Goal: Task Accomplishment & Management: Complete application form

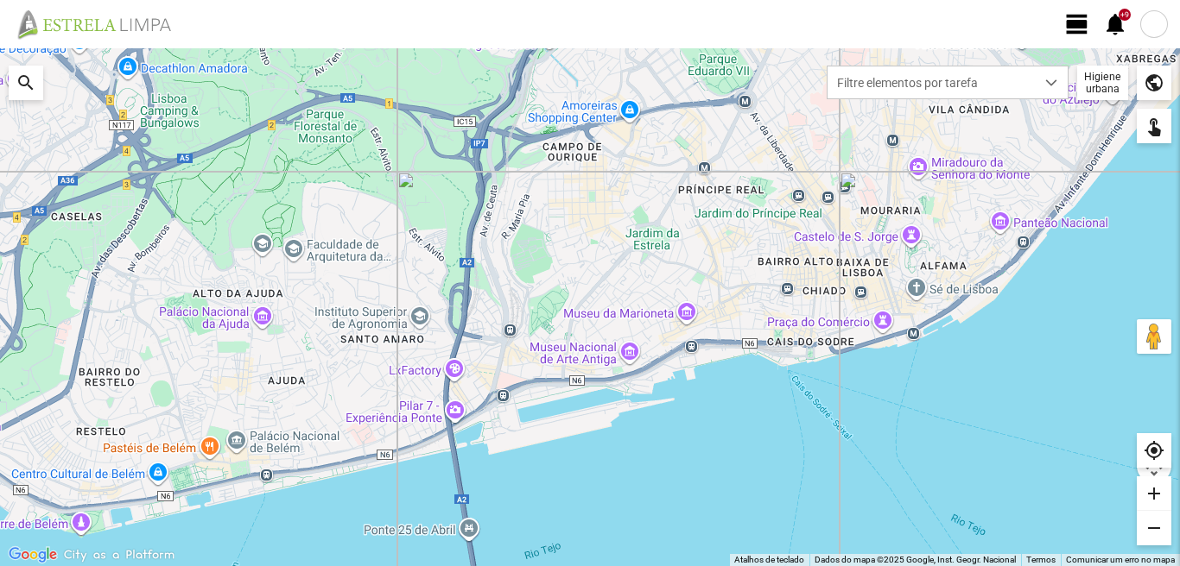
click at [1073, 26] on span "view_day" at bounding box center [1077, 24] width 26 height 26
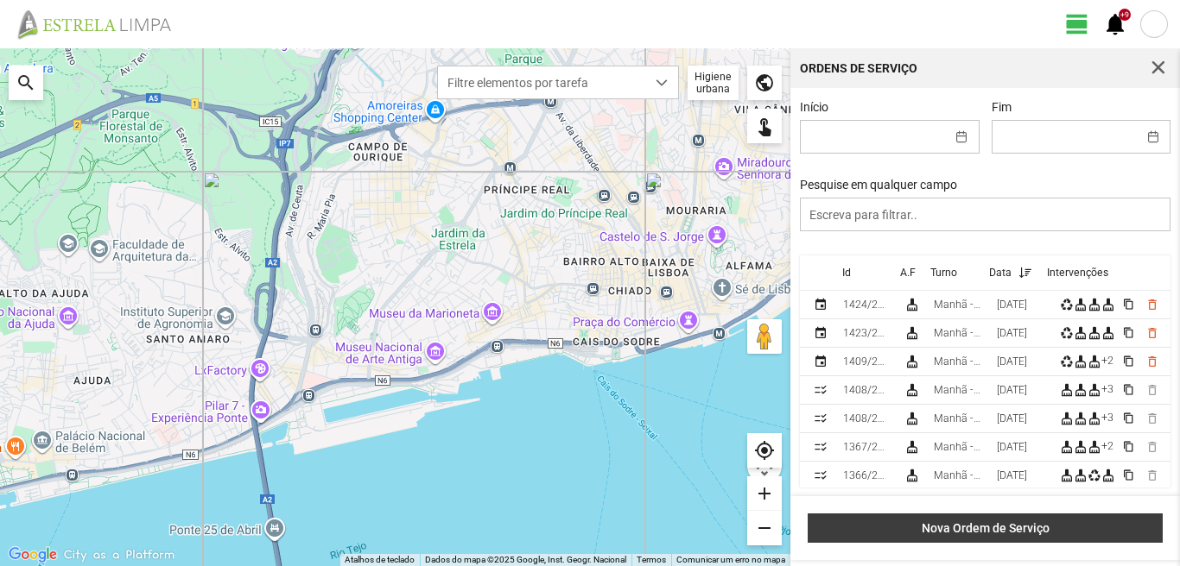
click at [1083, 524] on span "Nova Ordem de Serviço" at bounding box center [985, 529] width 337 height 14
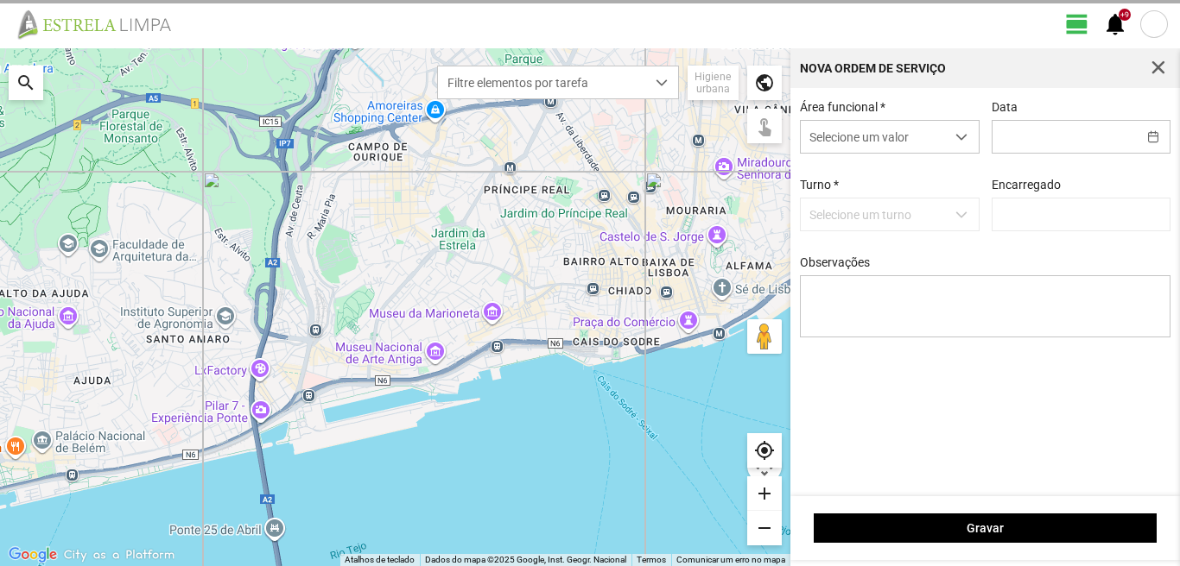
type input "[PERSON_NAME]"
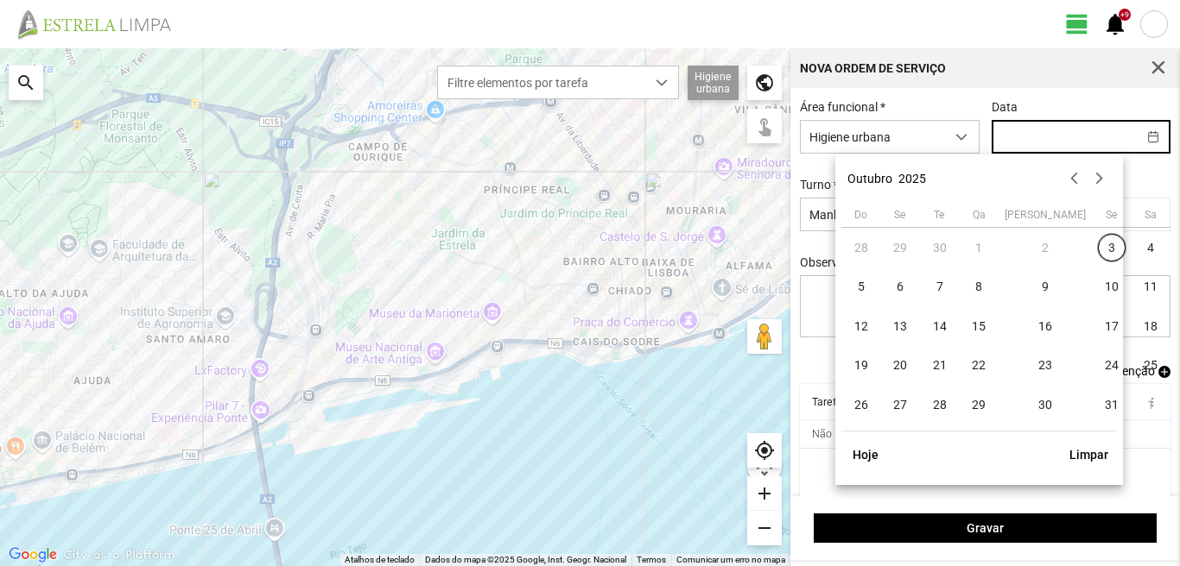
click at [1002, 138] on input "text" at bounding box center [1064, 137] width 144 height 32
click at [893, 288] on span "6" at bounding box center [900, 288] width 28 height 28
type input "[DATE]"
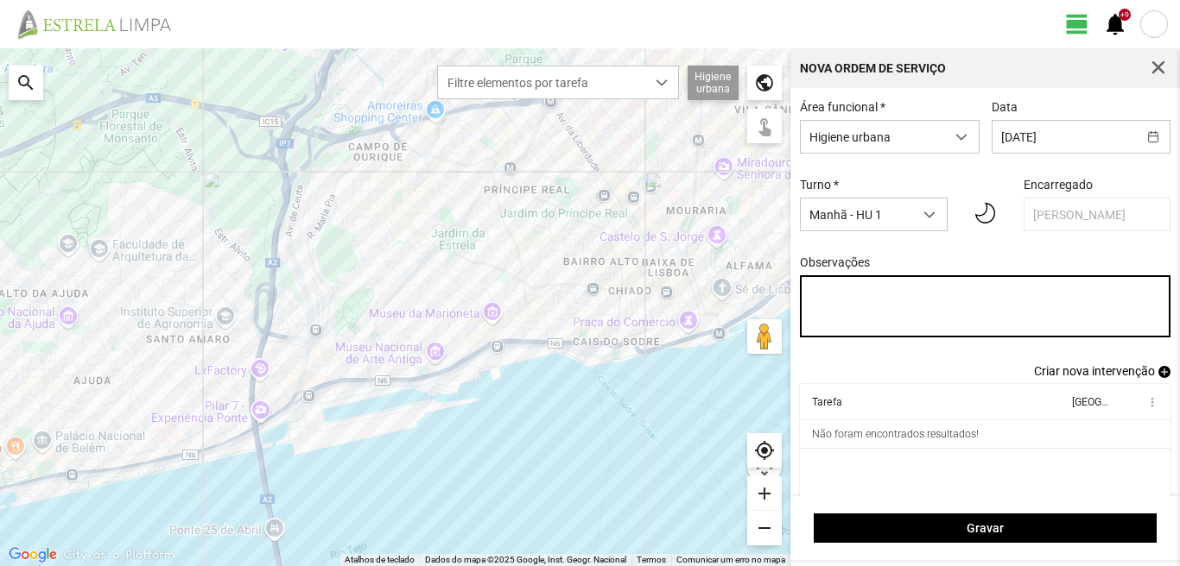
click at [816, 294] on textarea "Observações" at bounding box center [985, 306] width 371 height 62
type textarea "39-baixa 45-50-Eo 38-descanso Ao serviço-6-10-17-22-25-36-44-47-49"
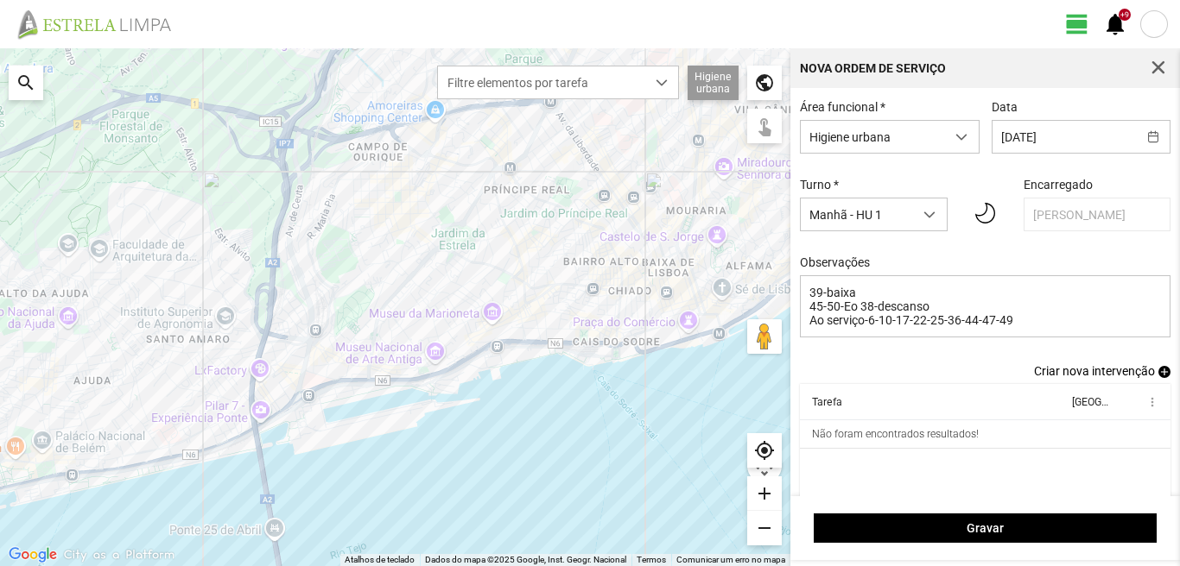
click at [1158, 377] on span "add" at bounding box center [1164, 372] width 12 height 12
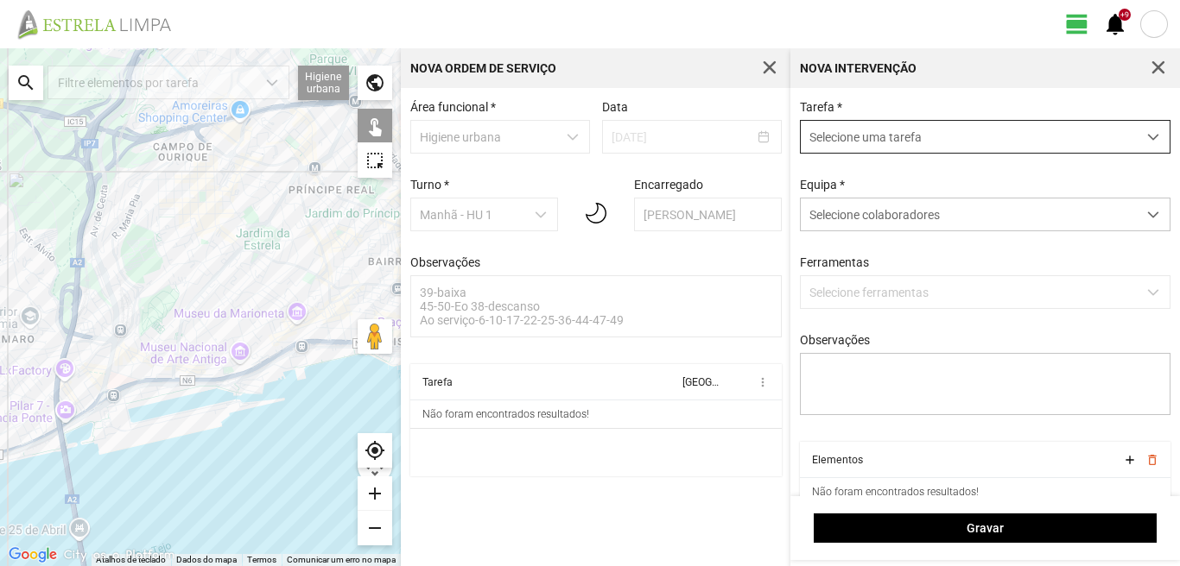
click at [866, 137] on span "Selecione uma tarefa" at bounding box center [968, 137] width 336 height 32
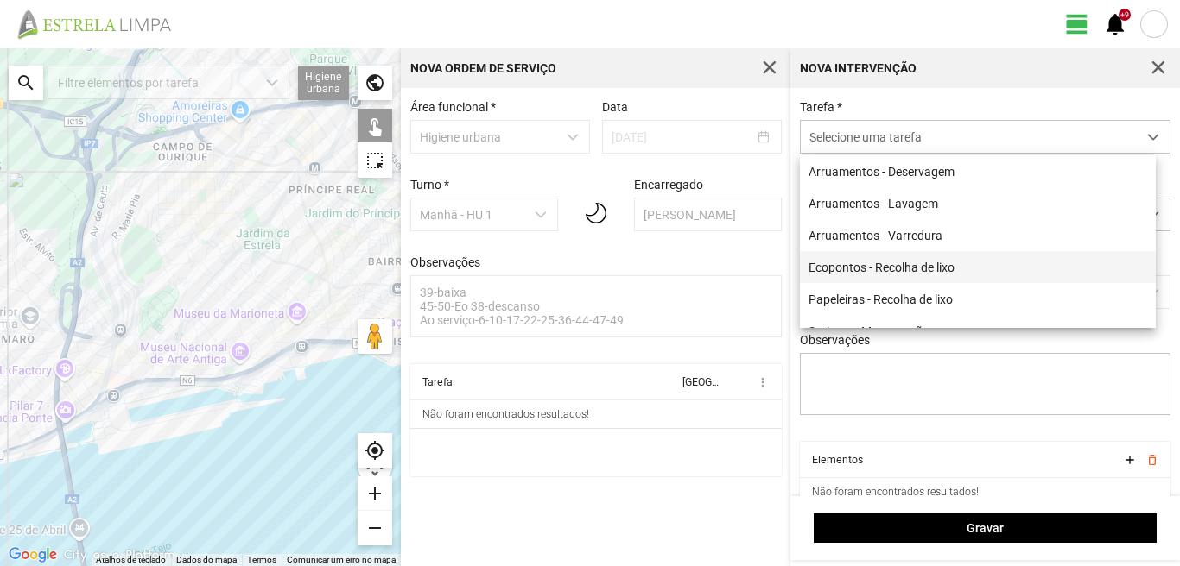
click at [861, 266] on li "Ecopontos - Recolha de lixo" at bounding box center [978, 267] width 356 height 32
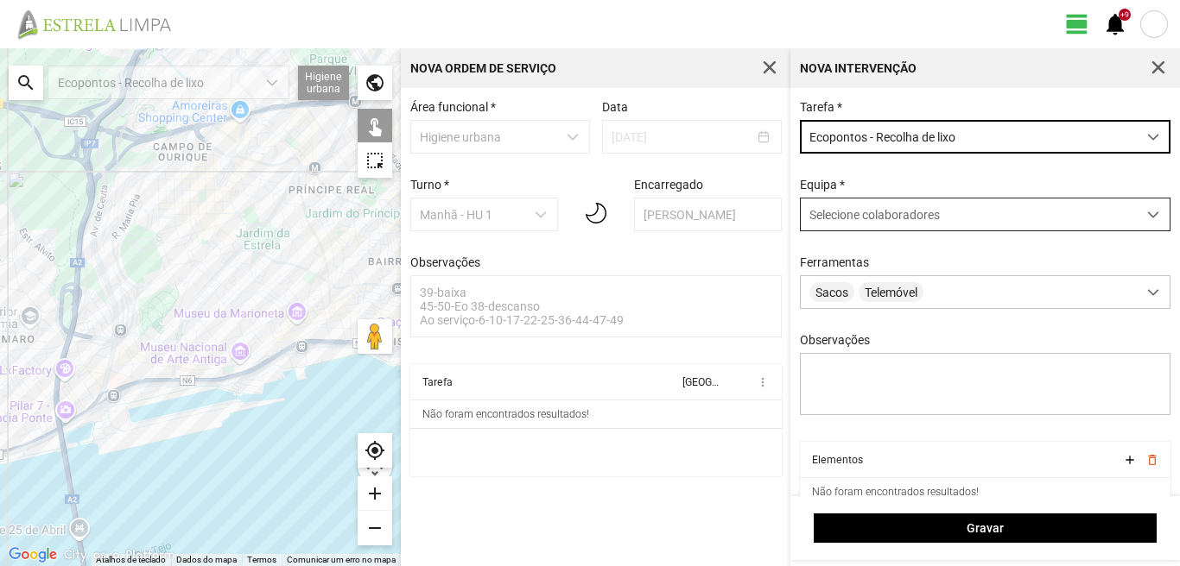
click at [862, 217] on span "Selecione colaboradores" at bounding box center [874, 215] width 130 height 14
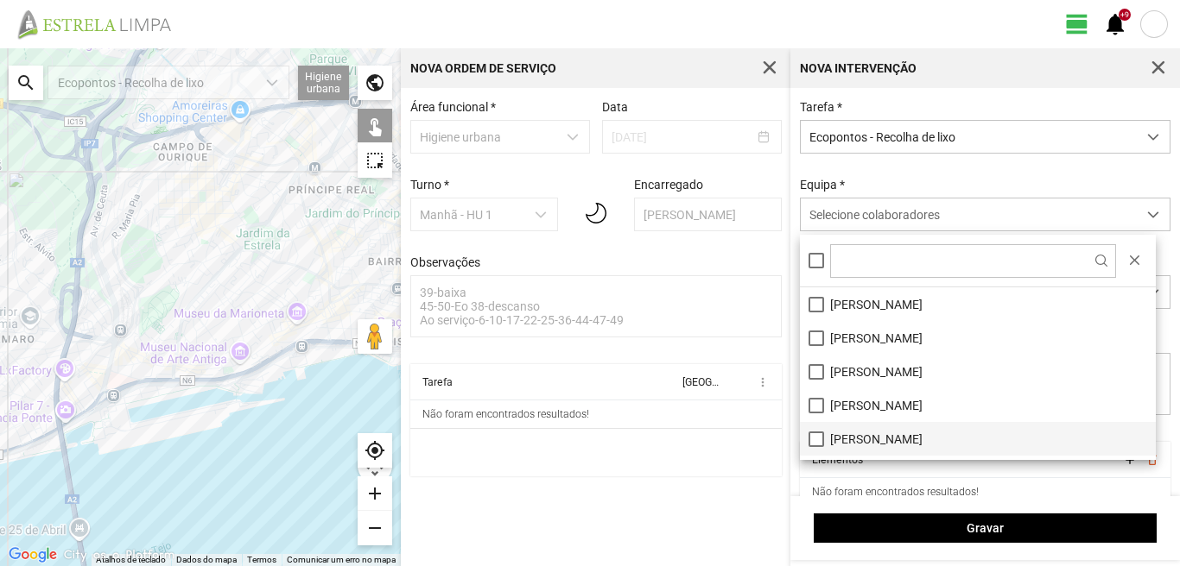
click at [813, 441] on li "[PERSON_NAME]" at bounding box center [978, 439] width 356 height 34
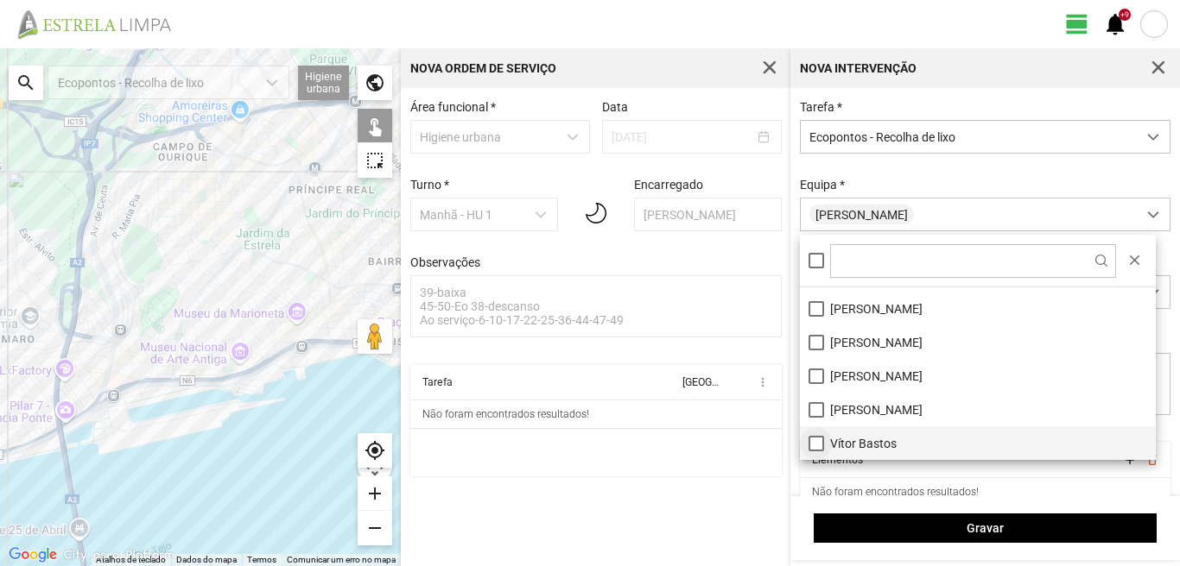
scroll to position [145, 0]
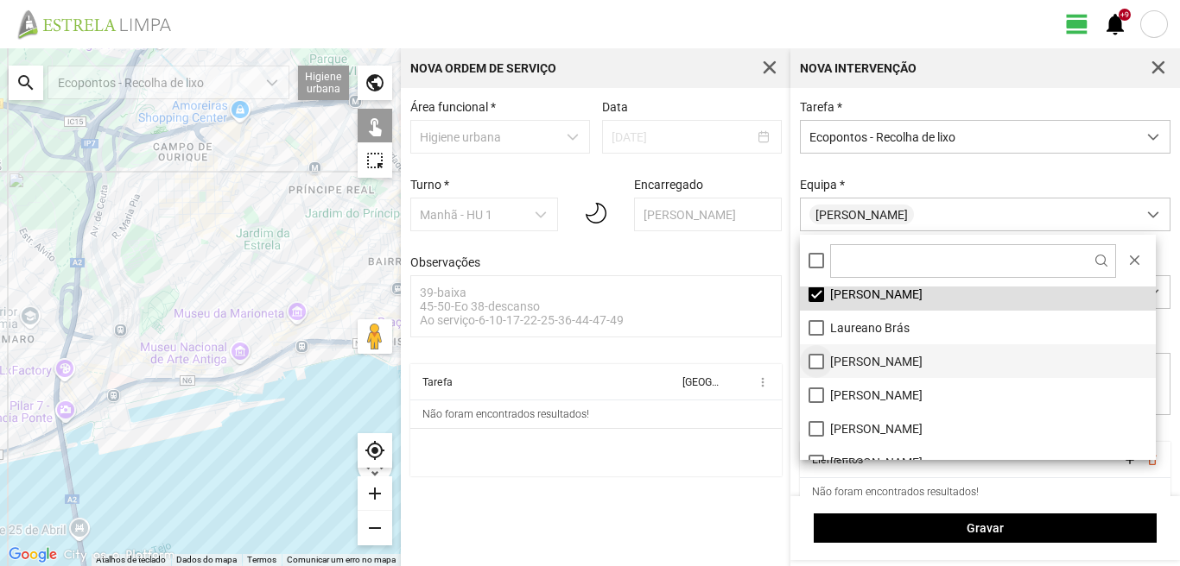
click at [810, 360] on li "[PERSON_NAME]" at bounding box center [978, 362] width 356 height 34
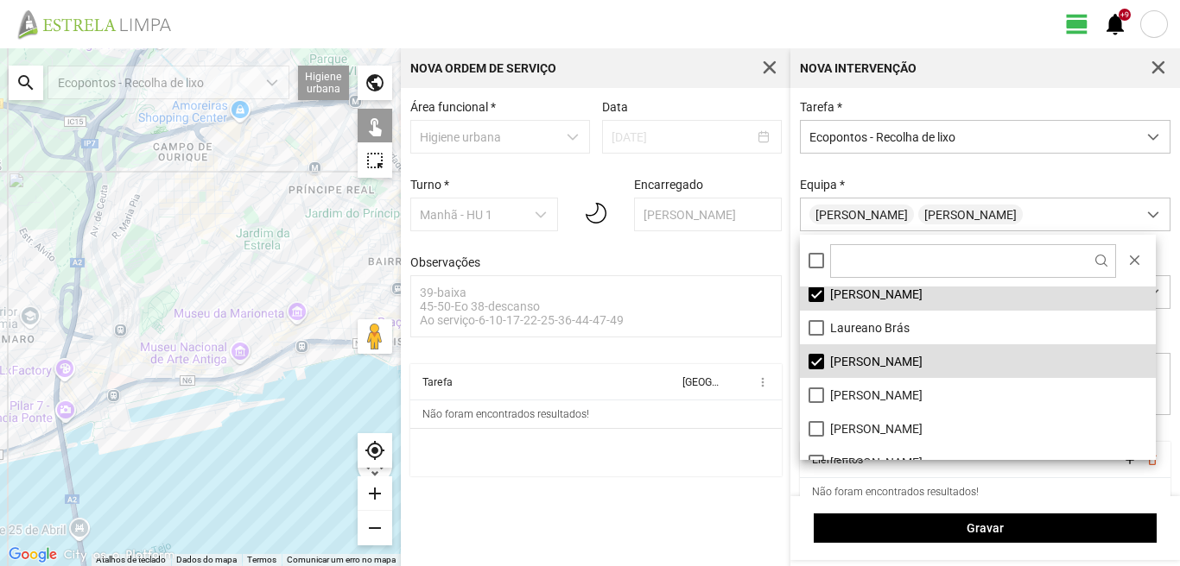
click at [238, 322] on div at bounding box center [200, 307] width 401 height 518
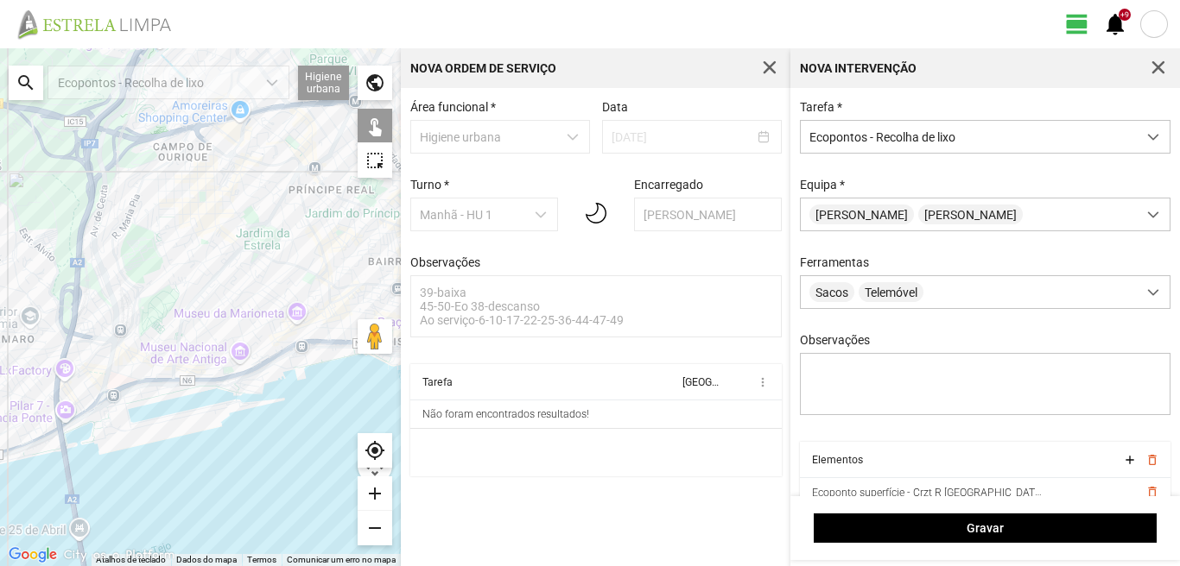
click at [256, 330] on div at bounding box center [200, 307] width 401 height 518
click at [270, 320] on div at bounding box center [200, 307] width 401 height 518
click at [273, 342] on div at bounding box center [200, 307] width 401 height 518
click at [254, 299] on div at bounding box center [200, 307] width 401 height 518
click at [268, 287] on div at bounding box center [200, 307] width 401 height 518
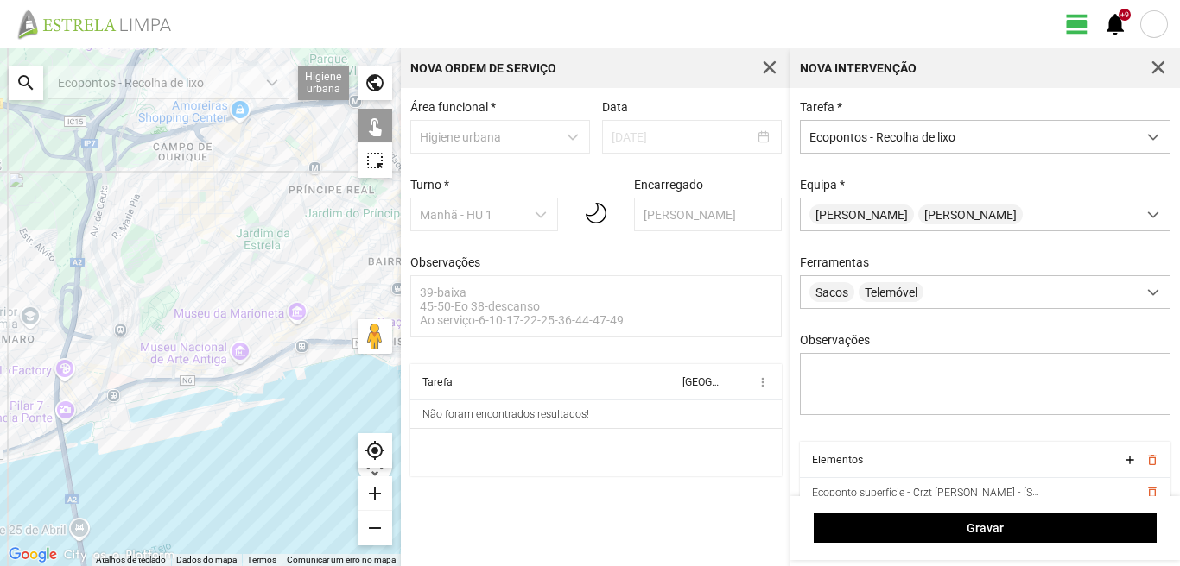
click at [275, 275] on div at bounding box center [200, 307] width 401 height 518
click at [225, 262] on div at bounding box center [200, 307] width 401 height 518
click at [229, 255] on div at bounding box center [200, 307] width 401 height 518
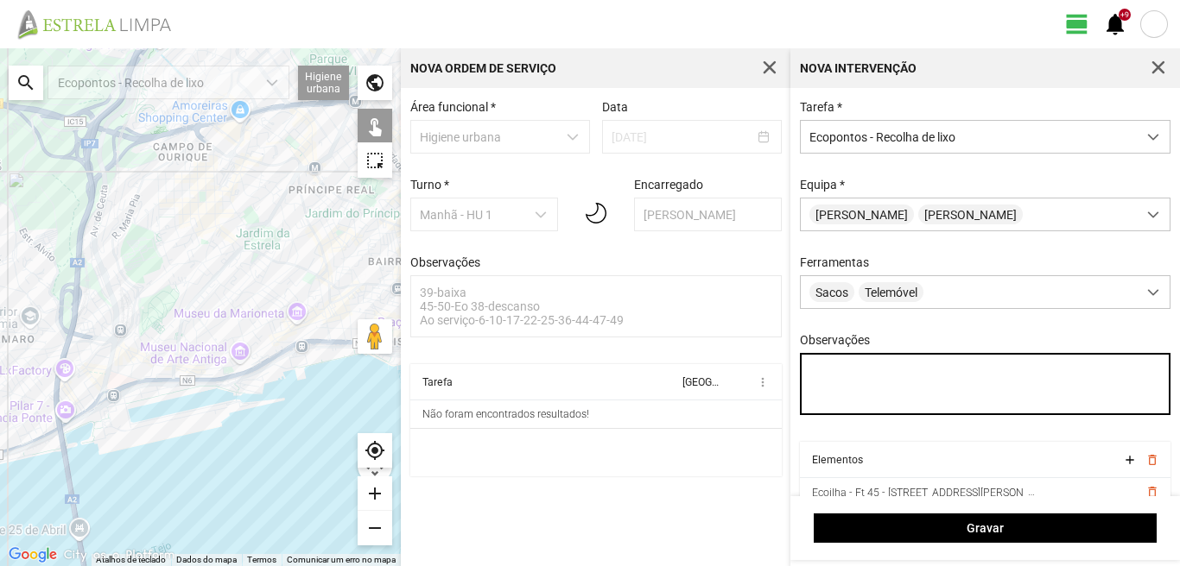
click at [821, 374] on textarea "Observações" at bounding box center [985, 384] width 371 height 62
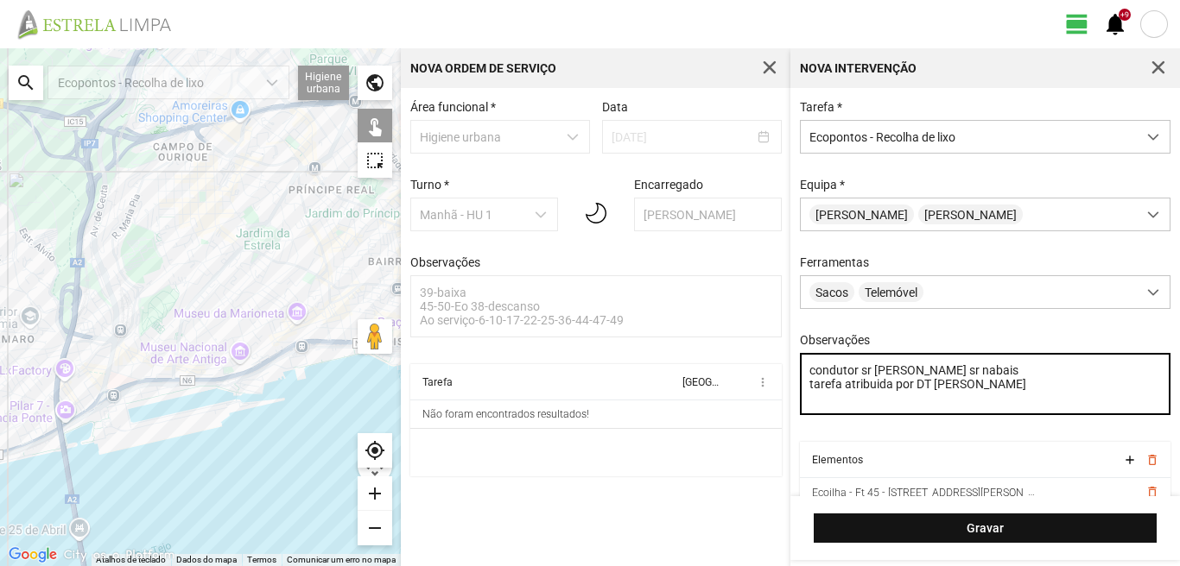
type textarea "condutor sr [PERSON_NAME] sr nabais tarefa atribuida por DT [PERSON_NAME]"
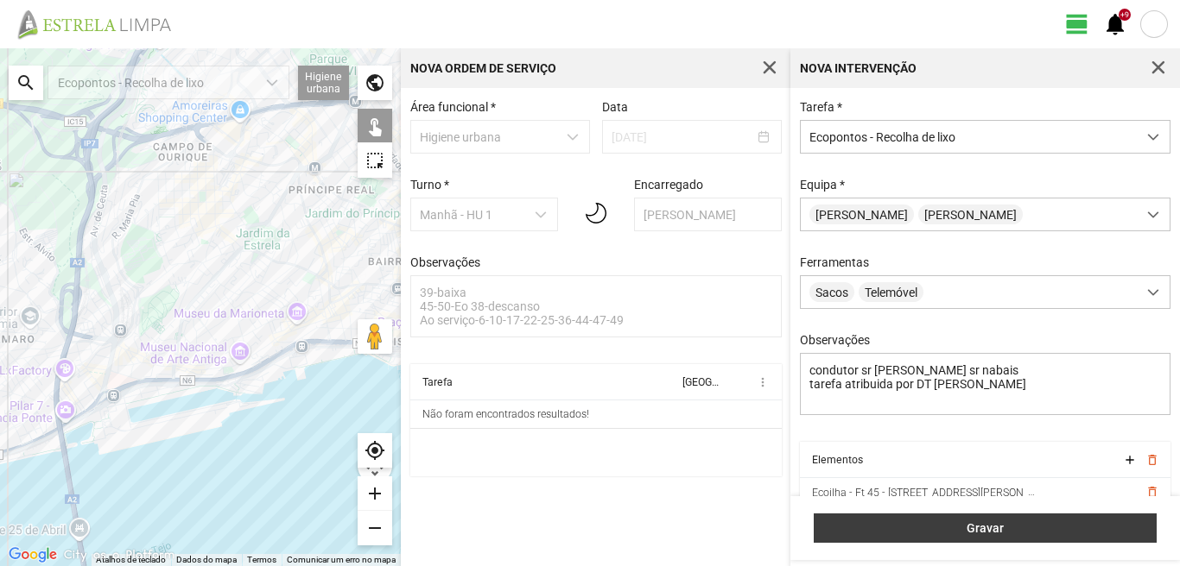
click at [875, 529] on span "Gravar" at bounding box center [985, 529] width 325 height 14
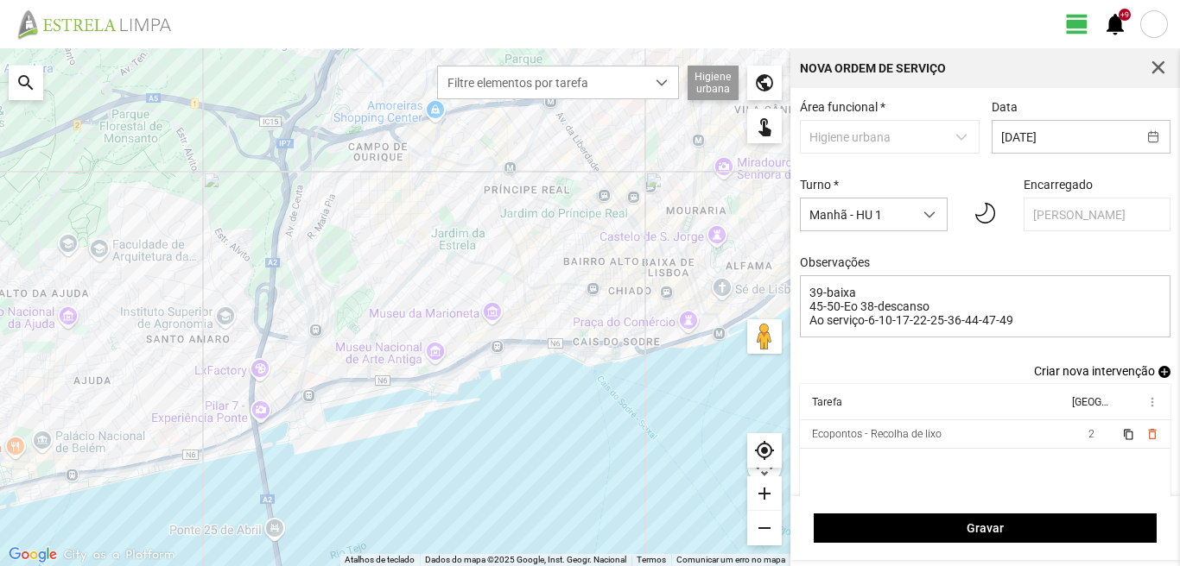
click at [1158, 375] on span "add" at bounding box center [1164, 372] width 12 height 12
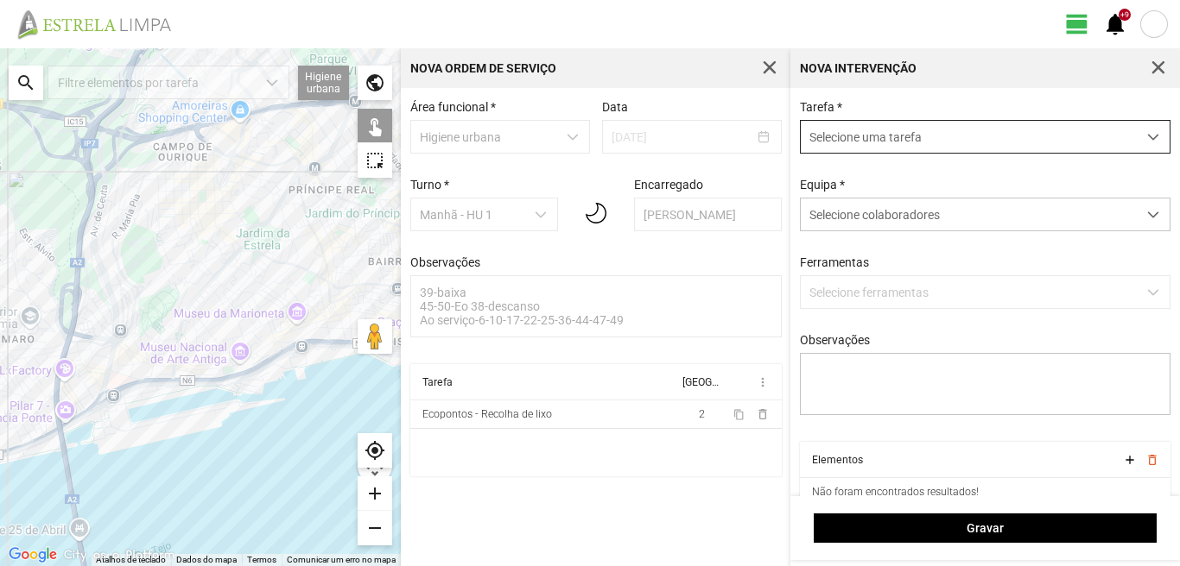
click at [880, 129] on span "Selecione uma tarefa" at bounding box center [968, 137] width 336 height 32
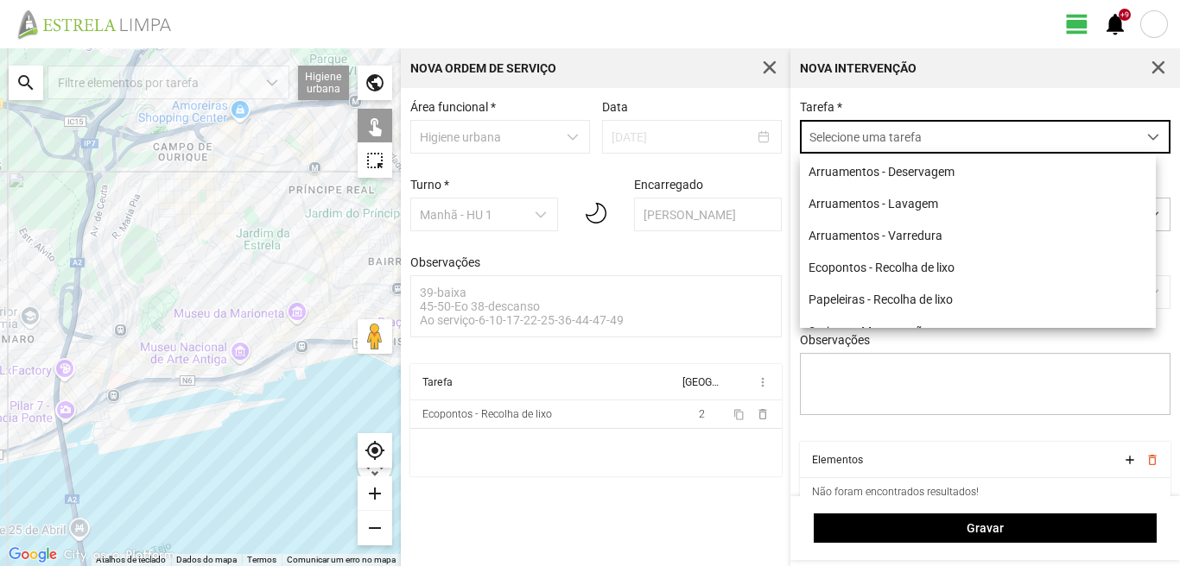
scroll to position [9, 77]
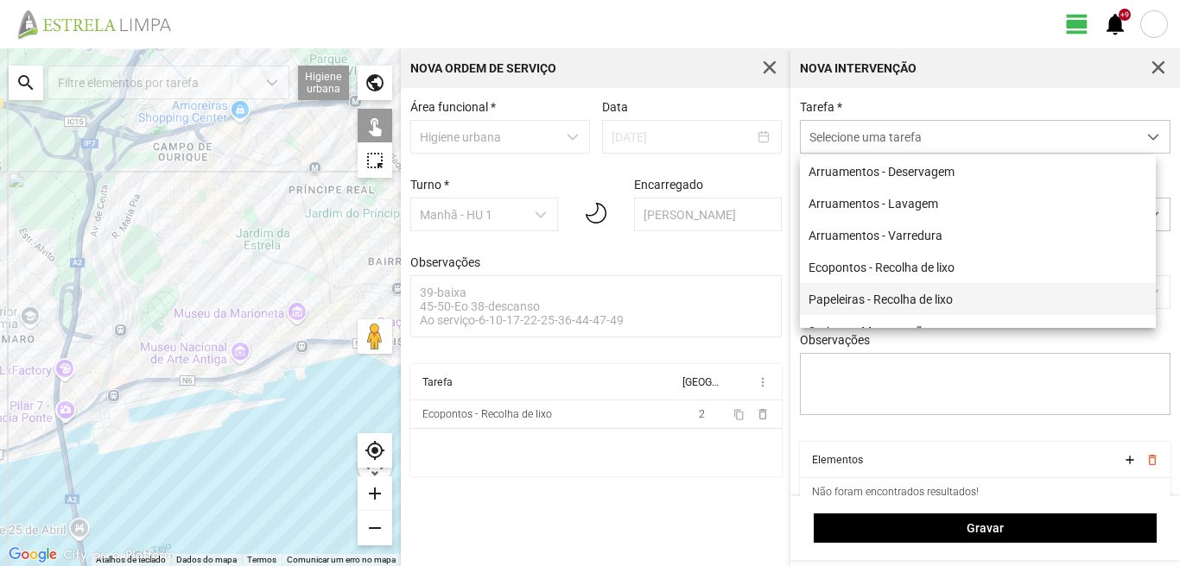
click at [888, 306] on li "Papeleiras - Recolha de lixo" at bounding box center [978, 299] width 356 height 32
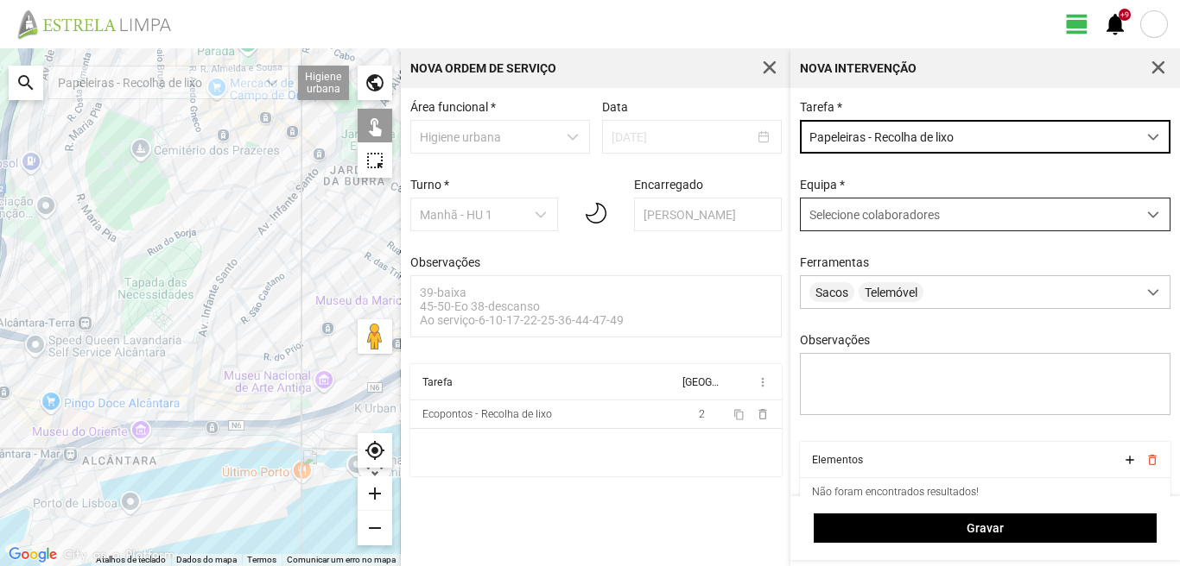
click at [887, 220] on span "Selecione colaboradores" at bounding box center [874, 215] width 130 height 14
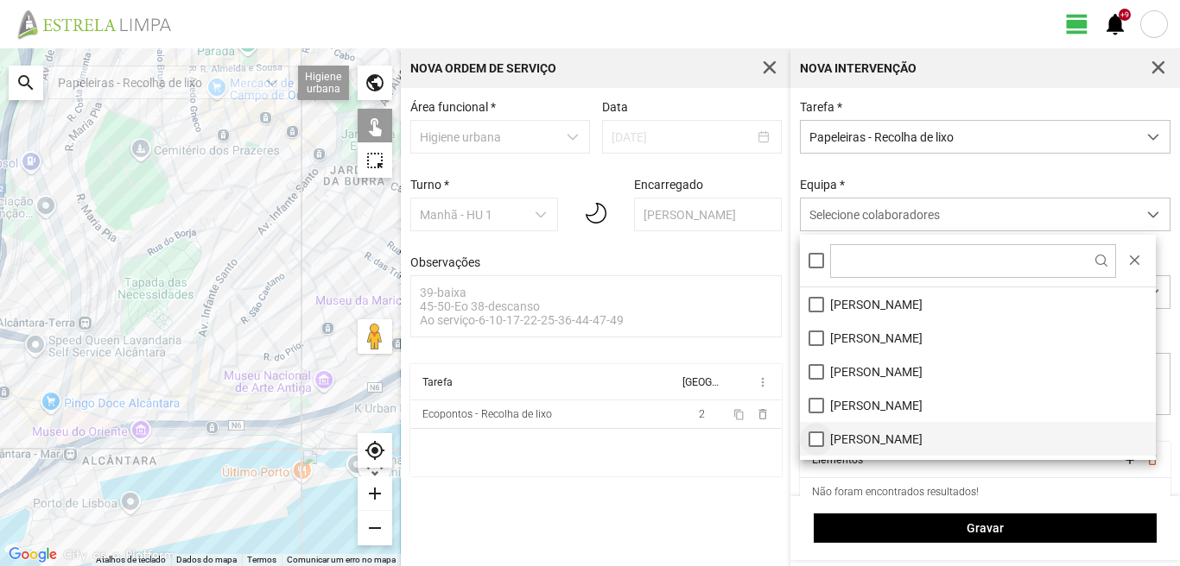
click at [812, 439] on li "[PERSON_NAME]" at bounding box center [978, 439] width 356 height 34
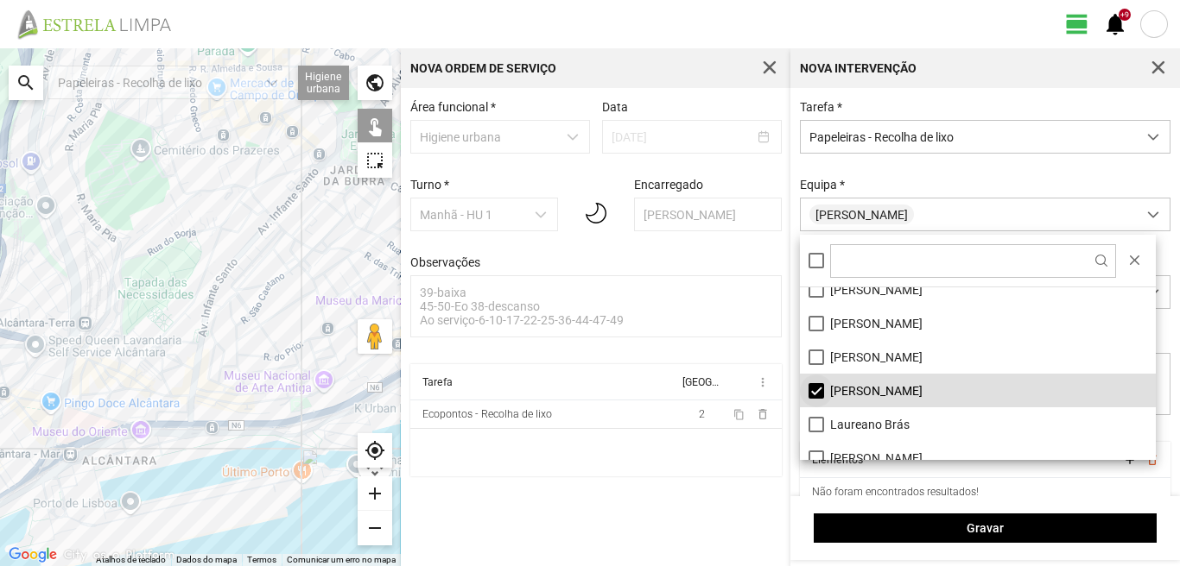
scroll to position [86, 0]
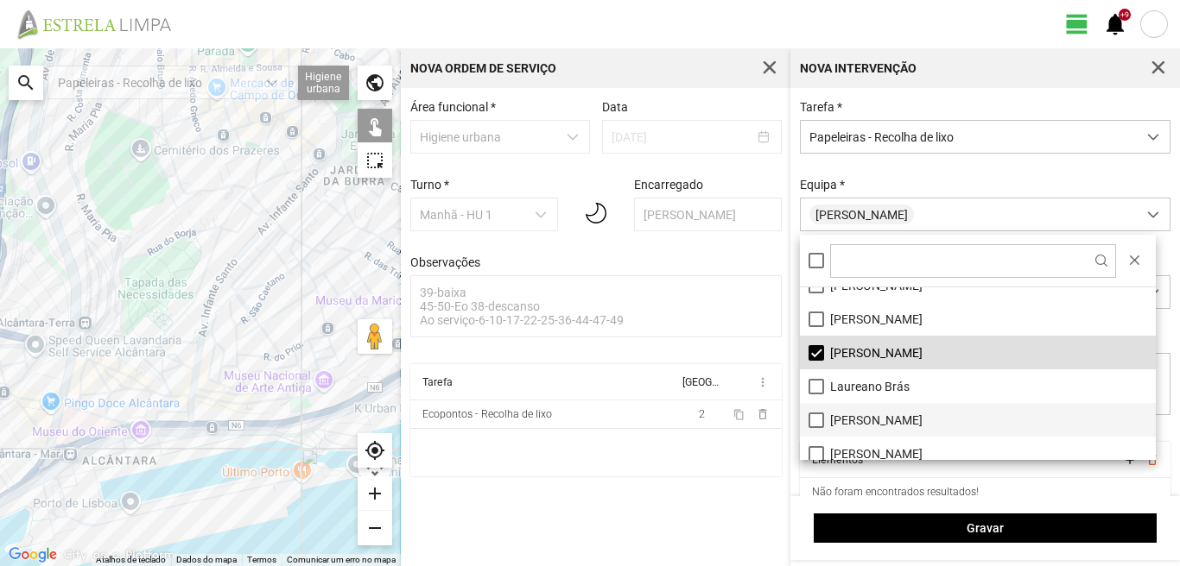
click at [819, 419] on li "[PERSON_NAME]" at bounding box center [978, 420] width 356 height 34
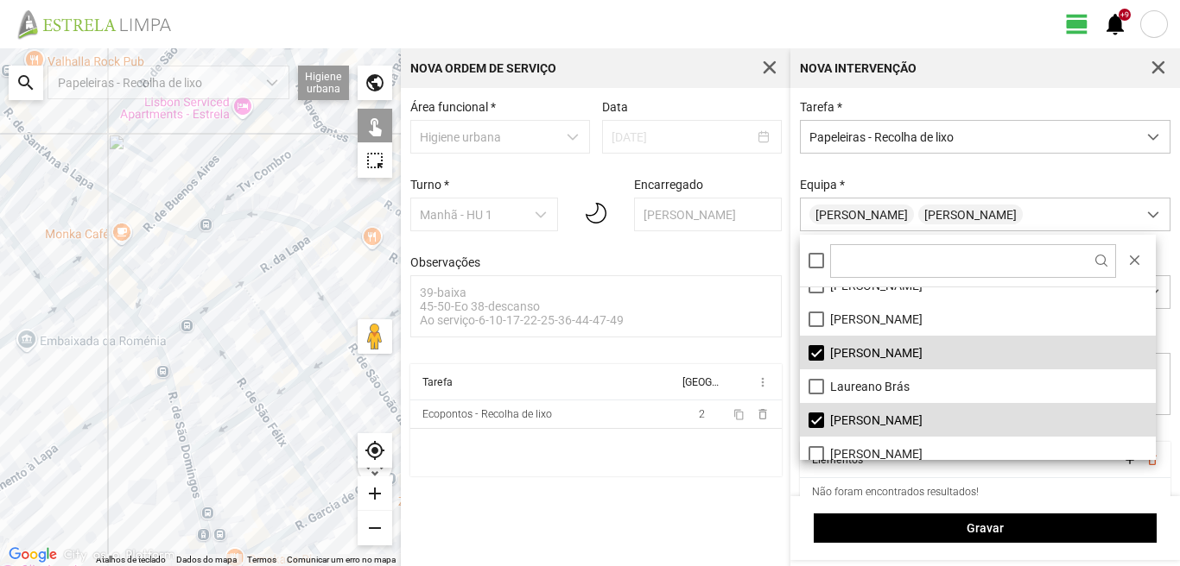
drag, startPoint x: 301, startPoint y: 269, endPoint x: 128, endPoint y: 361, distance: 195.9
click at [129, 361] on div at bounding box center [200, 307] width 401 height 518
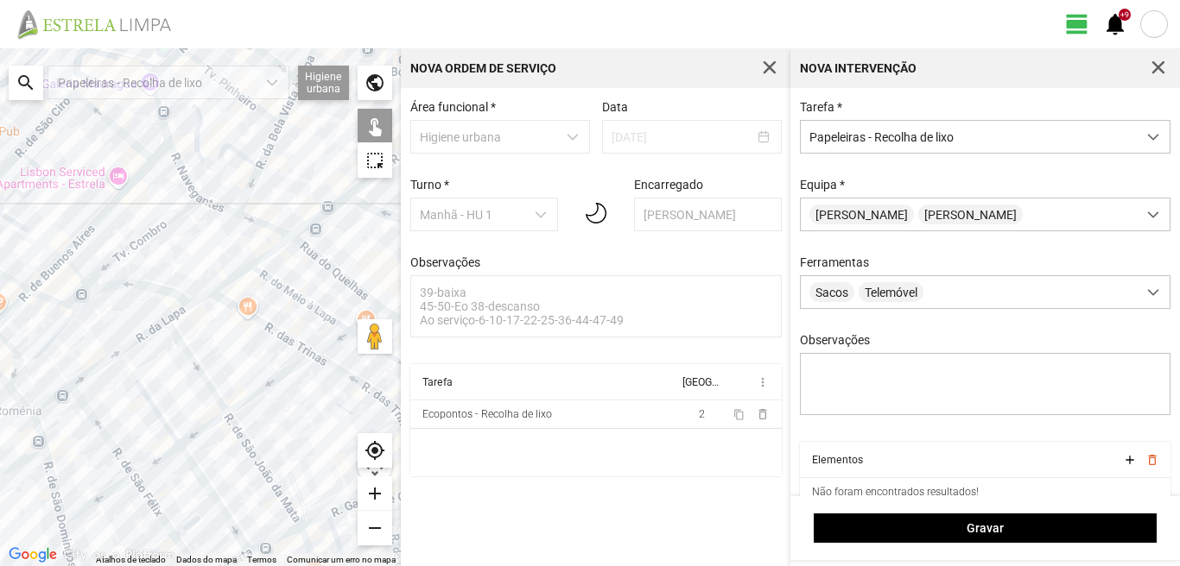
drag, startPoint x: 270, startPoint y: 302, endPoint x: 200, endPoint y: 343, distance: 80.9
click at [201, 343] on div at bounding box center [200, 307] width 401 height 518
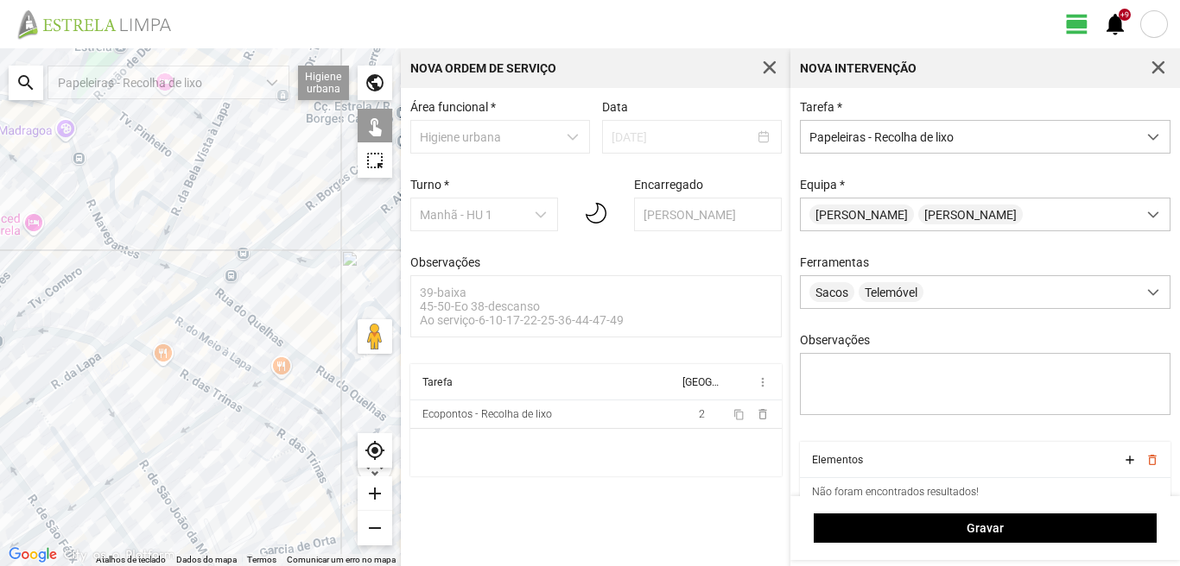
drag, startPoint x: 310, startPoint y: 347, endPoint x: 261, endPoint y: 293, distance: 73.4
click at [261, 293] on div at bounding box center [200, 307] width 401 height 518
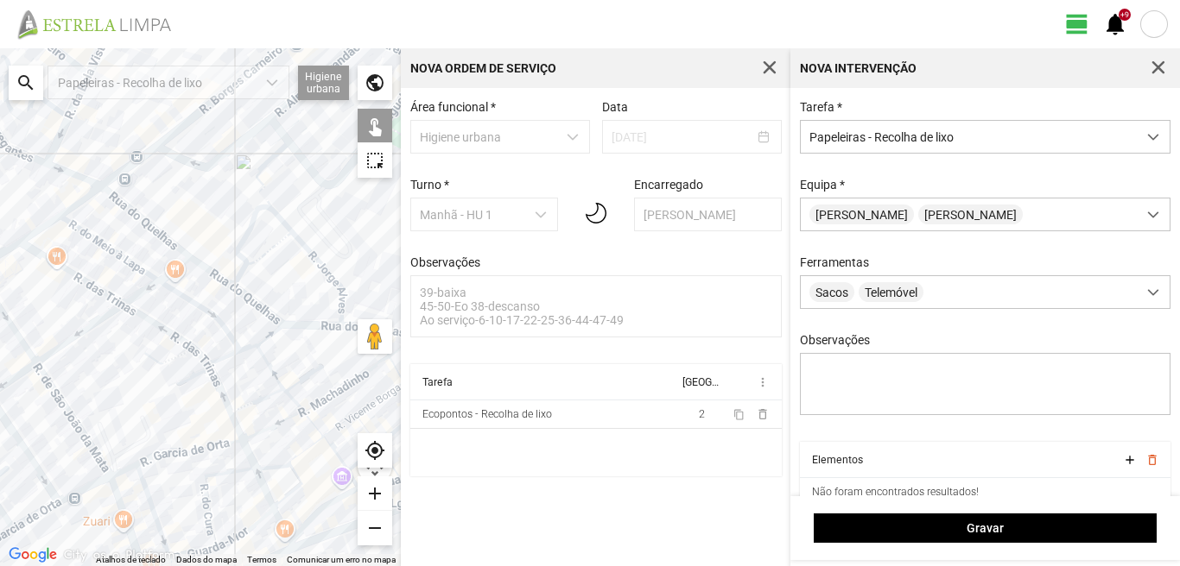
click at [234, 273] on div at bounding box center [200, 307] width 401 height 518
click at [247, 271] on div at bounding box center [200, 307] width 401 height 518
click at [263, 266] on div at bounding box center [200, 307] width 401 height 518
click at [269, 326] on div at bounding box center [200, 307] width 401 height 518
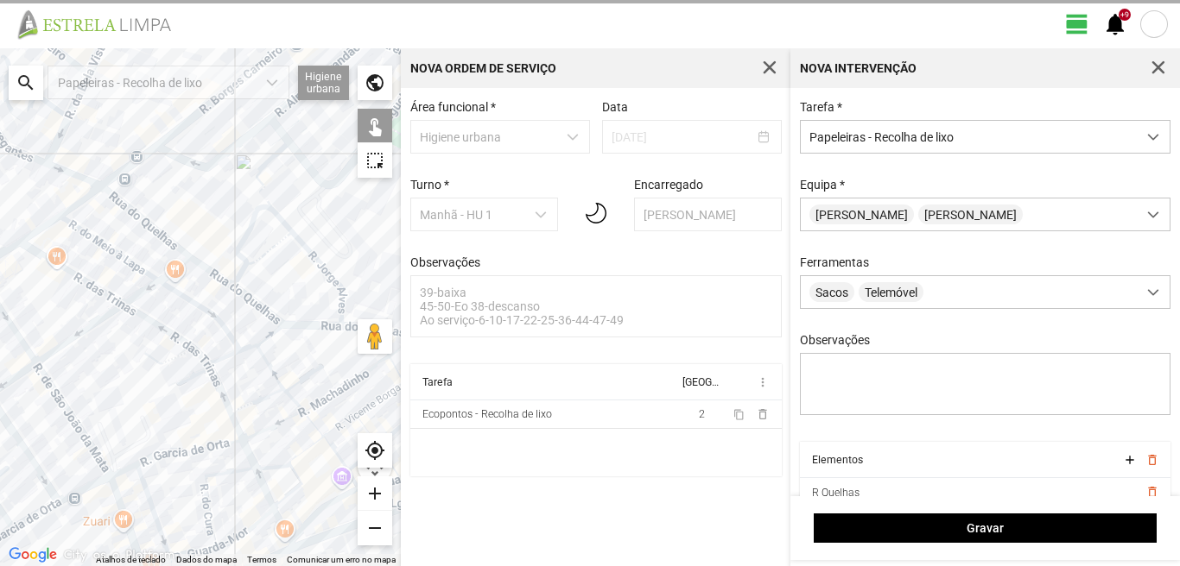
click at [345, 302] on div at bounding box center [200, 307] width 401 height 518
click at [345, 320] on div at bounding box center [200, 307] width 401 height 518
click at [349, 328] on div at bounding box center [200, 307] width 401 height 518
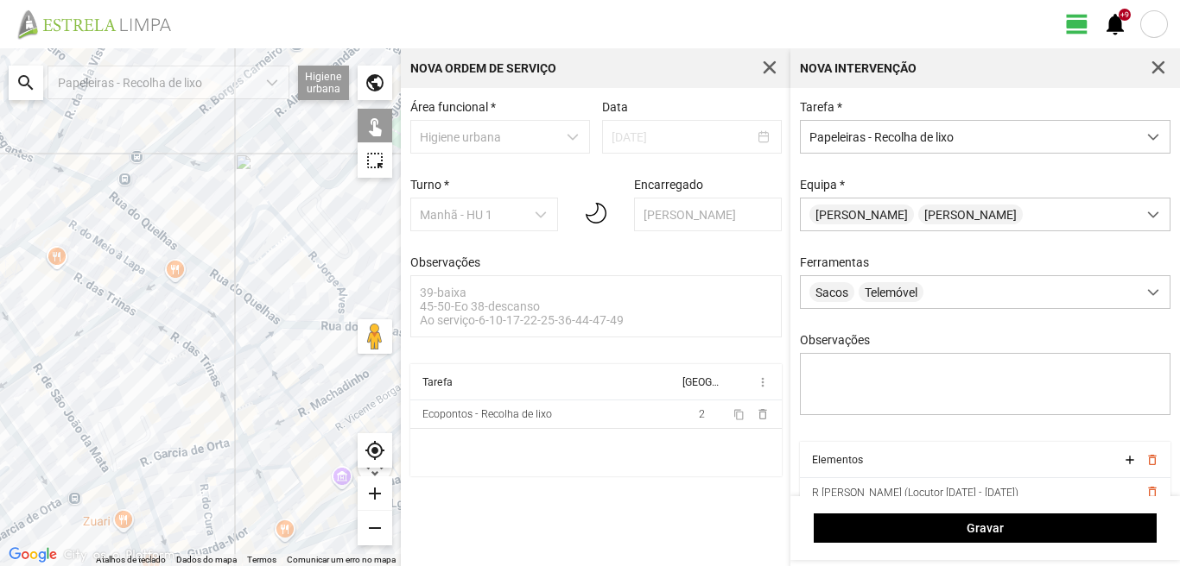
click at [266, 325] on div at bounding box center [200, 307] width 401 height 518
click at [212, 332] on div at bounding box center [200, 307] width 401 height 518
click at [272, 318] on div at bounding box center [200, 307] width 401 height 518
click at [142, 141] on div at bounding box center [200, 307] width 401 height 518
click at [154, 130] on div at bounding box center [200, 307] width 401 height 518
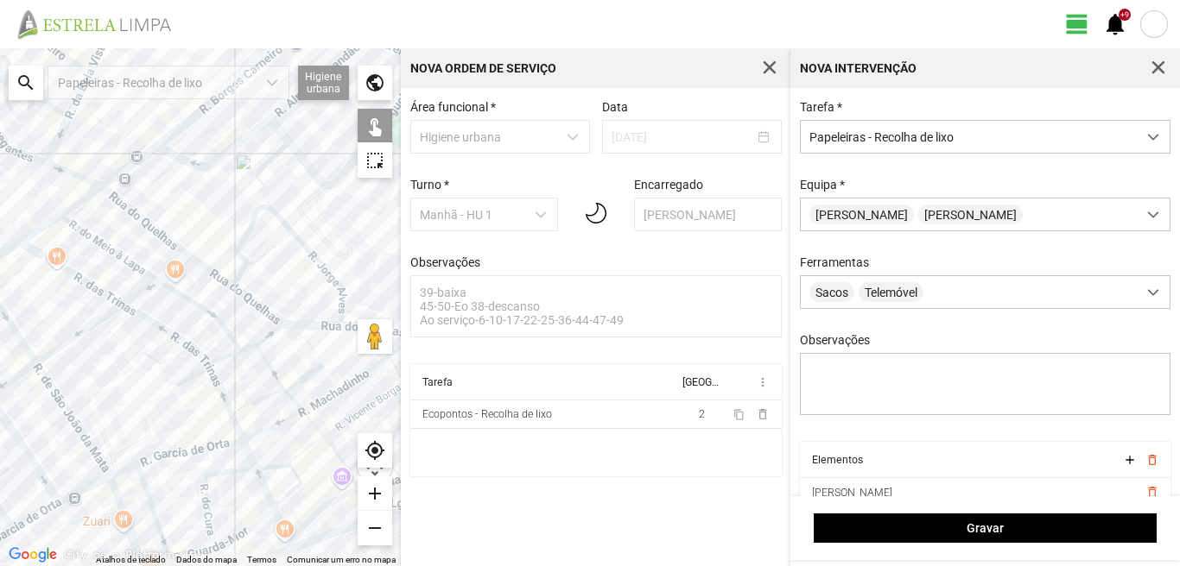
click at [160, 149] on div at bounding box center [200, 307] width 401 height 518
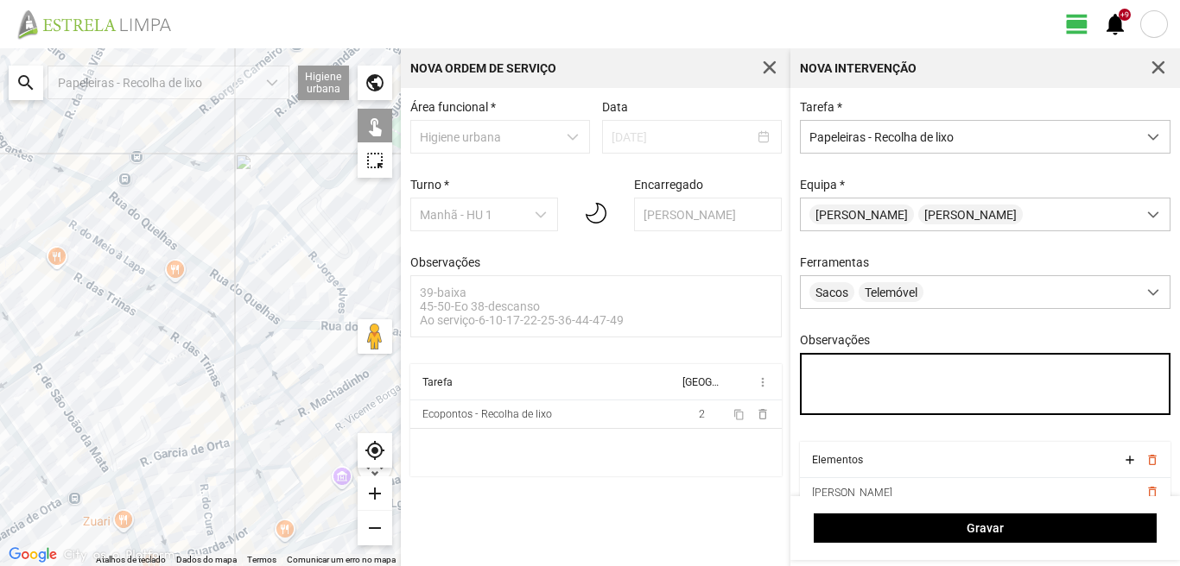
click at [812, 371] on textarea "Observações" at bounding box center [985, 384] width 371 height 62
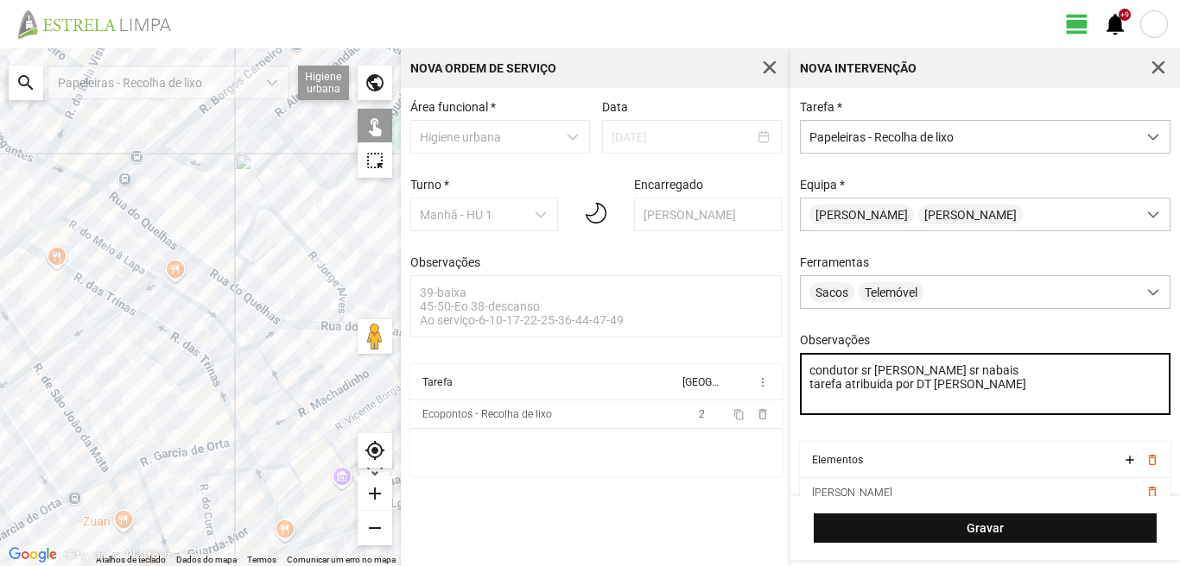
type textarea "condutor sr [PERSON_NAME] sr nabais tarefa atribuida por DT [PERSON_NAME]"
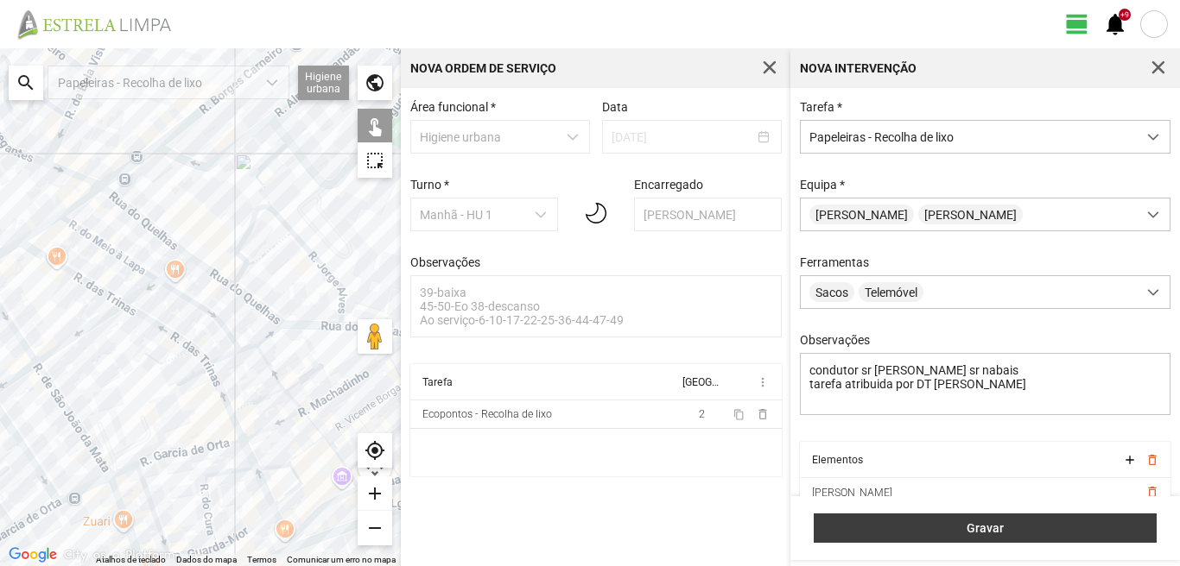
click at [996, 524] on span "Gravar" at bounding box center [985, 529] width 325 height 14
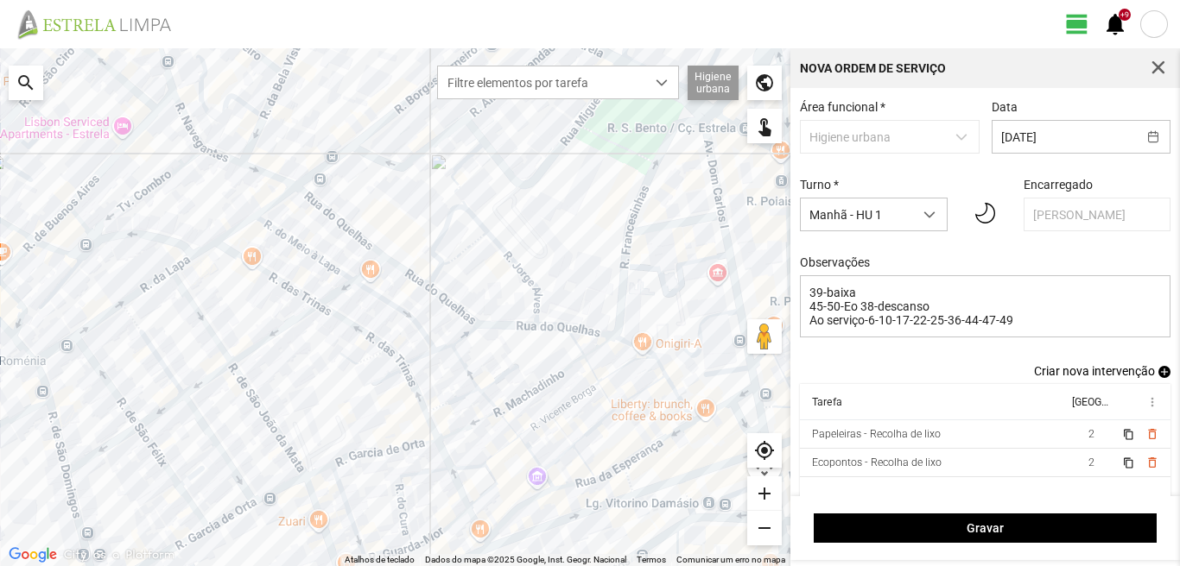
click at [1158, 377] on span "add" at bounding box center [1164, 372] width 12 height 12
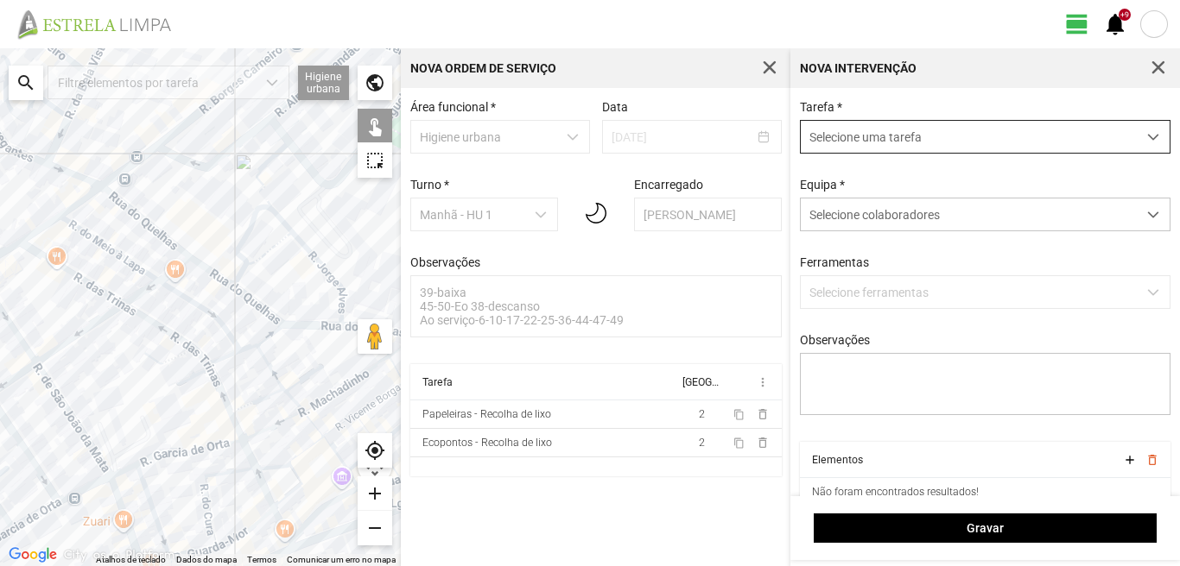
click at [990, 130] on span "Selecione uma tarefa" at bounding box center [968, 137] width 336 height 32
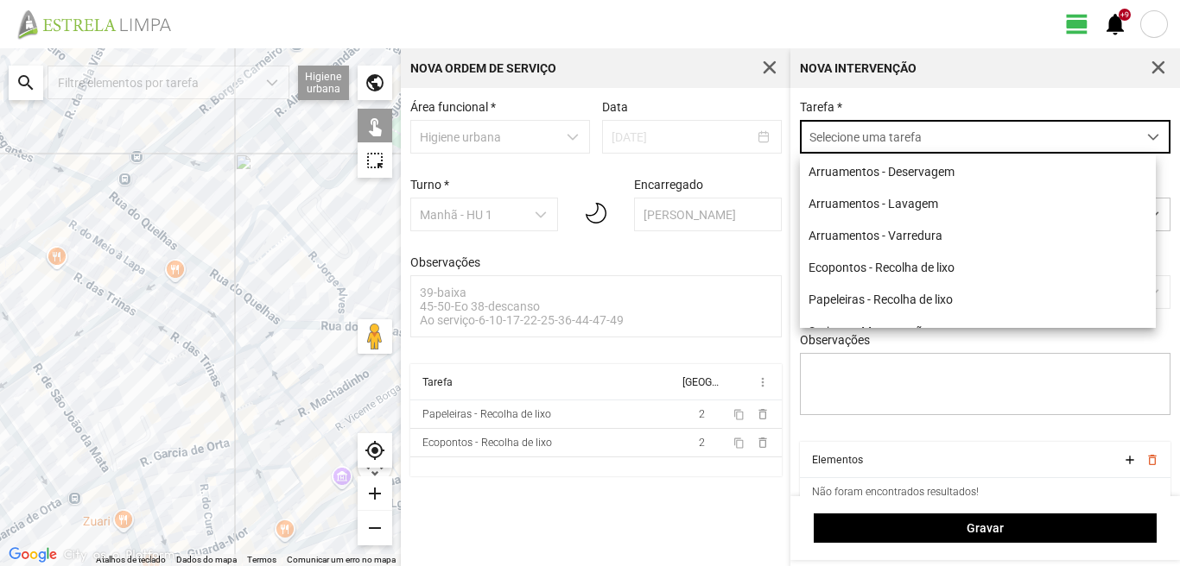
scroll to position [9, 77]
click at [908, 231] on li "Arruamentos - Varredura" at bounding box center [978, 235] width 356 height 32
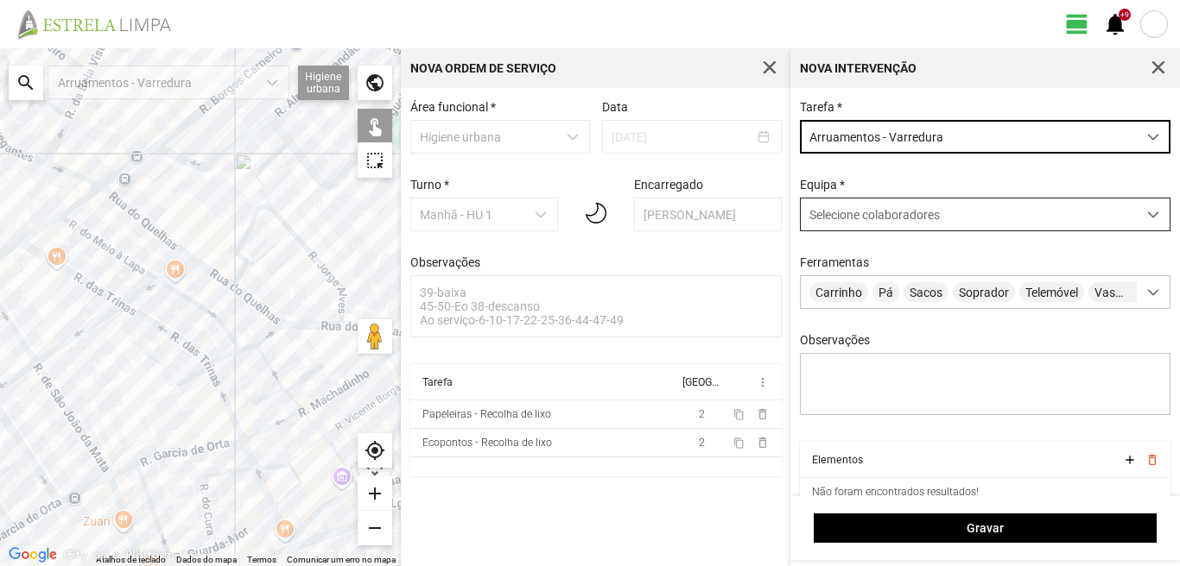
click at [943, 218] on div "Selecione colaboradores" at bounding box center [968, 215] width 336 height 32
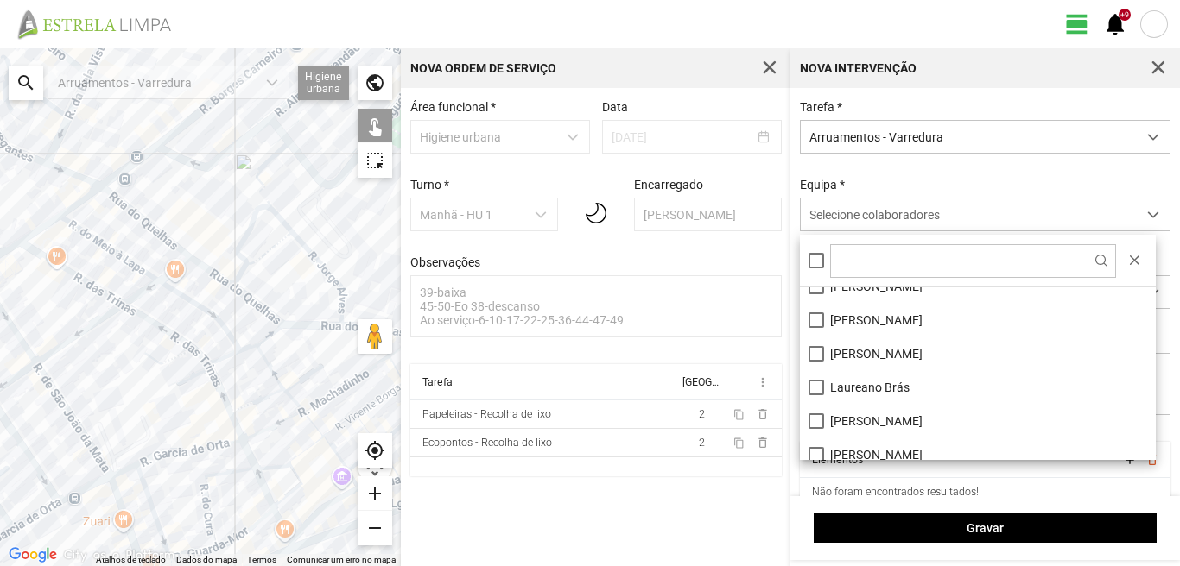
scroll to position [231, 0]
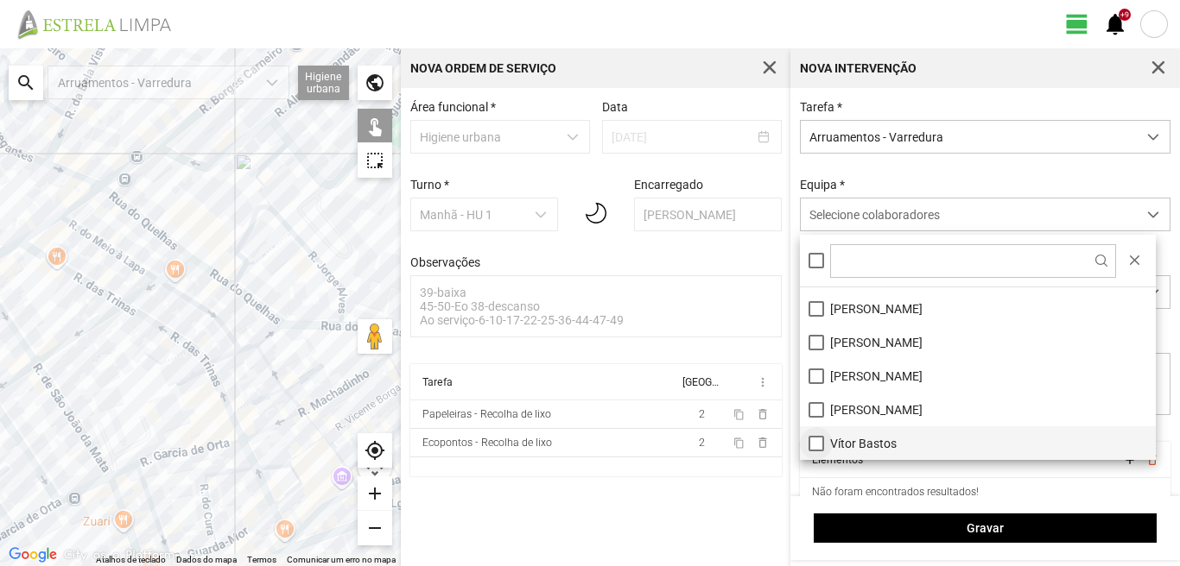
click at [815, 441] on li "Vítor Bastos" at bounding box center [978, 444] width 356 height 34
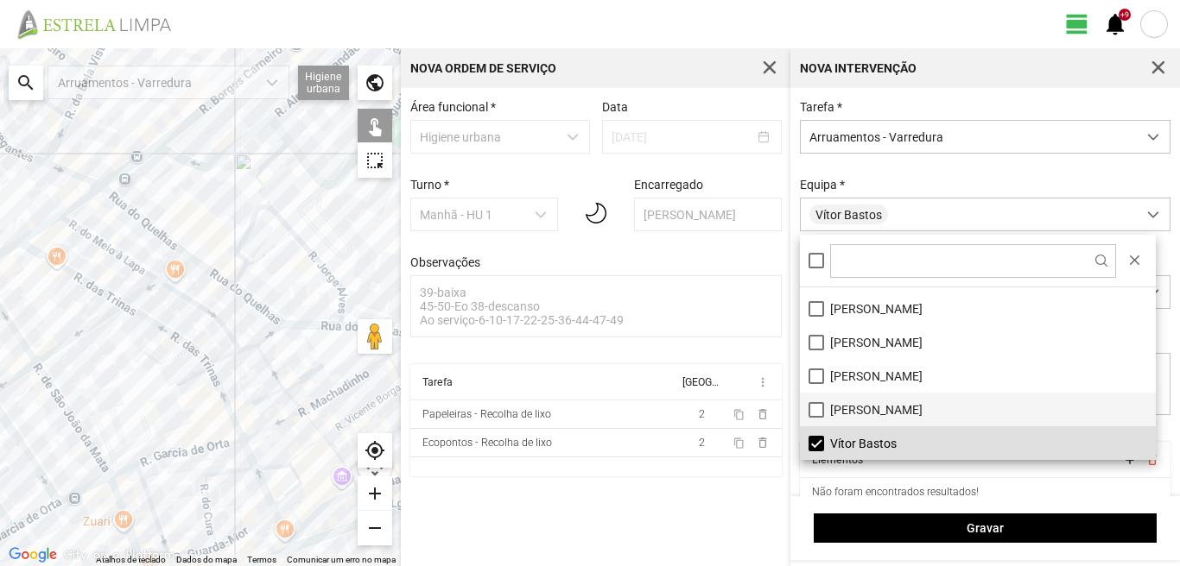
click at [814, 411] on li "[PERSON_NAME]" at bounding box center [978, 410] width 356 height 34
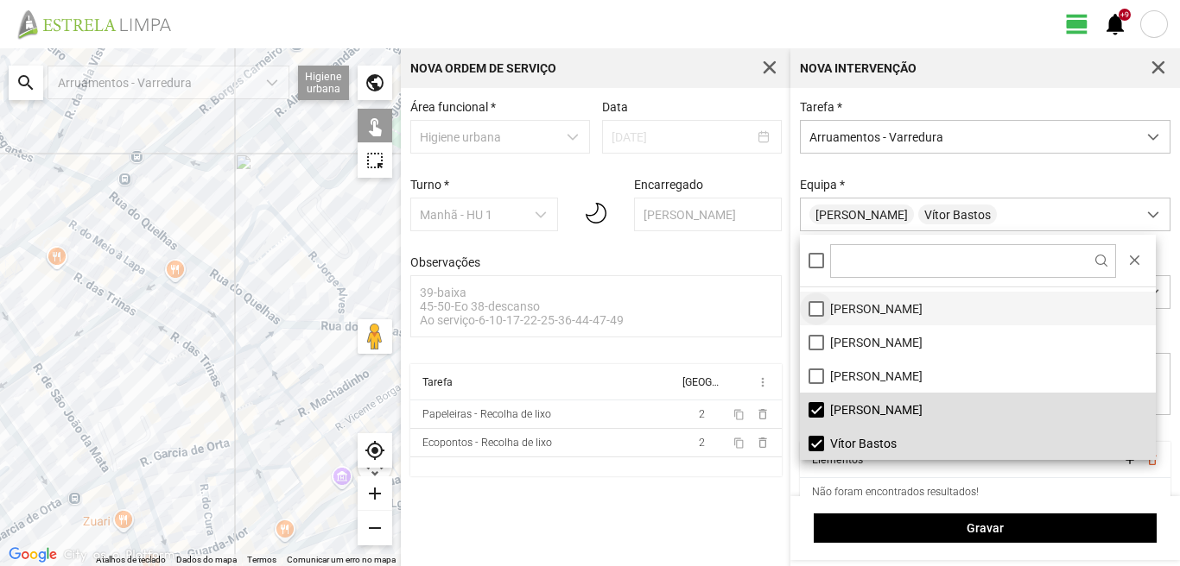
click at [819, 307] on li "[PERSON_NAME]" at bounding box center [978, 309] width 356 height 34
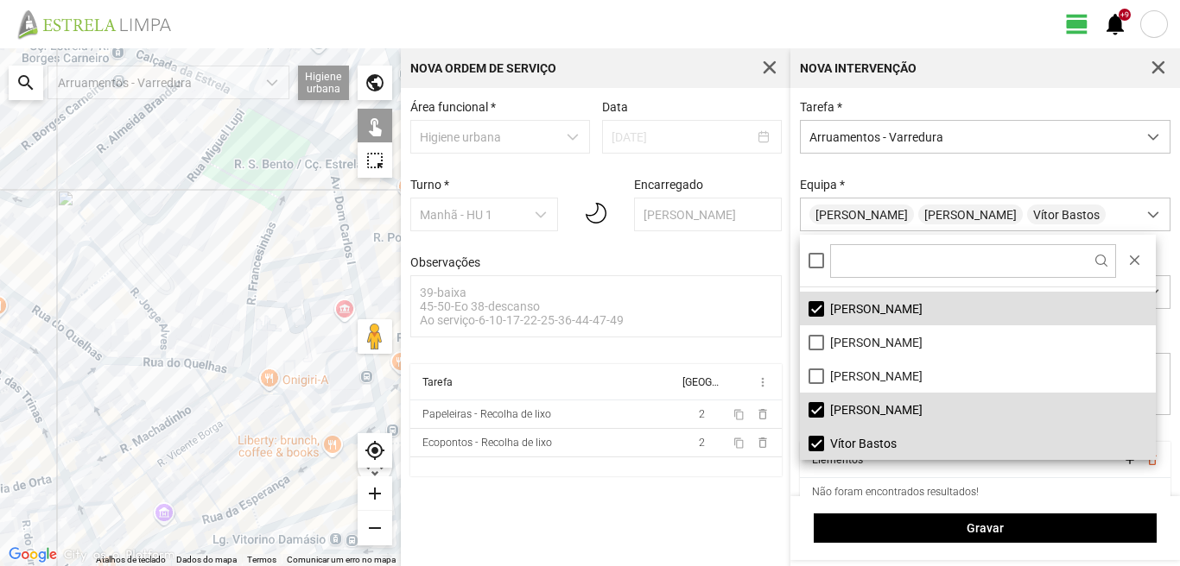
drag, startPoint x: 261, startPoint y: 434, endPoint x: 29, endPoint y: 455, distance: 232.4
click at [0, 497] on div at bounding box center [200, 307] width 401 height 518
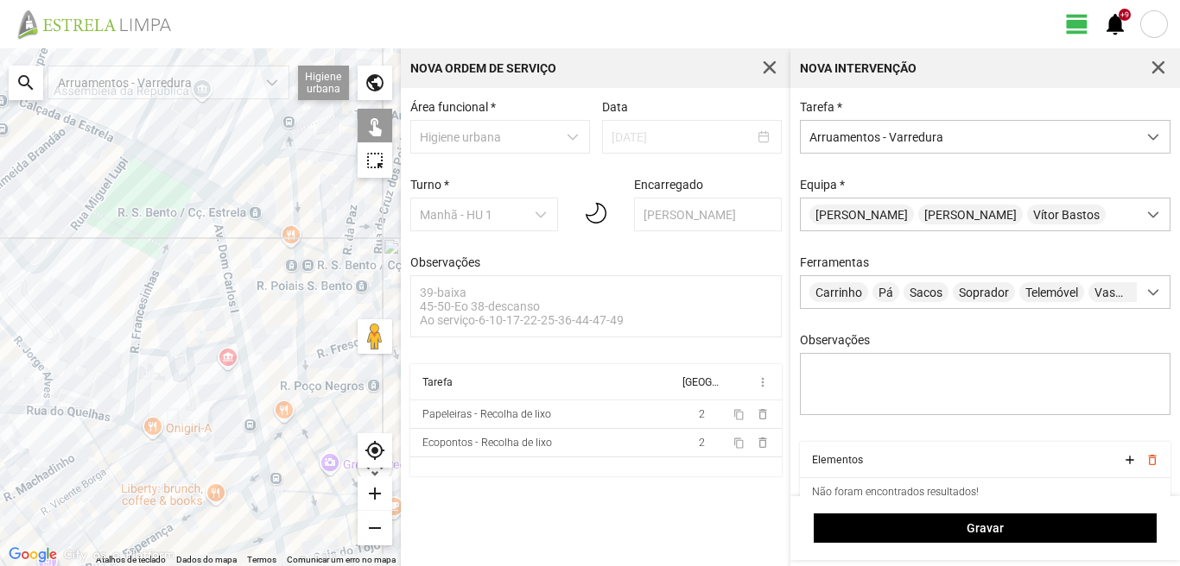
click at [222, 238] on div at bounding box center [200, 307] width 401 height 518
click at [196, 307] on div at bounding box center [200, 307] width 401 height 518
click at [239, 323] on div at bounding box center [200, 307] width 401 height 518
click at [205, 305] on div at bounding box center [200, 307] width 401 height 518
click at [247, 455] on div at bounding box center [200, 307] width 401 height 518
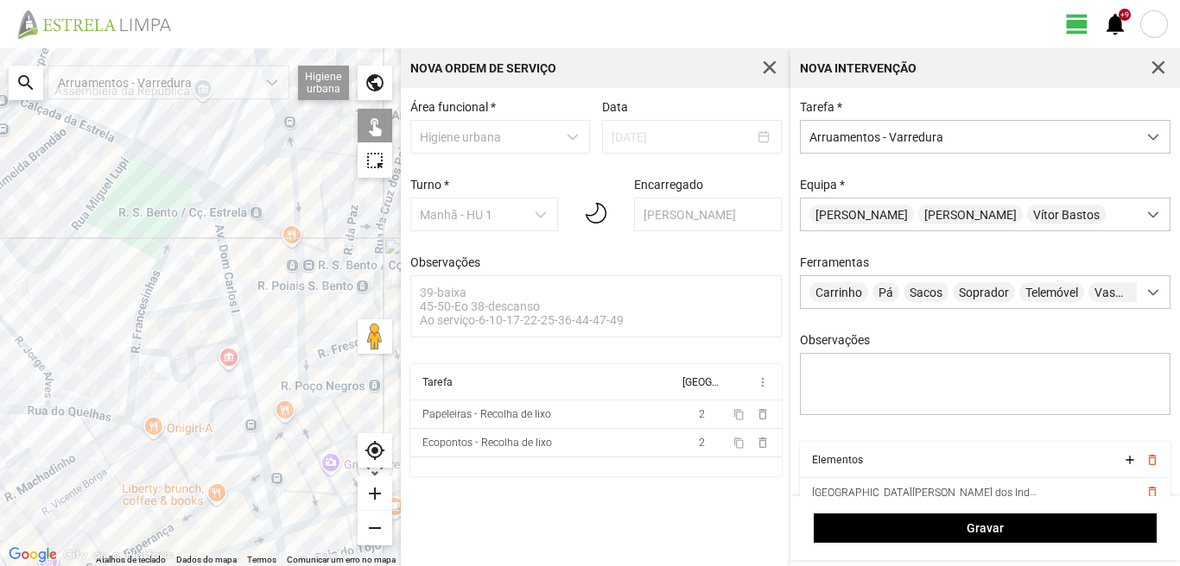
click at [265, 468] on div at bounding box center [200, 307] width 401 height 518
click at [255, 479] on div at bounding box center [200, 307] width 401 height 518
click at [217, 497] on div at bounding box center [200, 307] width 401 height 518
click at [229, 477] on div at bounding box center [200, 307] width 401 height 518
click at [268, 489] on div at bounding box center [200, 307] width 401 height 518
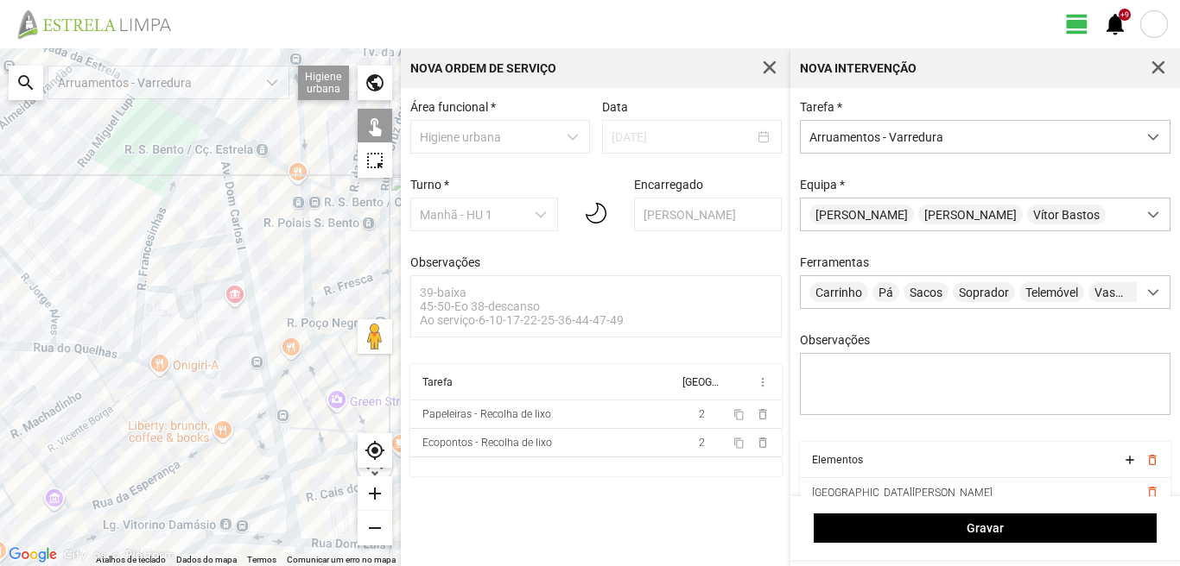
drag, startPoint x: 252, startPoint y: 427, endPoint x: 227, endPoint y: 310, distance: 120.1
click at [227, 311] on div at bounding box center [200, 307] width 401 height 518
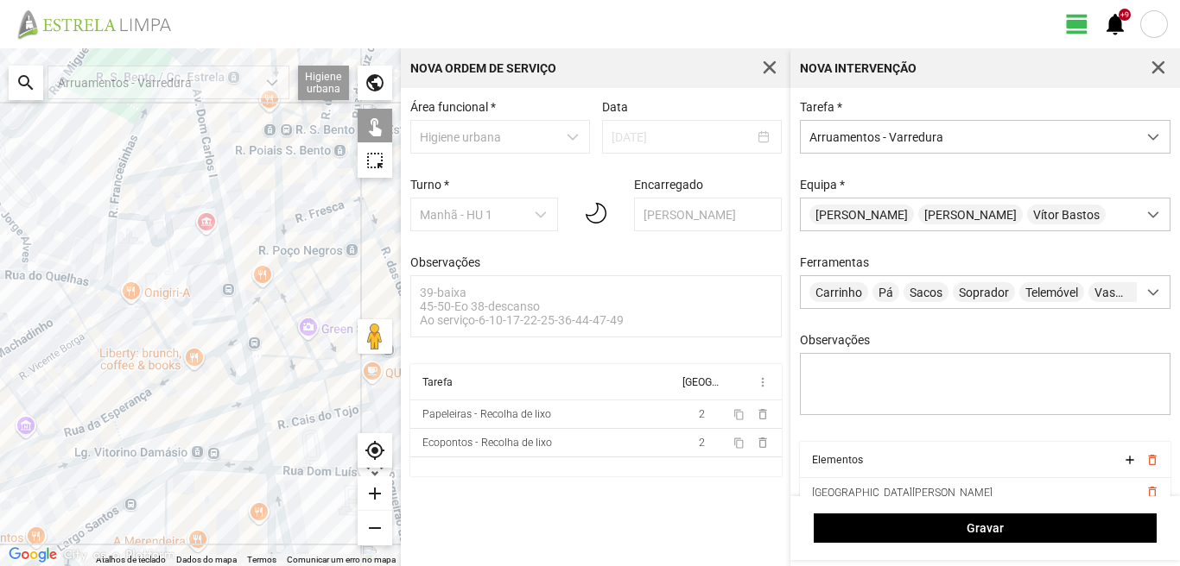
click at [226, 365] on div at bounding box center [200, 307] width 401 height 518
click at [256, 396] on div at bounding box center [200, 307] width 401 height 518
click at [259, 416] on div at bounding box center [200, 307] width 401 height 518
click at [225, 445] on div at bounding box center [200, 307] width 401 height 518
click at [263, 451] on div at bounding box center [200, 307] width 401 height 518
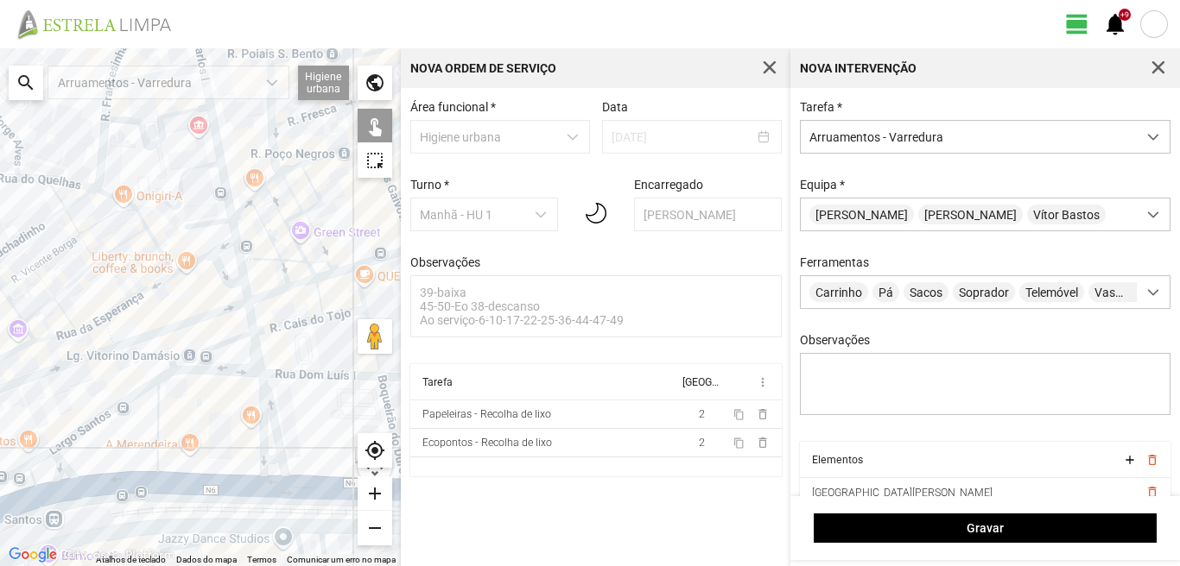
drag, startPoint x: 237, startPoint y: 468, endPoint x: 222, endPoint y: 325, distance: 144.1
click at [222, 325] on div at bounding box center [200, 307] width 401 height 518
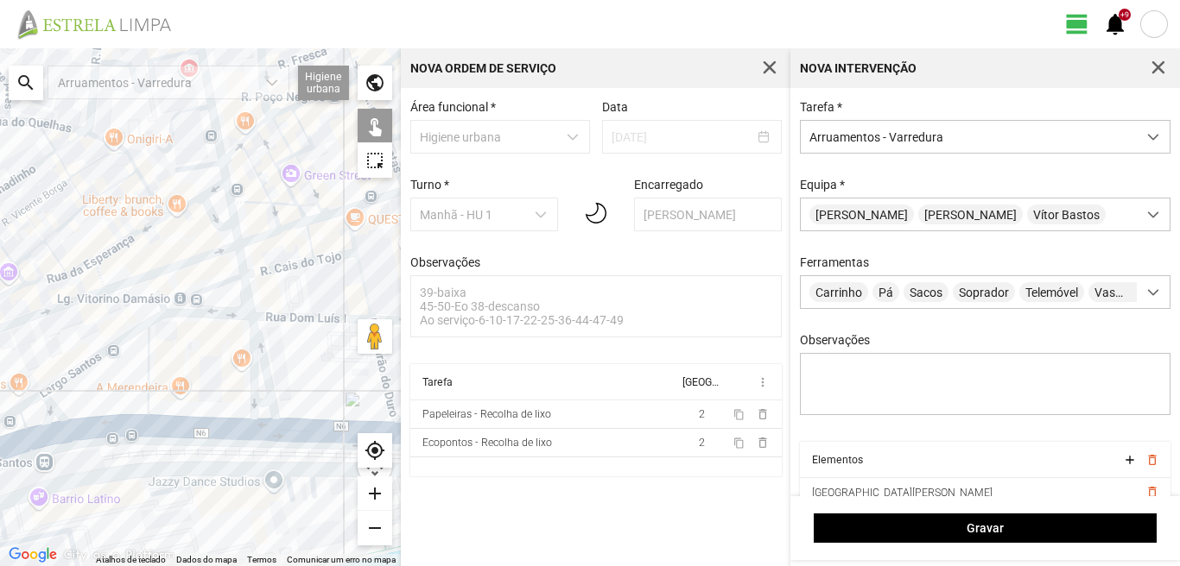
click at [265, 375] on div at bounding box center [200, 307] width 401 height 518
click at [250, 373] on div at bounding box center [200, 307] width 401 height 518
click at [263, 402] on div at bounding box center [200, 307] width 401 height 518
click at [265, 425] on div at bounding box center [200, 307] width 401 height 518
click at [147, 379] on div at bounding box center [200, 307] width 401 height 518
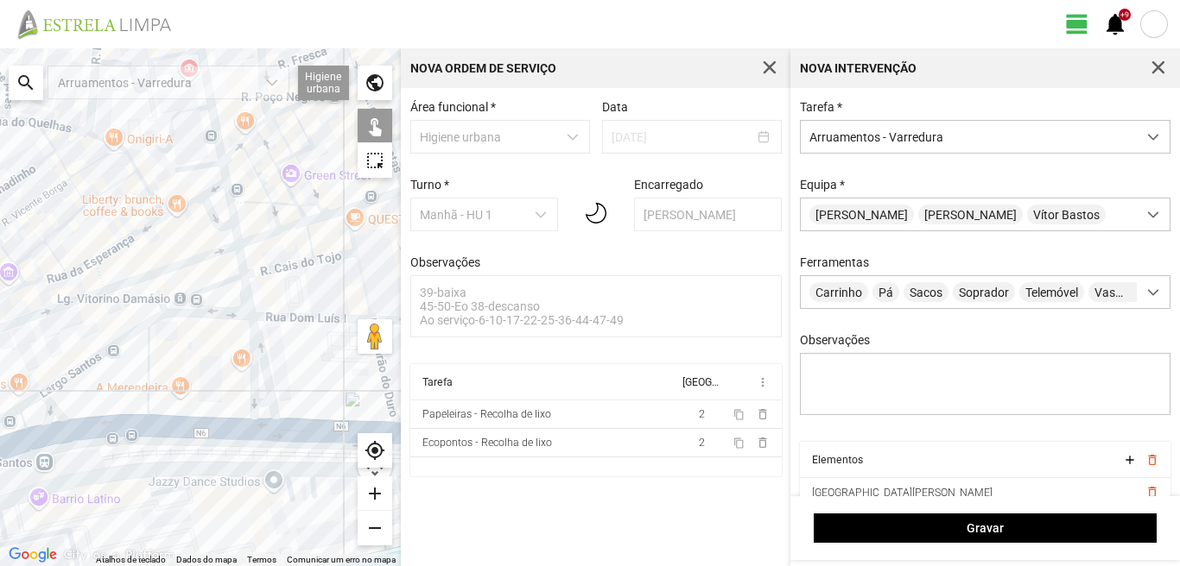
click at [198, 313] on div at bounding box center [200, 307] width 401 height 518
click at [79, 364] on div at bounding box center [200, 307] width 401 height 518
click at [48, 403] on div at bounding box center [200, 307] width 401 height 518
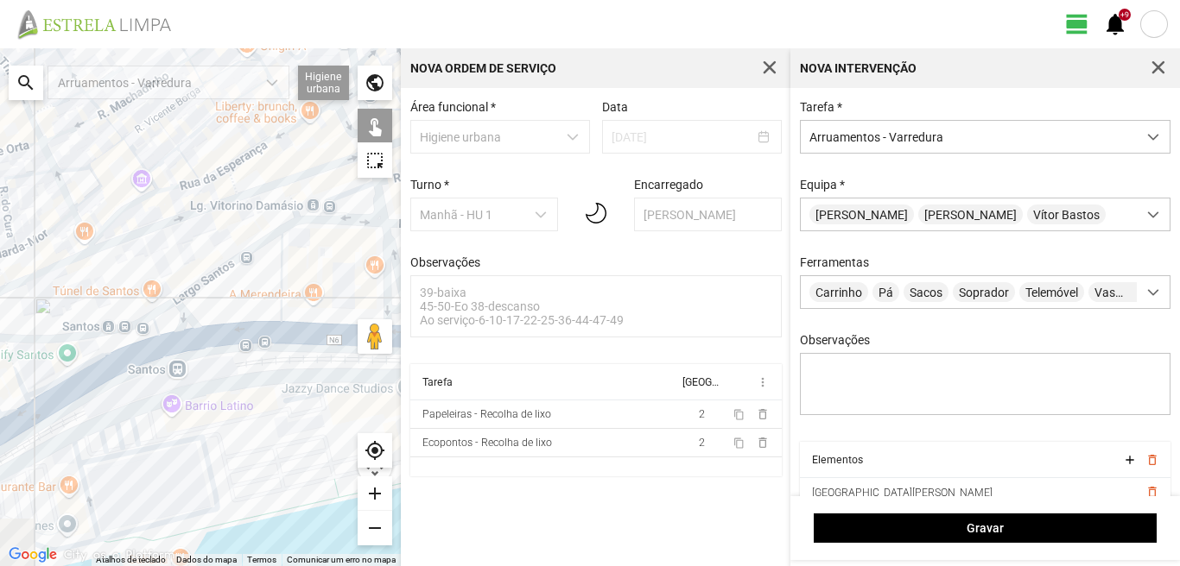
drag, startPoint x: 62, startPoint y: 394, endPoint x: 248, endPoint y: 266, distance: 225.4
click at [248, 267] on div at bounding box center [200, 307] width 401 height 518
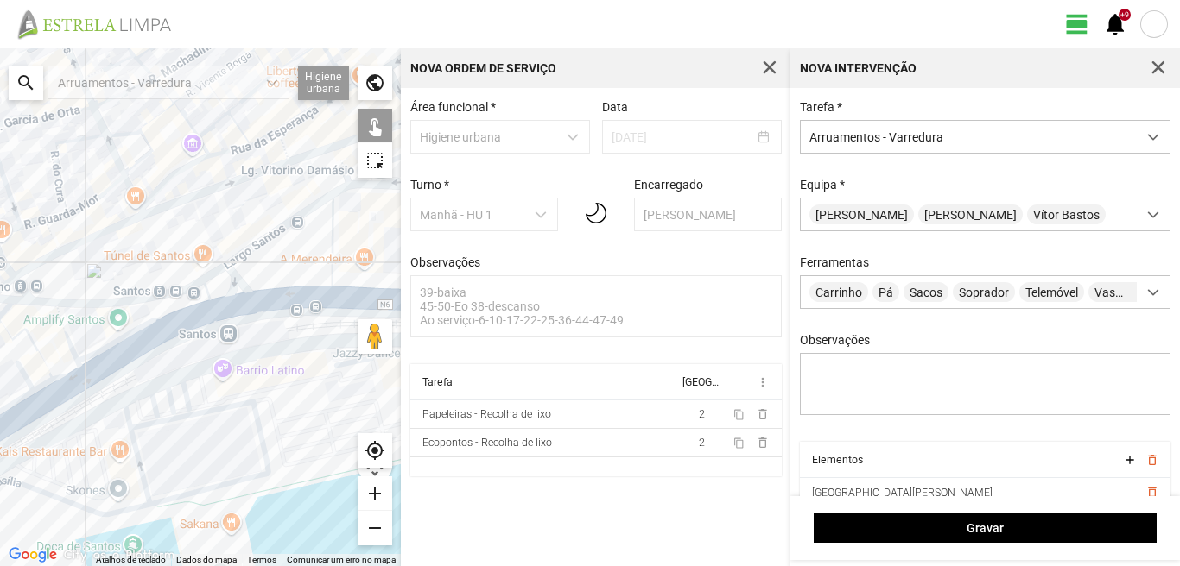
click at [211, 277] on div at bounding box center [200, 307] width 401 height 518
click at [189, 297] on div at bounding box center [200, 307] width 401 height 518
click at [221, 307] on div at bounding box center [200, 307] width 401 height 518
click at [276, 304] on div at bounding box center [200, 307] width 401 height 518
click at [278, 299] on div at bounding box center [200, 307] width 401 height 518
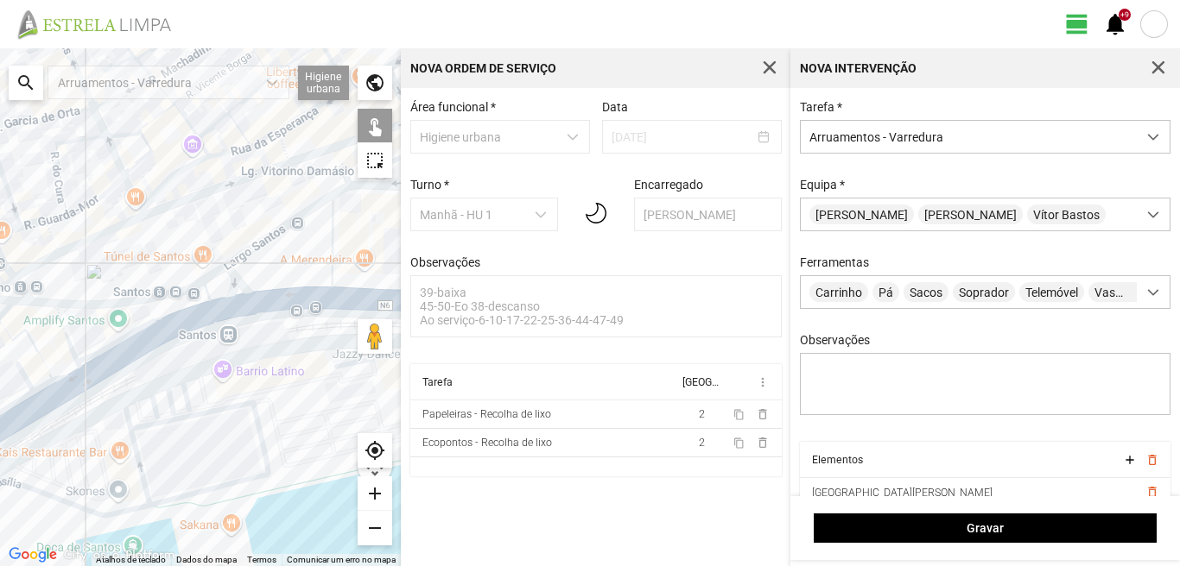
click at [276, 302] on div at bounding box center [200, 307] width 401 height 518
click at [65, 331] on div at bounding box center [200, 307] width 401 height 518
click at [30, 337] on div at bounding box center [200, 307] width 401 height 518
click at [6, 313] on div at bounding box center [200, 307] width 401 height 518
click at [25, 374] on div at bounding box center [200, 307] width 401 height 518
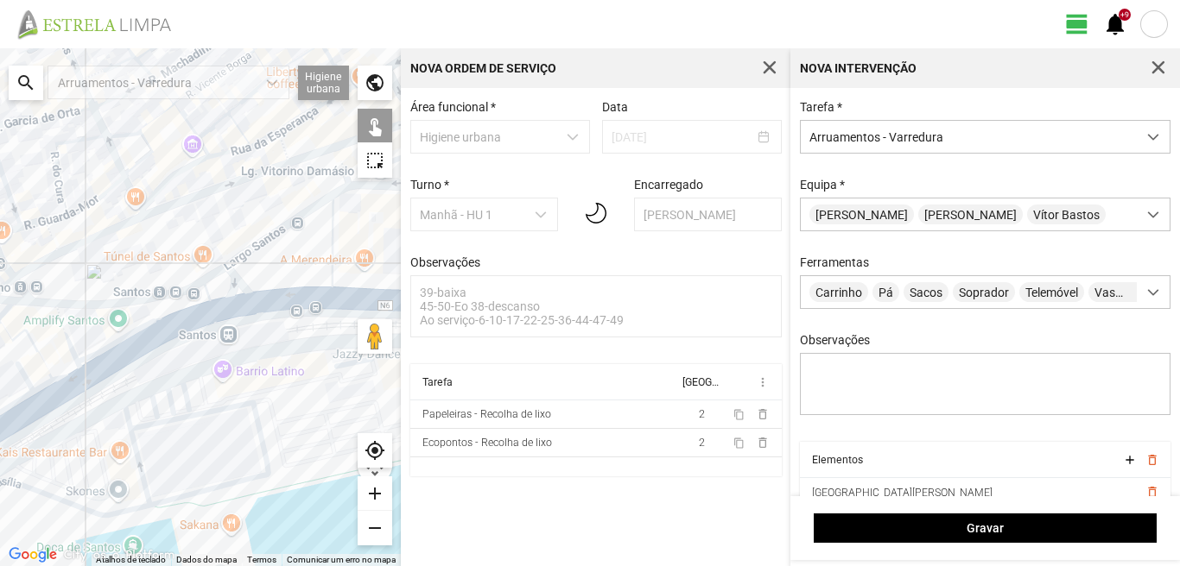
click at [63, 372] on div at bounding box center [200, 307] width 401 height 518
click at [47, 387] on div at bounding box center [200, 307] width 401 height 518
click at [53, 397] on div at bounding box center [200, 307] width 401 height 518
click at [38, 408] on div at bounding box center [200, 307] width 401 height 518
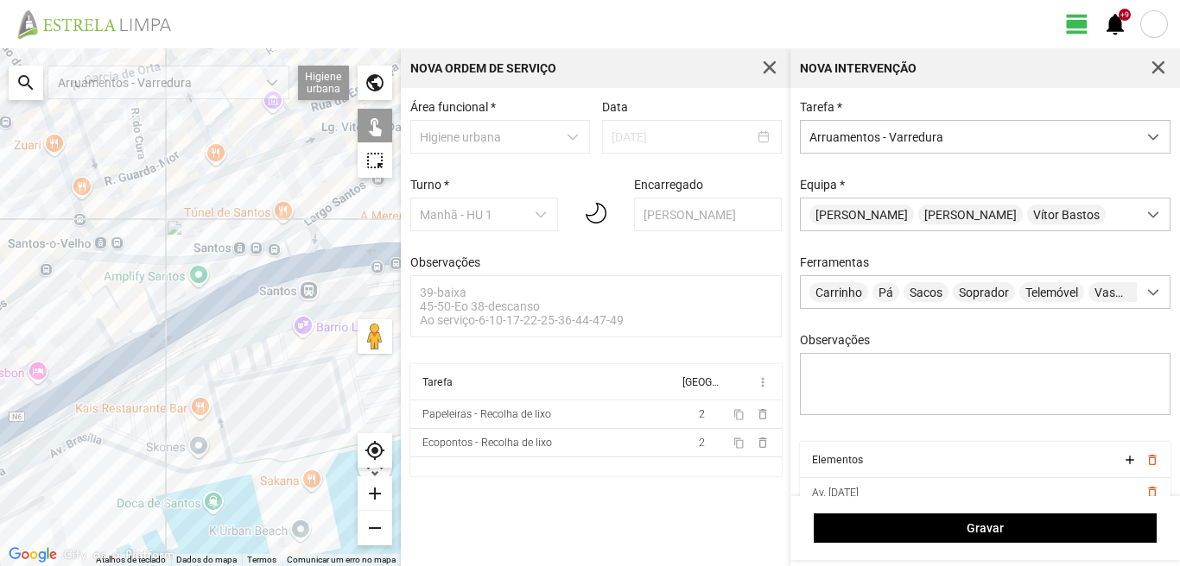
drag, startPoint x: 46, startPoint y: 406, endPoint x: 261, endPoint y: 320, distance: 231.7
click at [261, 320] on div at bounding box center [200, 307] width 401 height 518
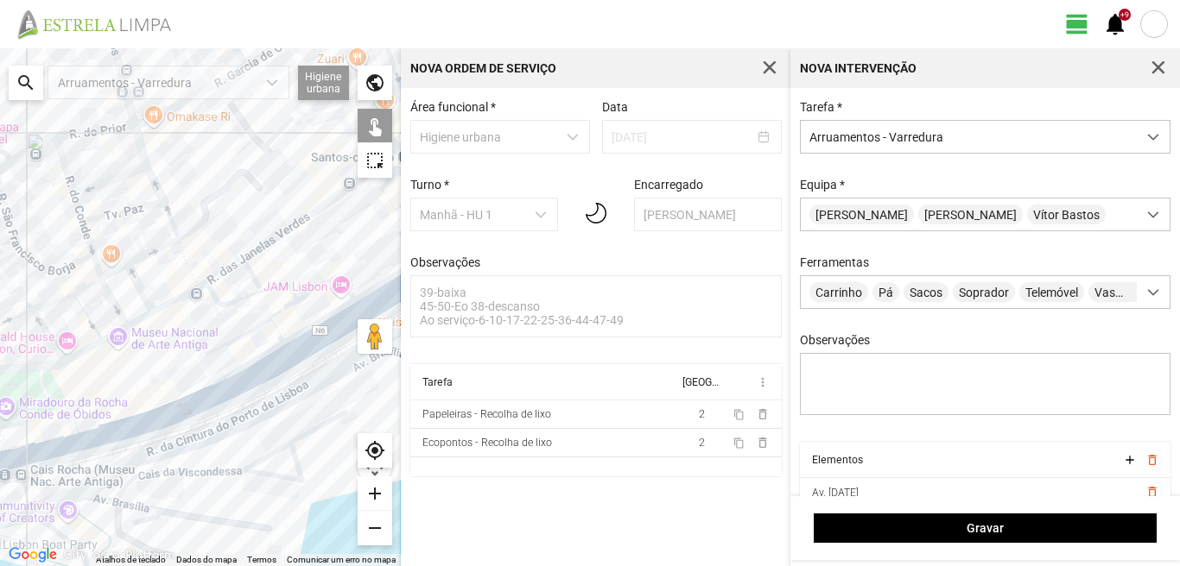
drag, startPoint x: 256, startPoint y: 326, endPoint x: 125, endPoint y: 363, distance: 135.6
click at [125, 363] on div at bounding box center [200, 307] width 401 height 518
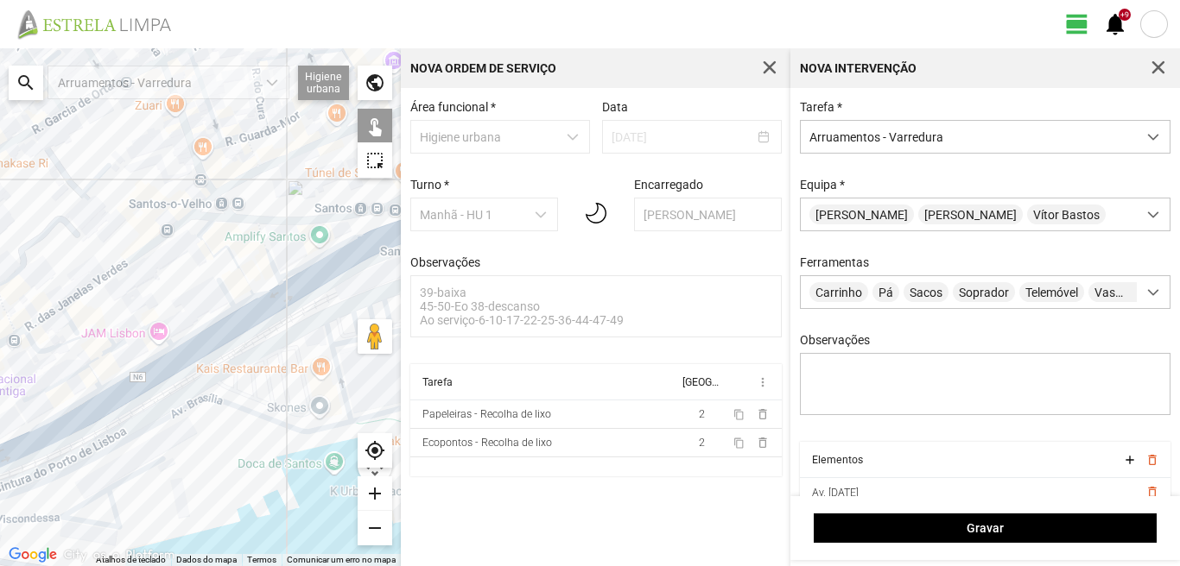
click at [183, 338] on div at bounding box center [200, 307] width 401 height 518
click at [152, 322] on div at bounding box center [200, 307] width 401 height 518
click at [144, 363] on div at bounding box center [200, 307] width 401 height 518
click at [150, 380] on div at bounding box center [200, 307] width 401 height 518
drag, startPoint x: 97, startPoint y: 358, endPoint x: 99, endPoint y: 349, distance: 9.8
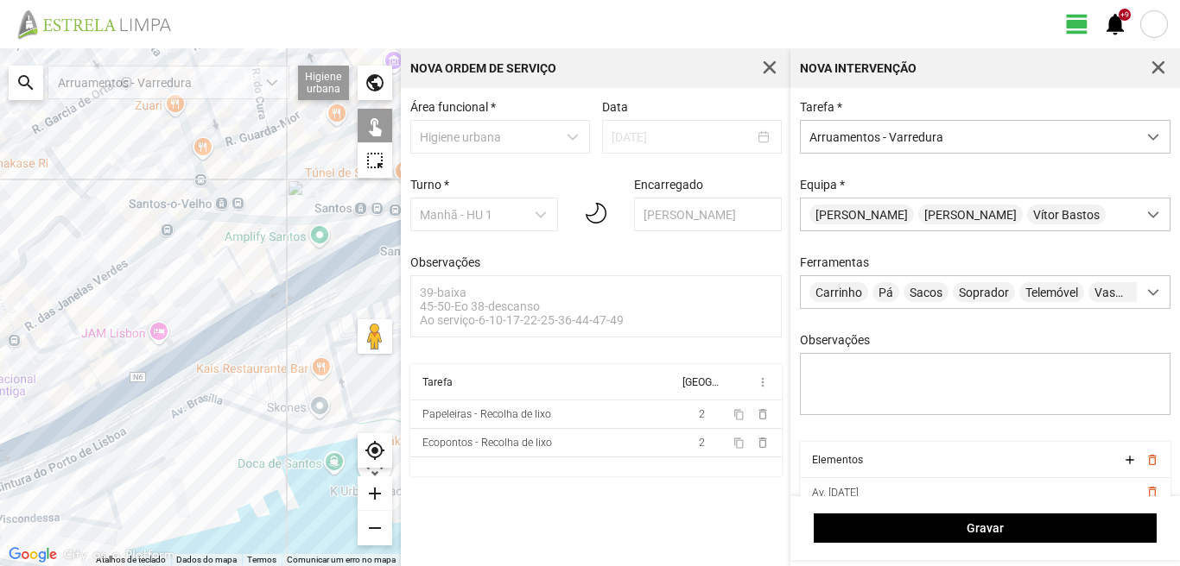
click at [98, 358] on div at bounding box center [200, 307] width 401 height 518
click at [100, 333] on div at bounding box center [200, 307] width 401 height 518
click at [79, 370] on div at bounding box center [200, 307] width 401 height 518
click at [89, 374] on div at bounding box center [200, 307] width 401 height 518
click at [85, 401] on div at bounding box center [200, 307] width 401 height 518
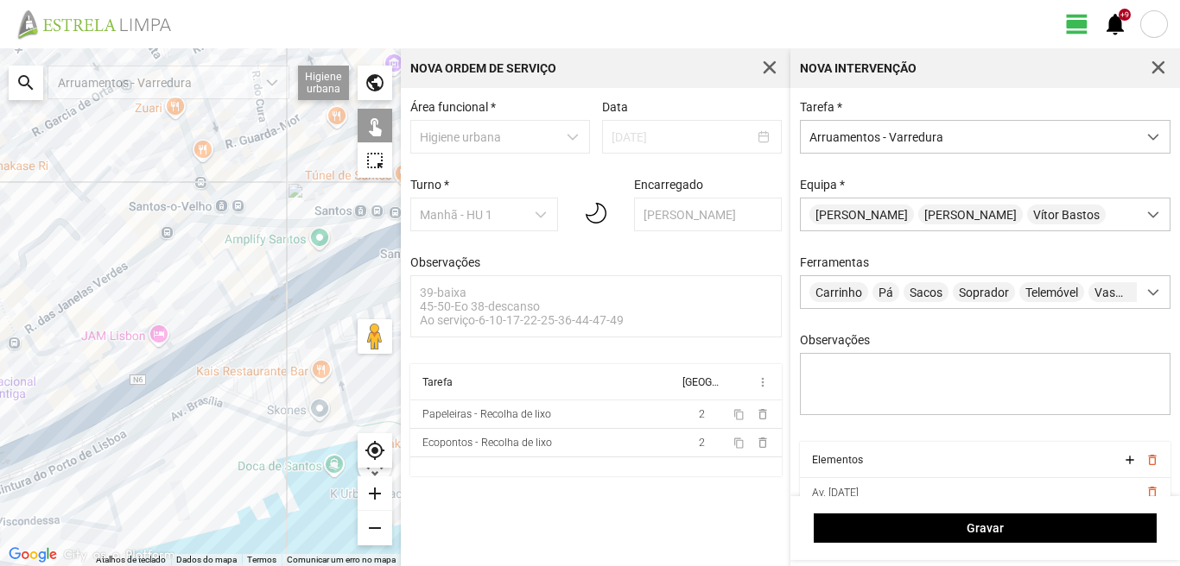
click at [86, 402] on div at bounding box center [200, 307] width 401 height 518
click at [94, 417] on div at bounding box center [200, 307] width 401 height 518
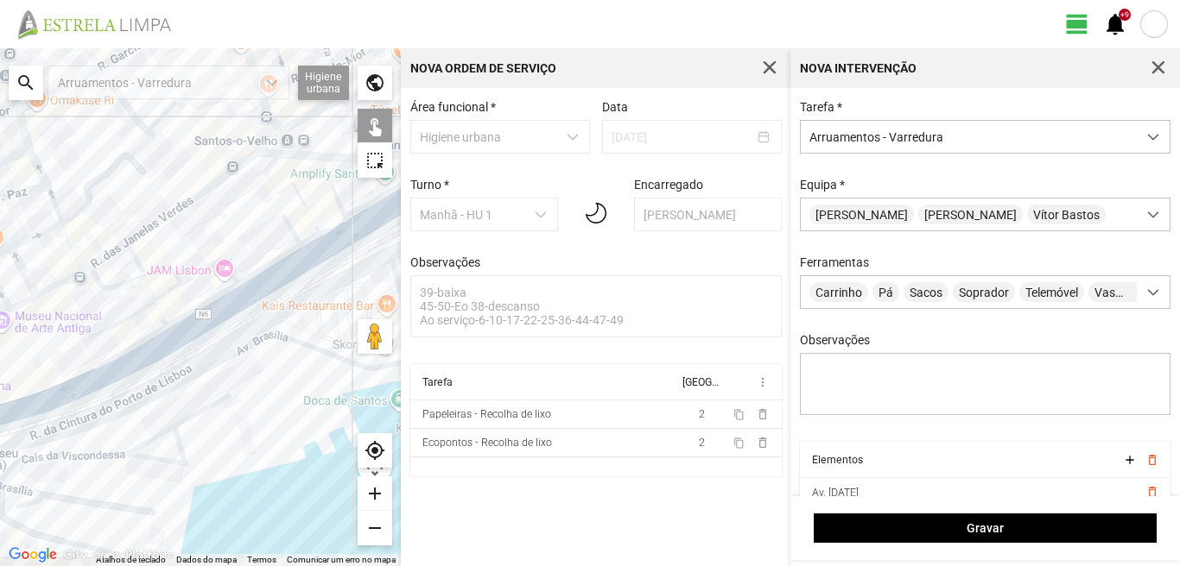
drag, startPoint x: 90, startPoint y: 408, endPoint x: 177, endPoint y: 324, distance: 120.9
click at [172, 326] on div at bounding box center [200, 307] width 401 height 518
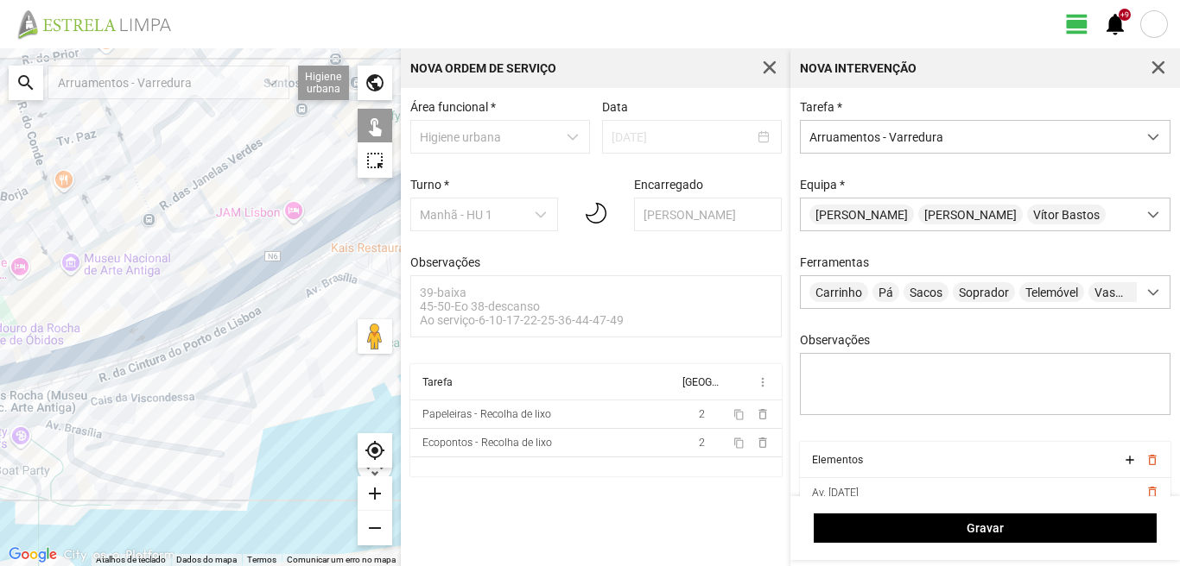
click at [111, 352] on div at bounding box center [200, 307] width 401 height 518
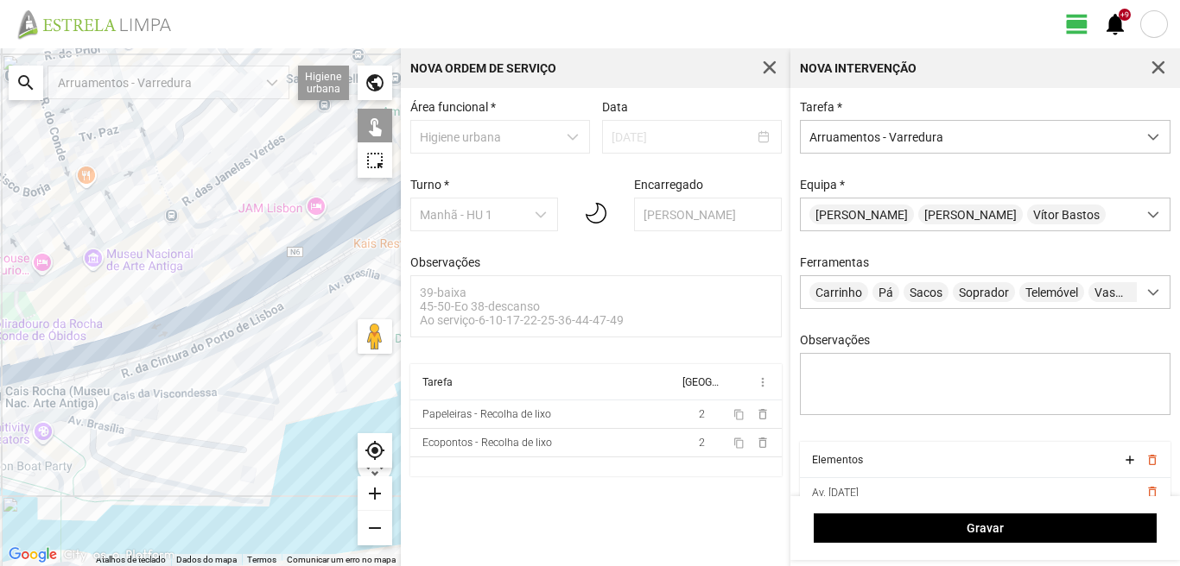
drag, startPoint x: 96, startPoint y: 351, endPoint x: 169, endPoint y: 337, distance: 74.9
click at [169, 337] on div at bounding box center [200, 307] width 401 height 518
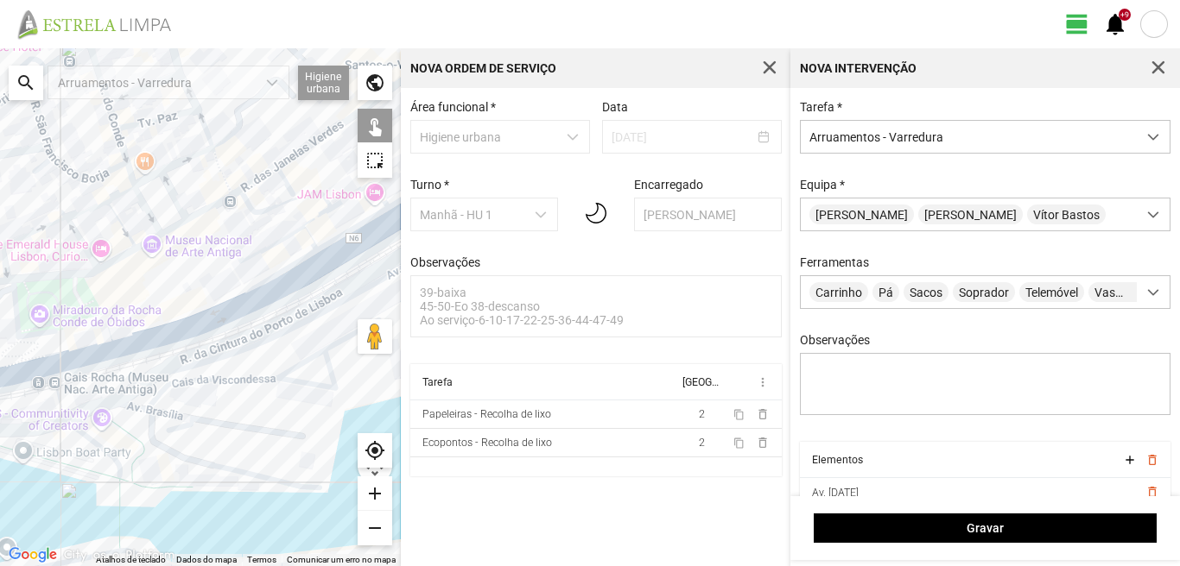
click at [80, 351] on div at bounding box center [200, 307] width 401 height 518
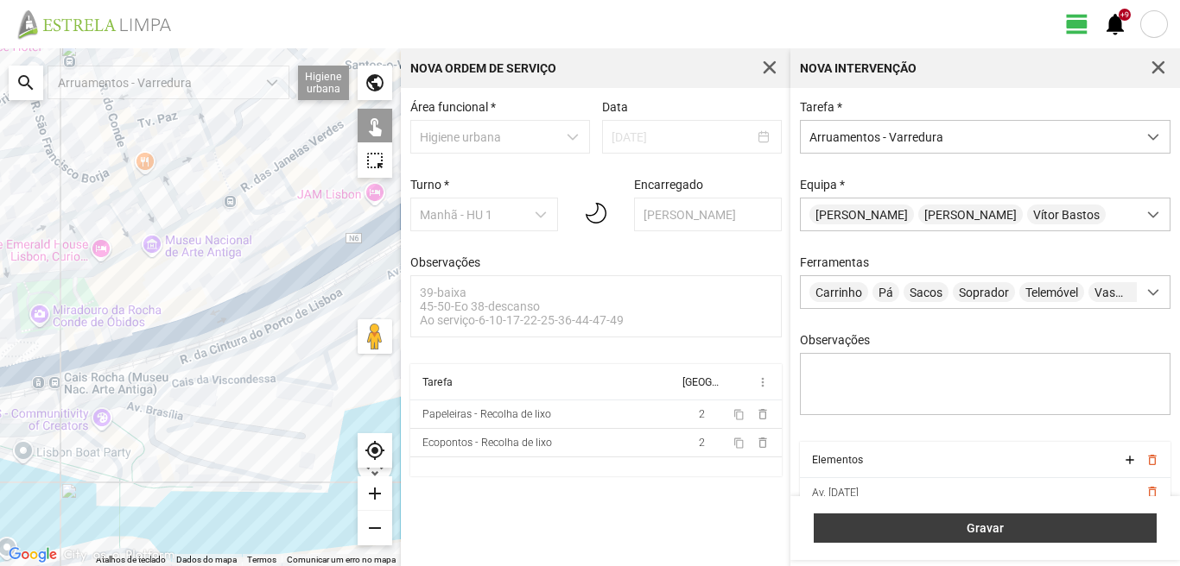
click at [904, 526] on span "Gravar" at bounding box center [985, 529] width 325 height 14
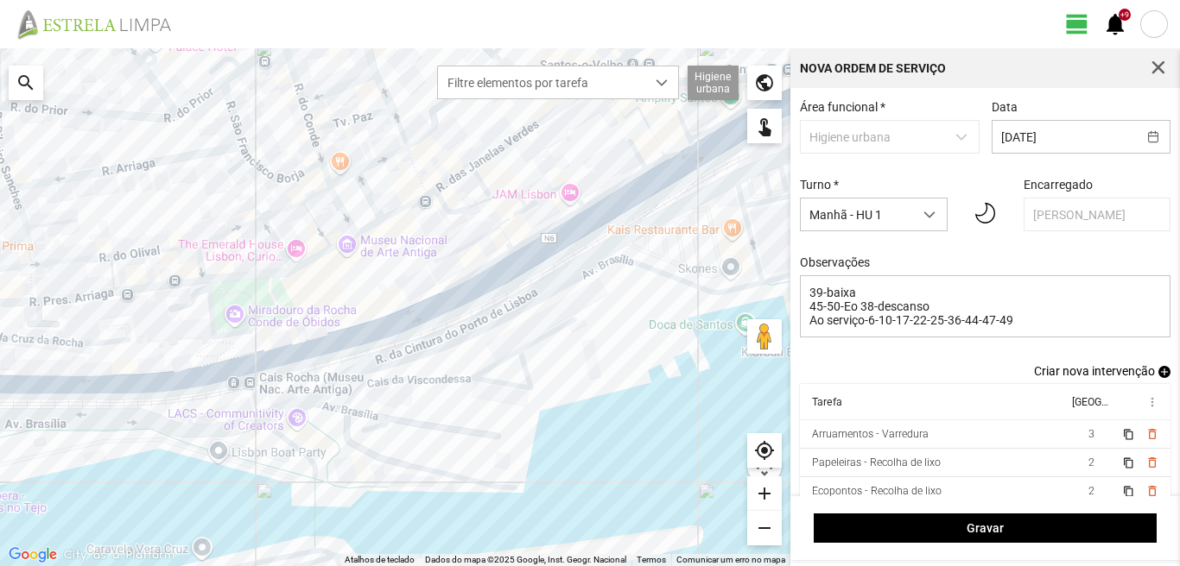
click at [1158, 374] on span "add" at bounding box center [1164, 372] width 12 height 12
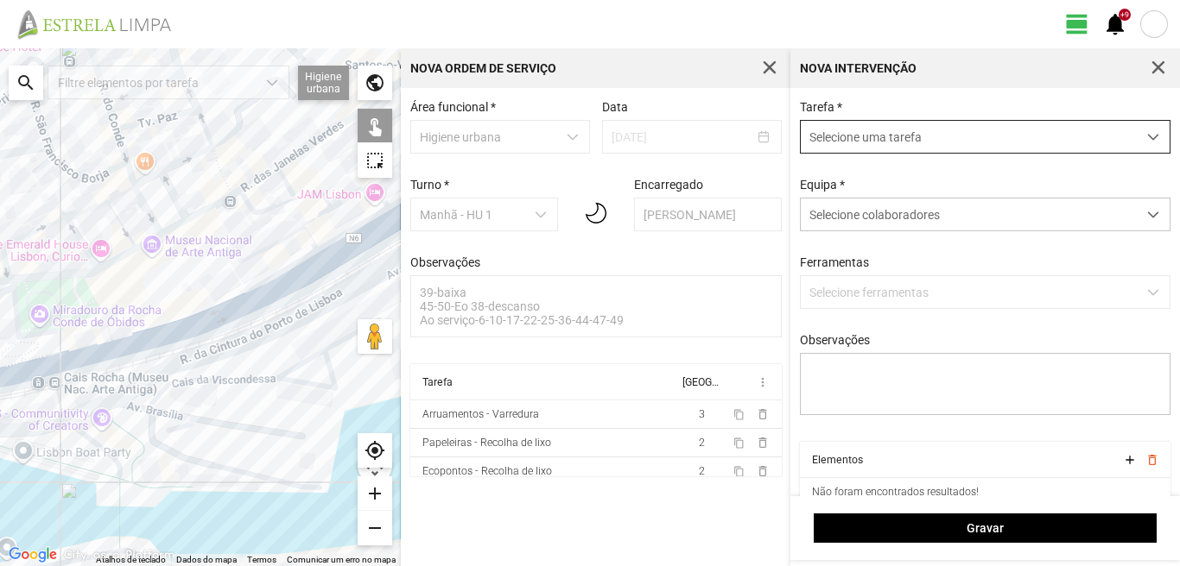
click at [886, 142] on span "Selecione uma tarefa" at bounding box center [968, 137] width 336 height 32
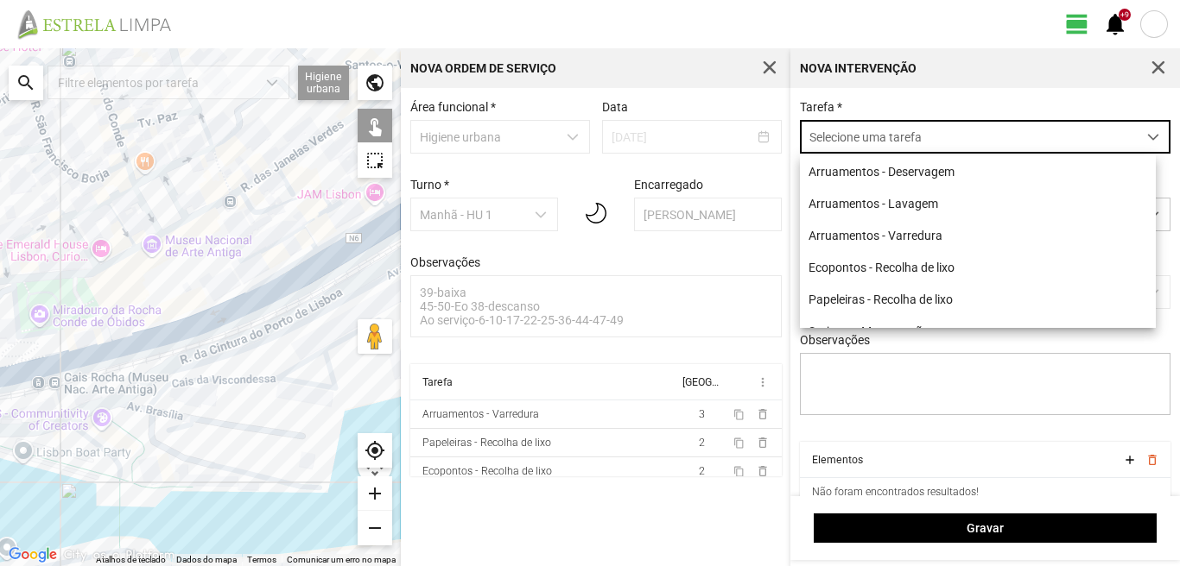
scroll to position [9, 77]
click at [879, 237] on li "Arruamentos - Varredura" at bounding box center [978, 235] width 356 height 32
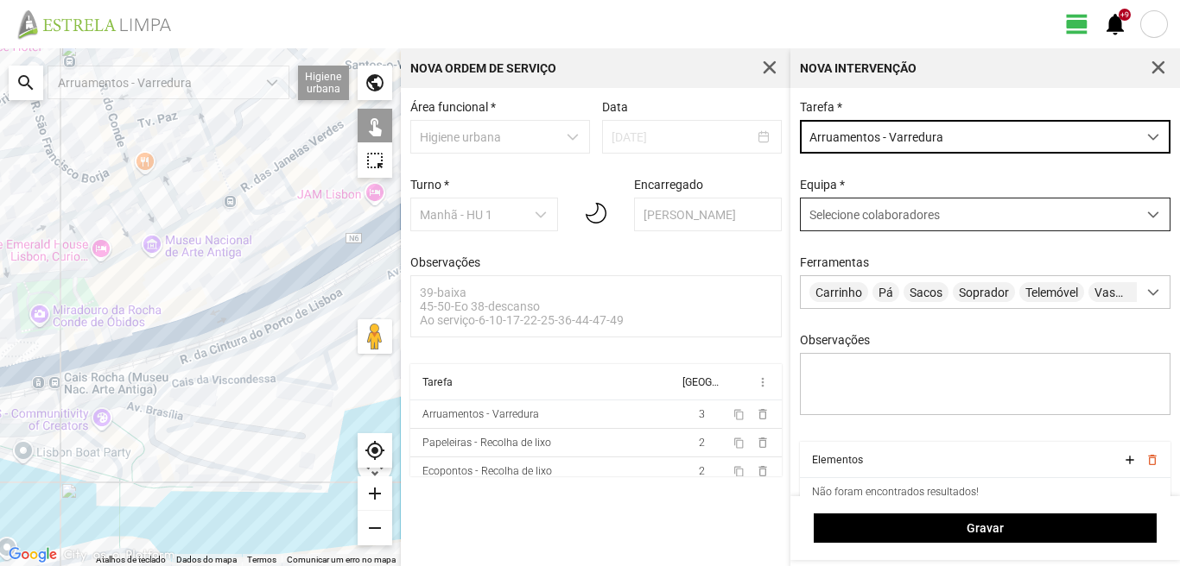
click at [865, 207] on div "Selecione colaboradores" at bounding box center [968, 215] width 336 height 32
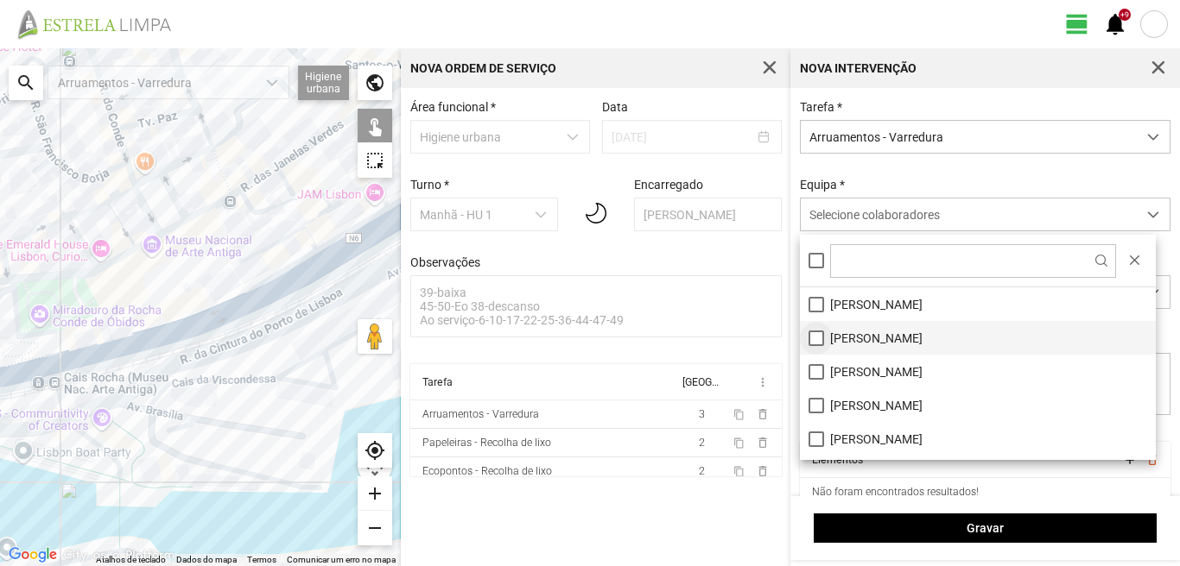
click at [814, 333] on li "[PERSON_NAME]" at bounding box center [978, 338] width 356 height 34
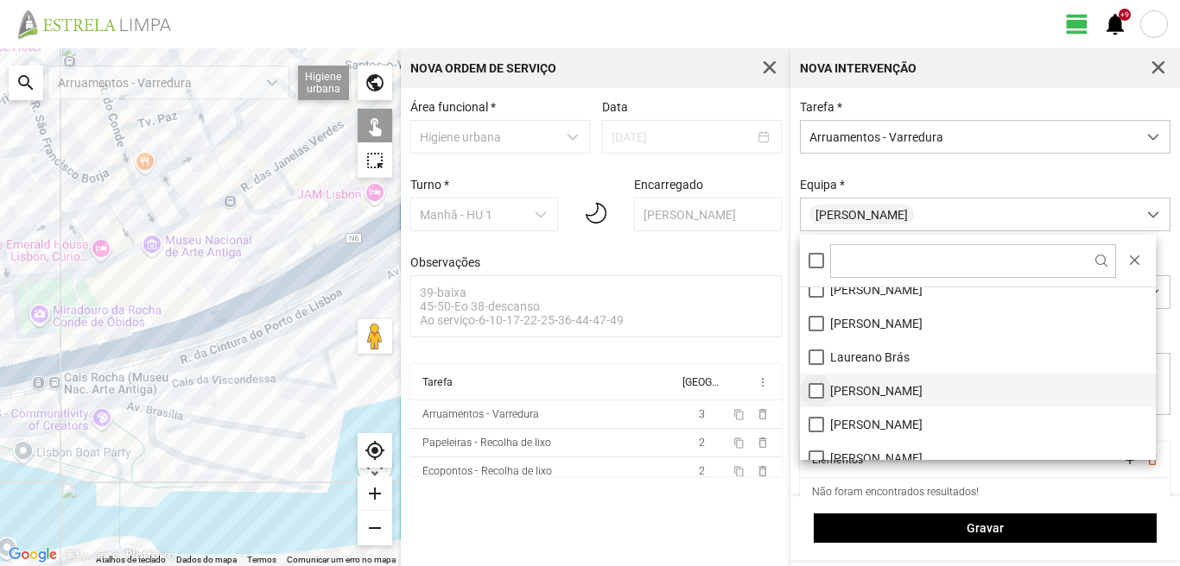
scroll to position [86, 0]
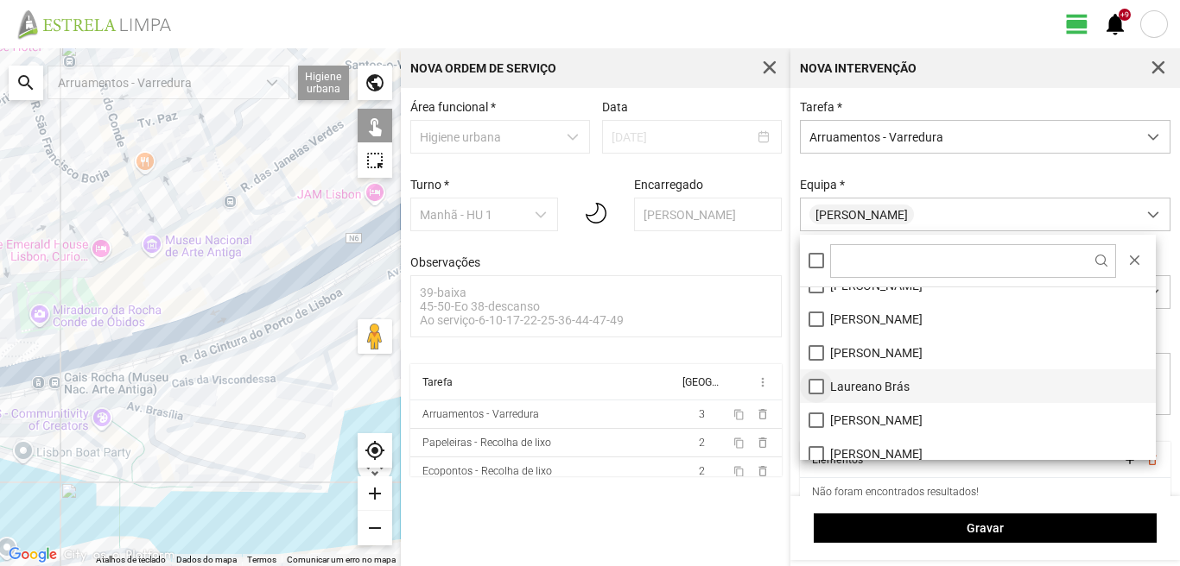
click at [814, 387] on li "Laureano Brás" at bounding box center [978, 387] width 356 height 34
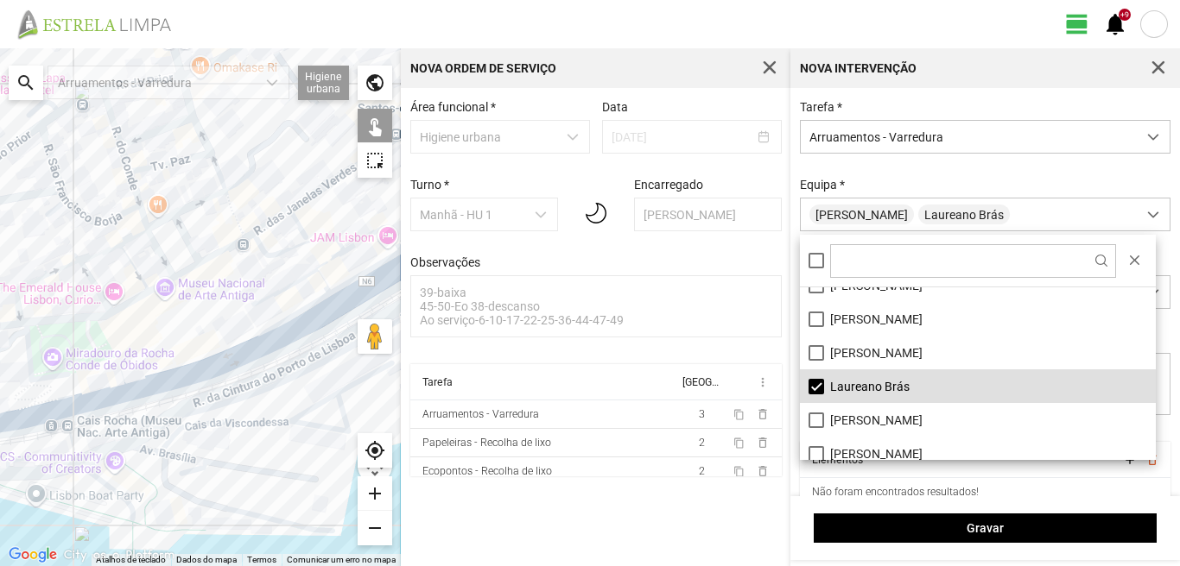
drag, startPoint x: 26, startPoint y: 171, endPoint x: 130, endPoint y: 407, distance: 257.5
click at [130, 406] on div at bounding box center [200, 307] width 401 height 518
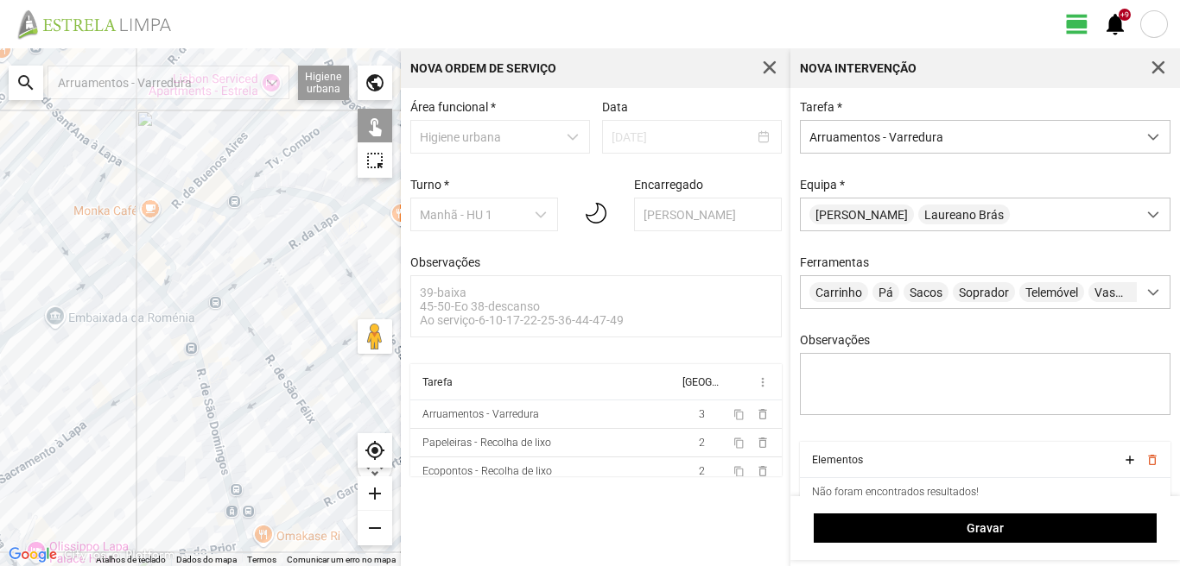
drag, startPoint x: 50, startPoint y: 196, endPoint x: 19, endPoint y: 459, distance: 264.3
click at [19, 459] on div at bounding box center [200, 307] width 401 height 518
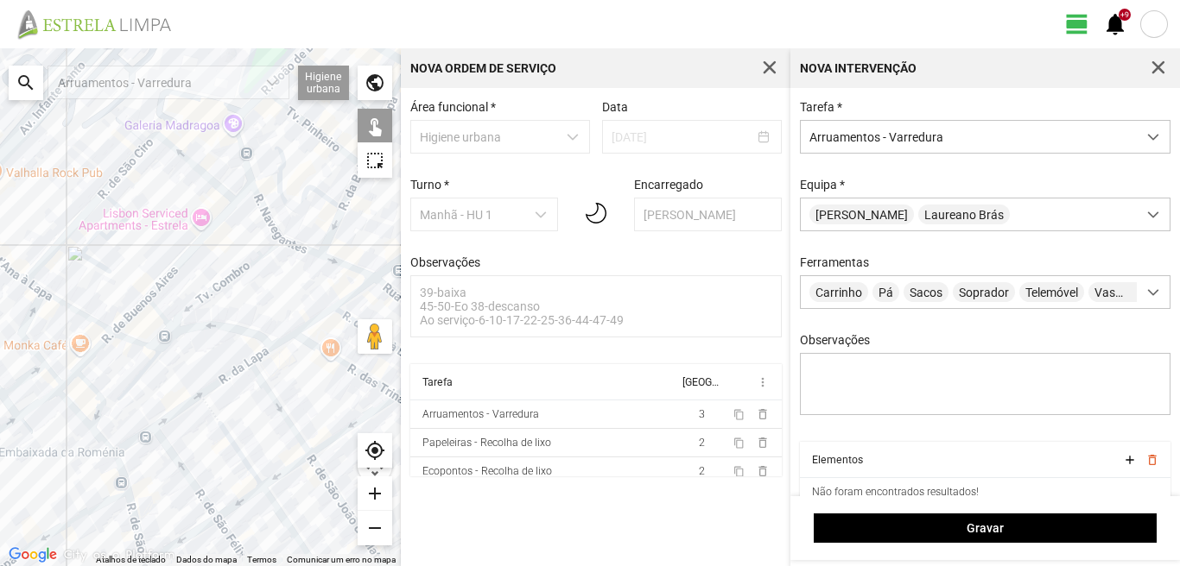
drag, startPoint x: 136, startPoint y: 336, endPoint x: 50, endPoint y: 423, distance: 122.1
click at [50, 423] on div at bounding box center [200, 307] width 401 height 518
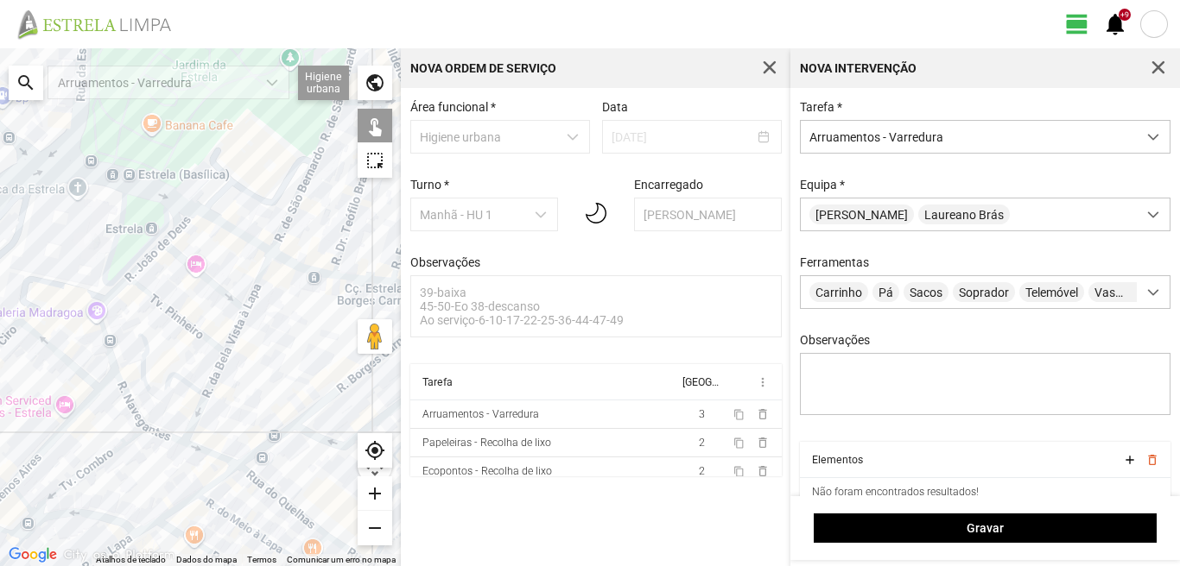
drag, startPoint x: 149, startPoint y: 320, endPoint x: 43, endPoint y: 433, distance: 155.8
click at [43, 433] on div at bounding box center [200, 307] width 401 height 518
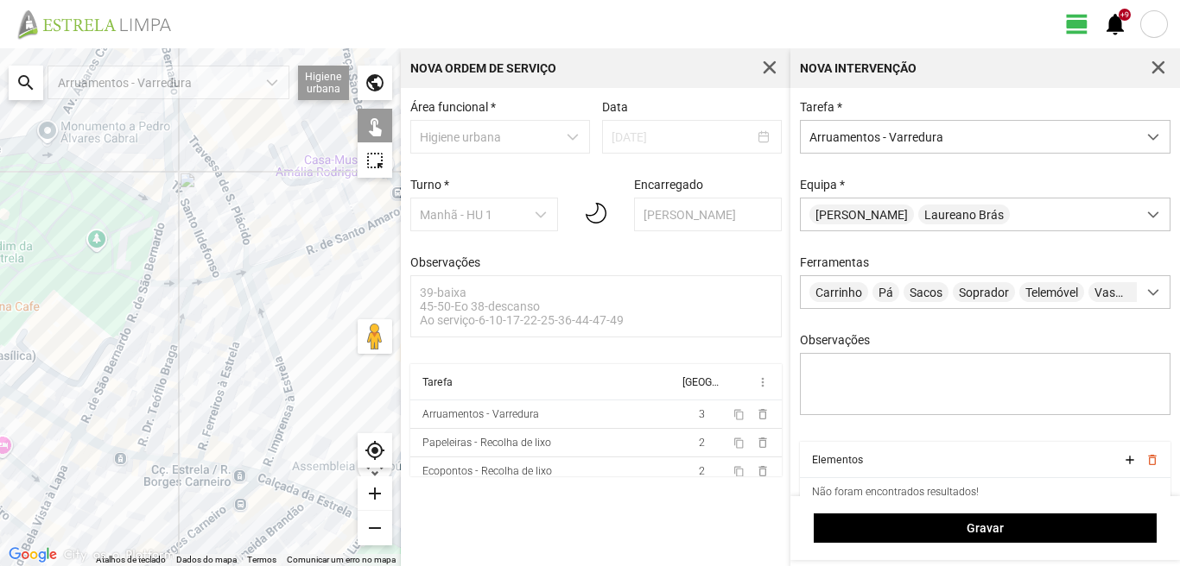
drag, startPoint x: 101, startPoint y: 380, endPoint x: 174, endPoint y: 340, distance: 83.5
click at [169, 343] on div at bounding box center [200, 307] width 401 height 518
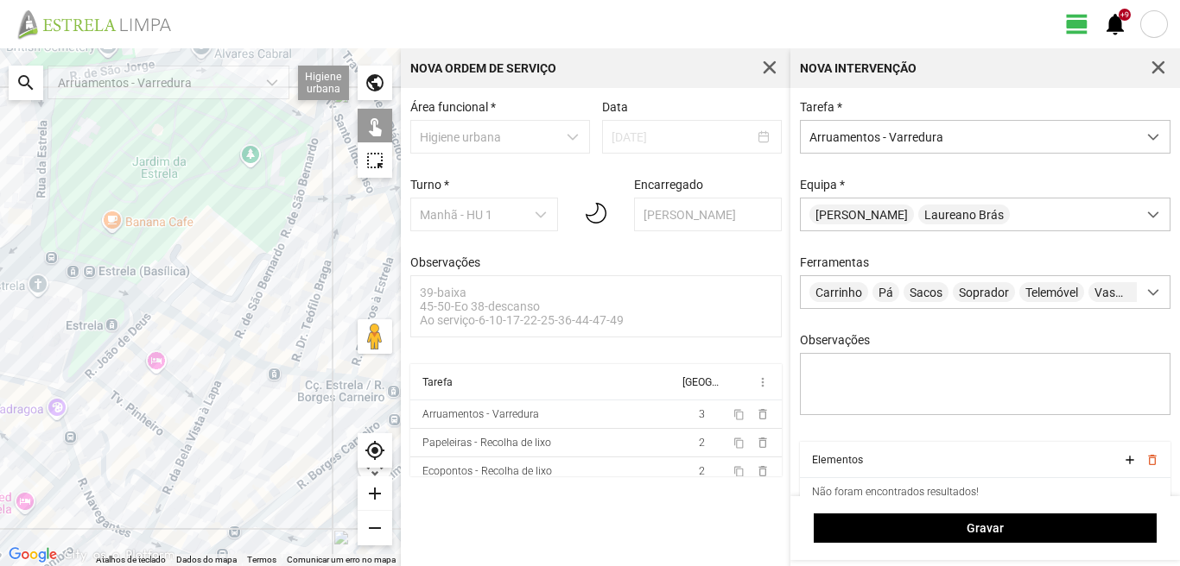
click at [47, 271] on div at bounding box center [200, 307] width 401 height 518
click at [82, 303] on div at bounding box center [200, 307] width 401 height 518
click at [174, 315] on div at bounding box center [200, 307] width 401 height 518
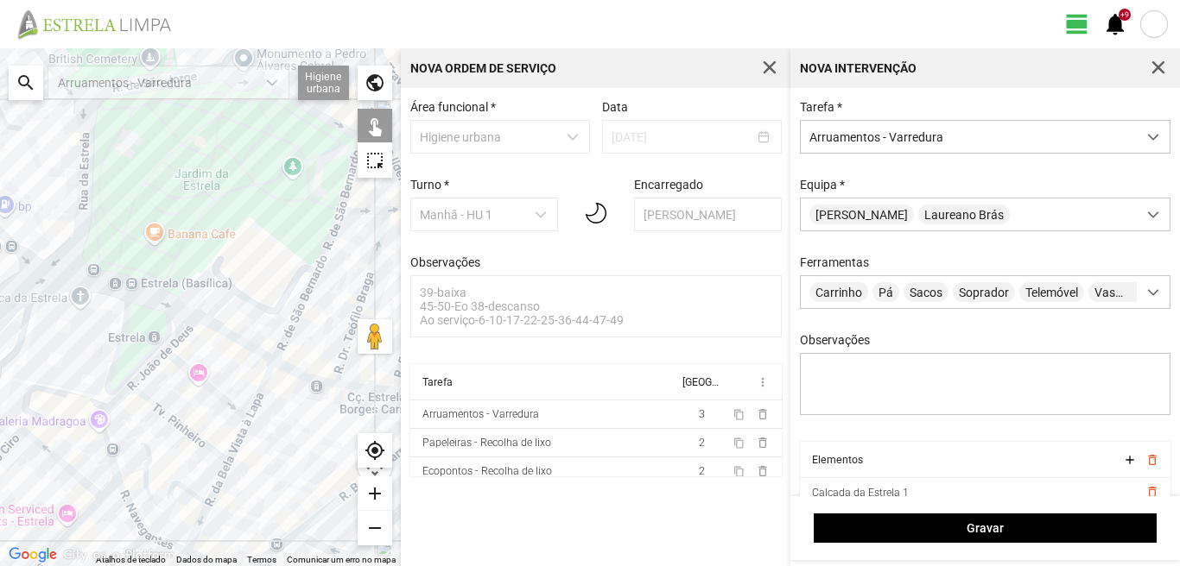
drag, startPoint x: 32, startPoint y: 284, endPoint x: 173, endPoint y: 314, distance: 144.0
click at [173, 314] on div at bounding box center [200, 307] width 401 height 518
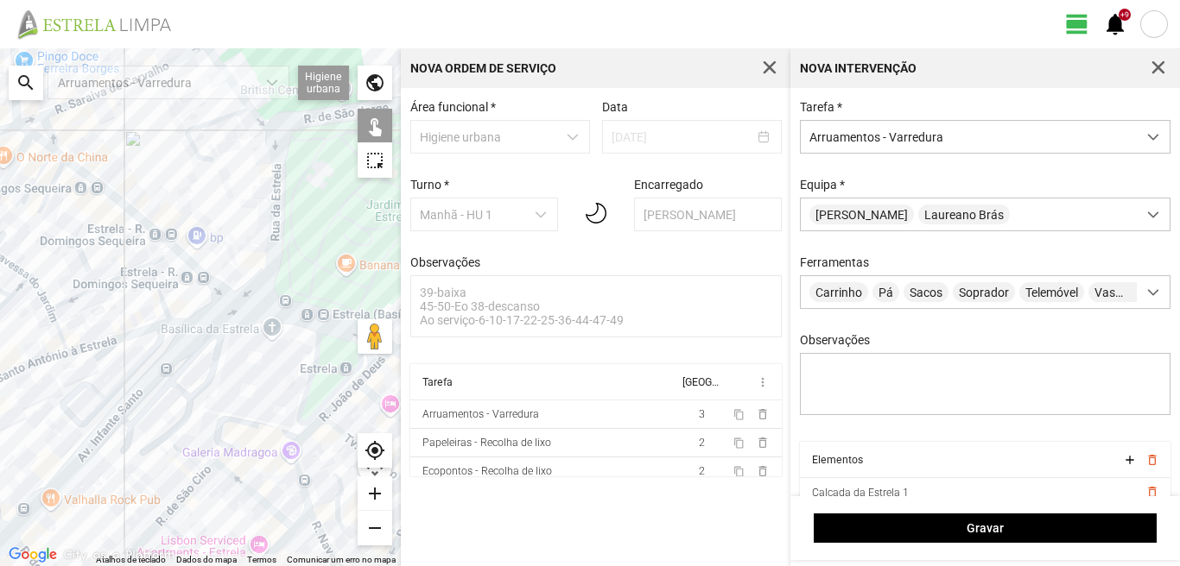
click at [220, 294] on div at bounding box center [200, 307] width 401 height 518
click at [226, 293] on div at bounding box center [200, 307] width 401 height 518
click at [174, 247] on div at bounding box center [200, 307] width 401 height 518
click at [165, 250] on div at bounding box center [200, 307] width 401 height 518
click at [52, 149] on div at bounding box center [200, 307] width 401 height 518
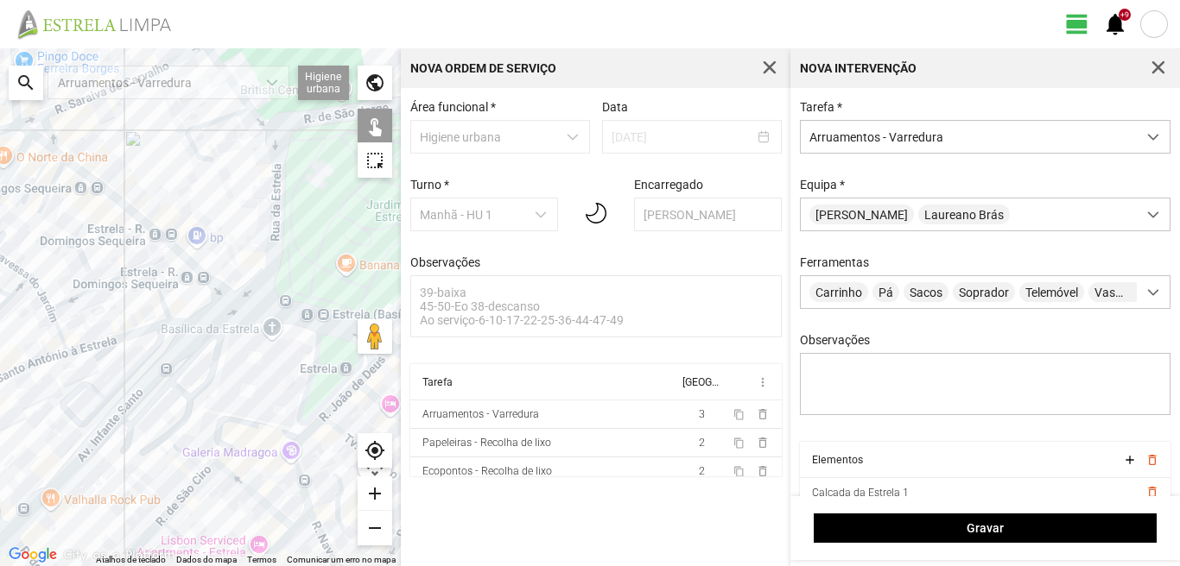
click at [62, 160] on div at bounding box center [200, 307] width 401 height 518
click at [59, 171] on div at bounding box center [200, 307] width 401 height 518
click at [44, 163] on div at bounding box center [200, 307] width 401 height 518
click at [23, 130] on div at bounding box center [200, 307] width 401 height 518
drag, startPoint x: 116, startPoint y: 223, endPoint x: 0, endPoint y: 148, distance: 138.0
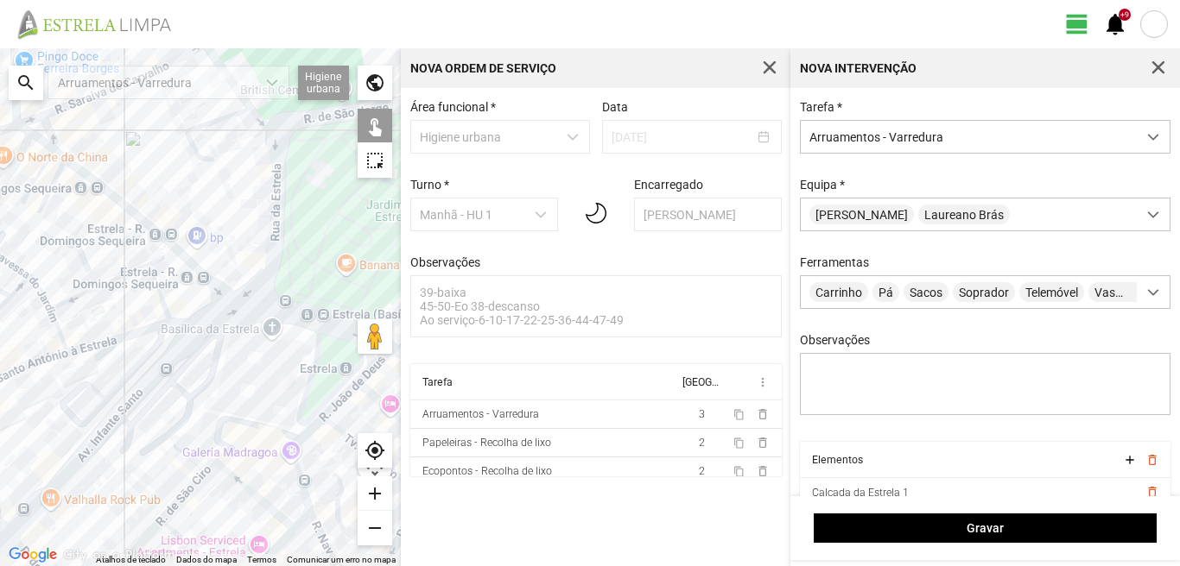
click at [32, 157] on div at bounding box center [200, 307] width 401 height 518
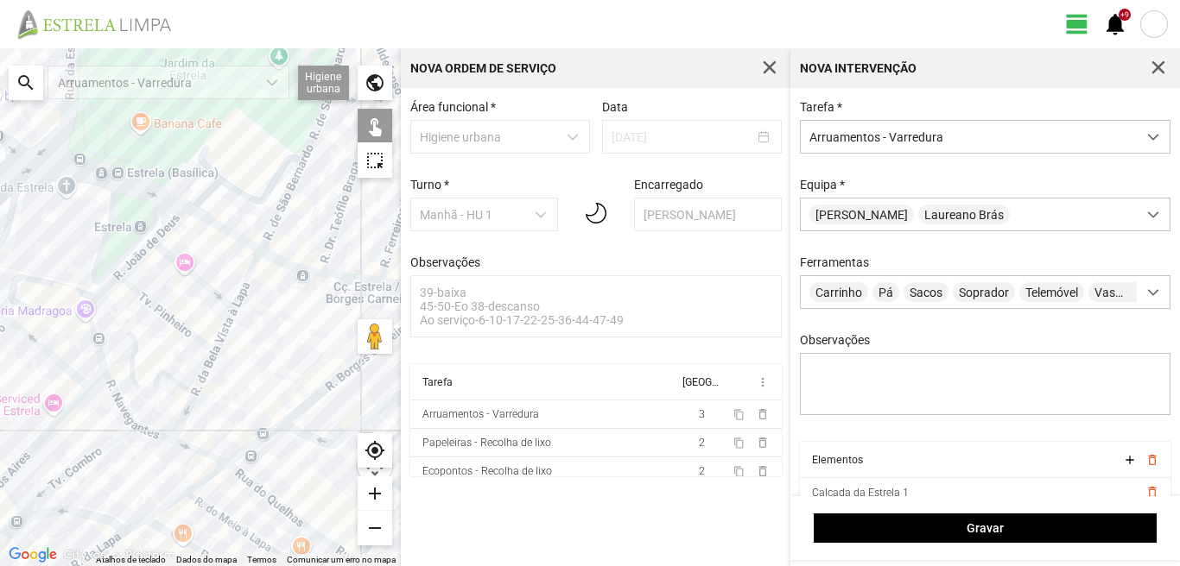
click at [291, 269] on div at bounding box center [200, 307] width 401 height 518
click at [286, 264] on div at bounding box center [200, 307] width 401 height 518
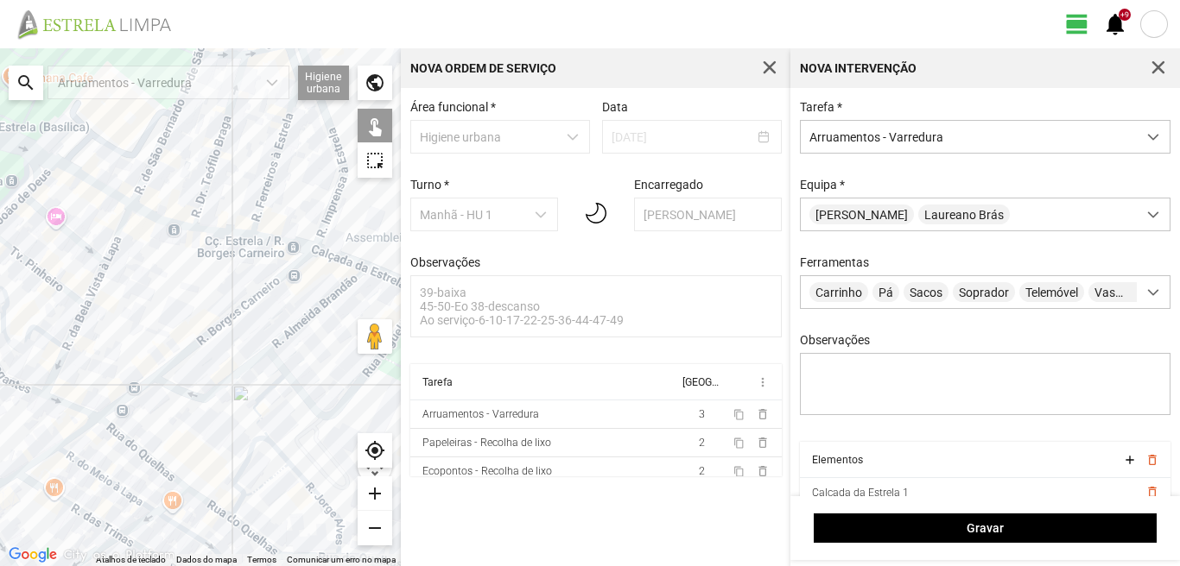
drag, startPoint x: 278, startPoint y: 297, endPoint x: 149, endPoint y: 249, distance: 138.3
click at [149, 249] on div at bounding box center [200, 307] width 401 height 518
click at [211, 232] on div at bounding box center [200, 307] width 401 height 518
click at [274, 237] on div at bounding box center [200, 307] width 401 height 518
click at [323, 254] on div at bounding box center [200, 307] width 401 height 518
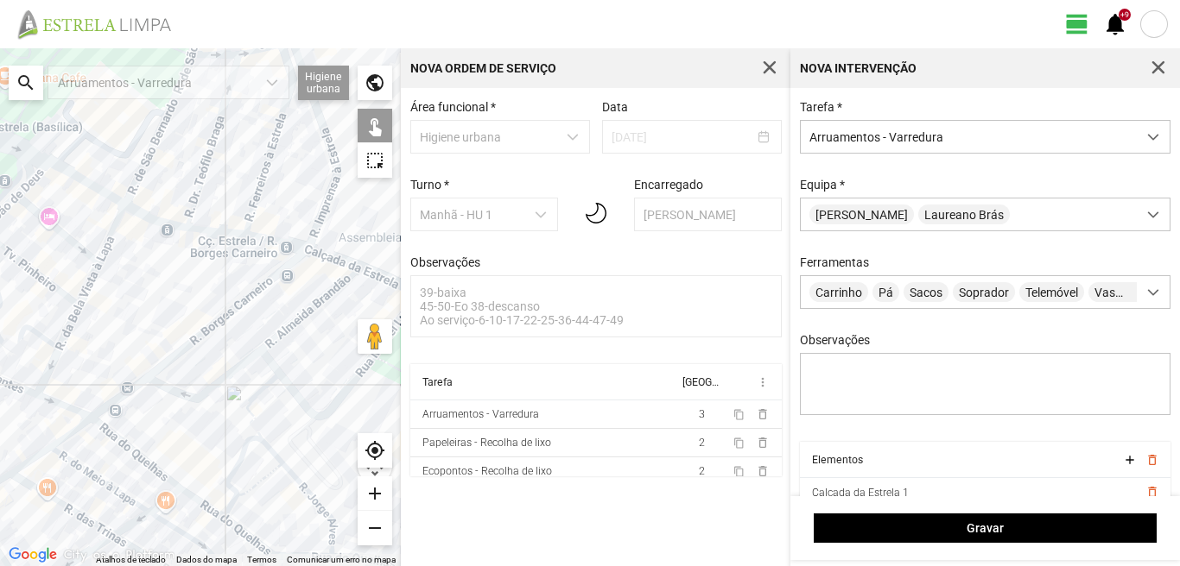
drag, startPoint x: 312, startPoint y: 275, endPoint x: 177, endPoint y: 253, distance: 136.6
click at [177, 253] on div at bounding box center [200, 307] width 401 height 518
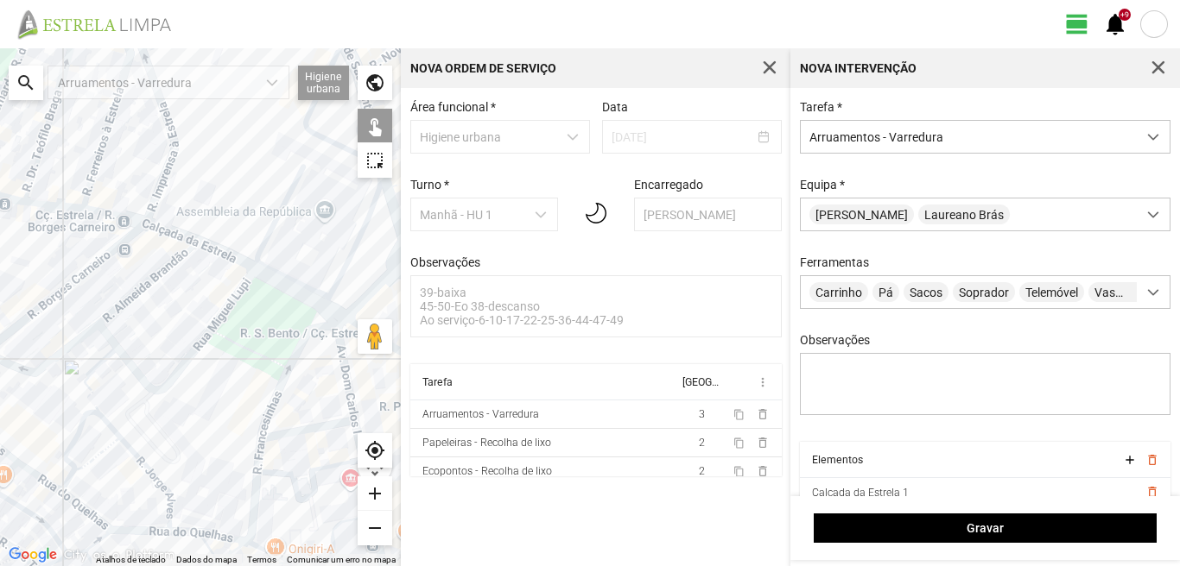
click at [217, 252] on div at bounding box center [200, 307] width 401 height 518
click at [270, 275] on div at bounding box center [200, 307] width 401 height 518
click at [340, 313] on div at bounding box center [200, 307] width 401 height 518
click at [332, 310] on div at bounding box center [200, 307] width 401 height 518
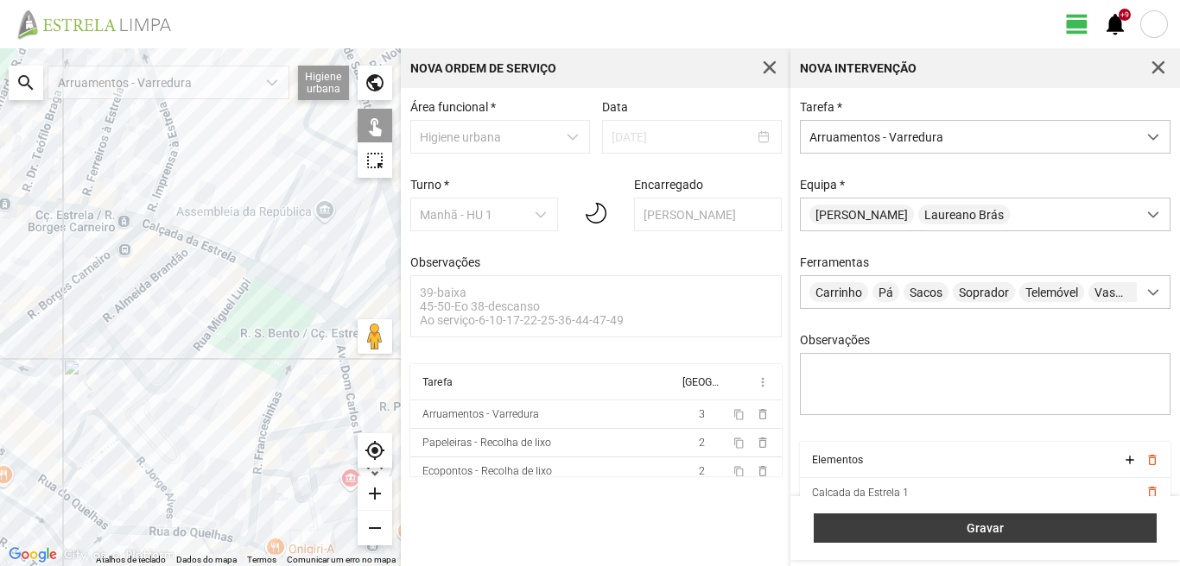
click at [992, 532] on span "Gravar" at bounding box center [985, 529] width 325 height 14
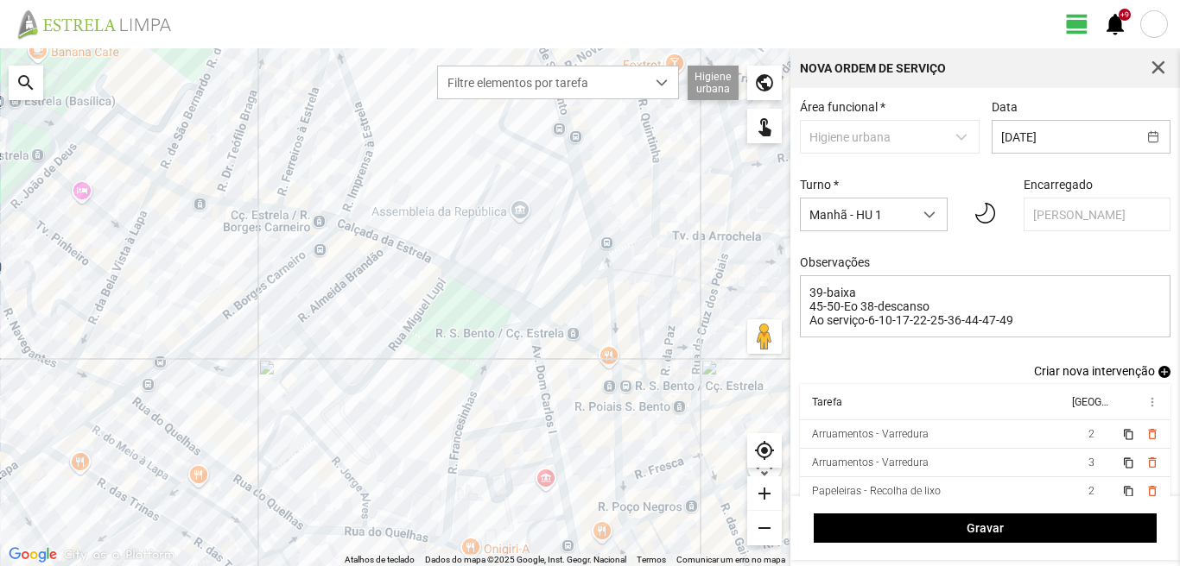
click at [1158, 377] on span "add" at bounding box center [1164, 372] width 12 height 12
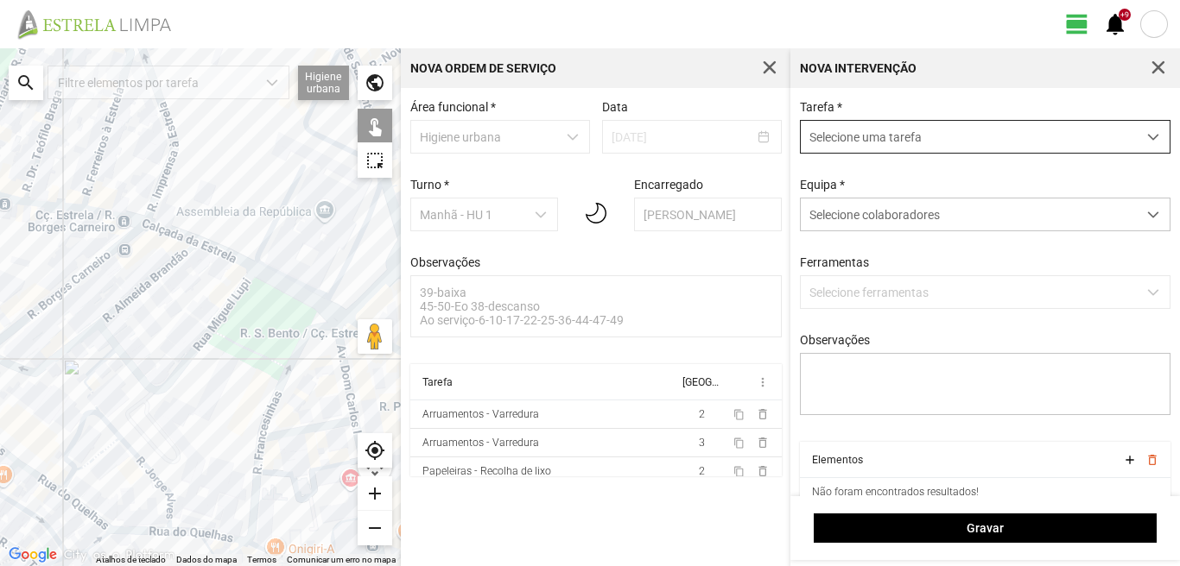
click at [876, 126] on span "Selecione uma tarefa" at bounding box center [968, 137] width 336 height 32
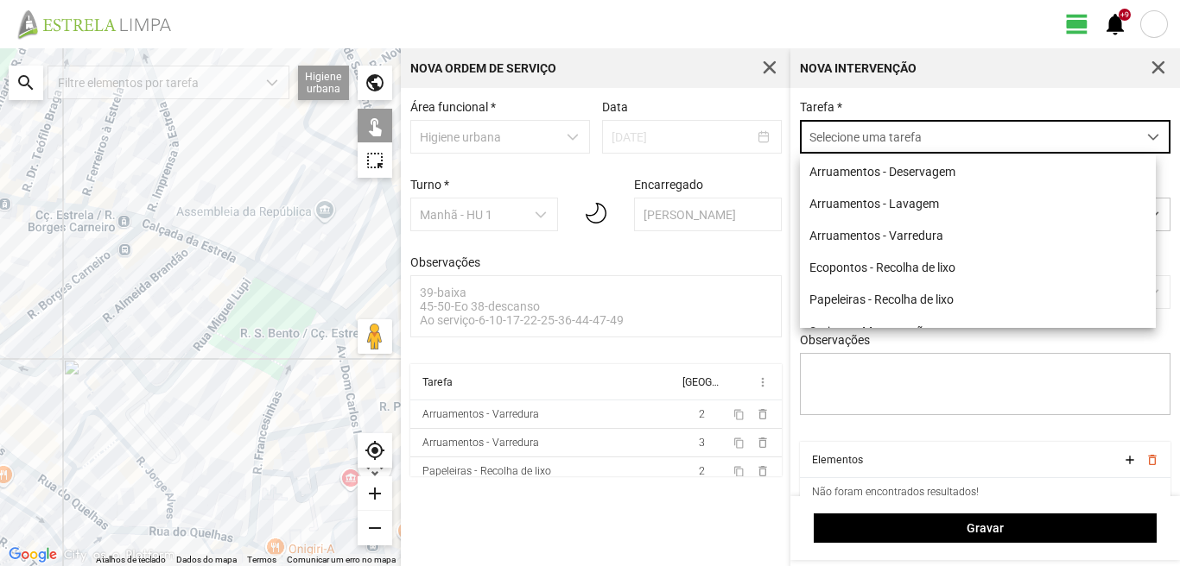
scroll to position [9, 77]
click at [888, 240] on li "Arruamentos - Varredura" at bounding box center [978, 235] width 356 height 32
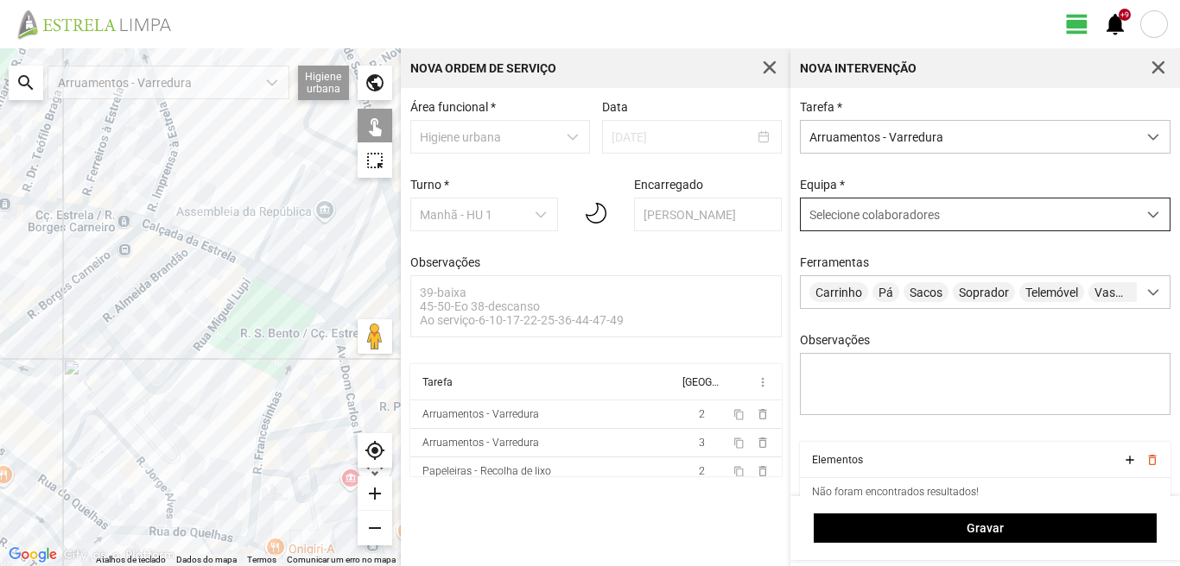
click at [884, 213] on span "Selecione colaboradores" at bounding box center [874, 215] width 130 height 14
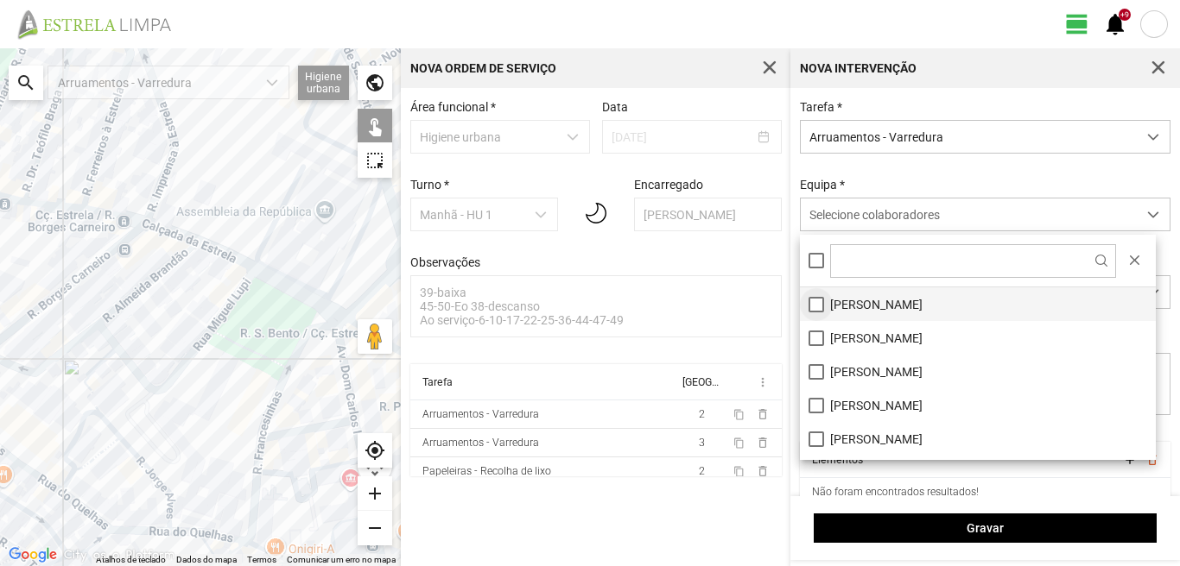
click at [814, 307] on li "[PERSON_NAME]" at bounding box center [978, 305] width 356 height 34
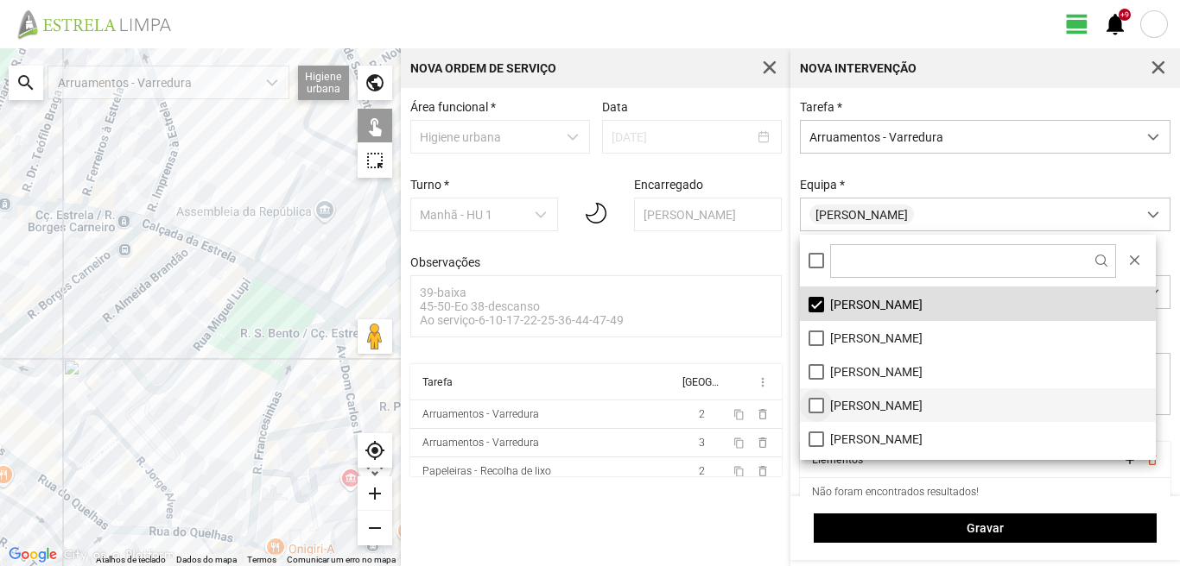
click at [813, 409] on li "[PERSON_NAME]" at bounding box center [978, 406] width 356 height 34
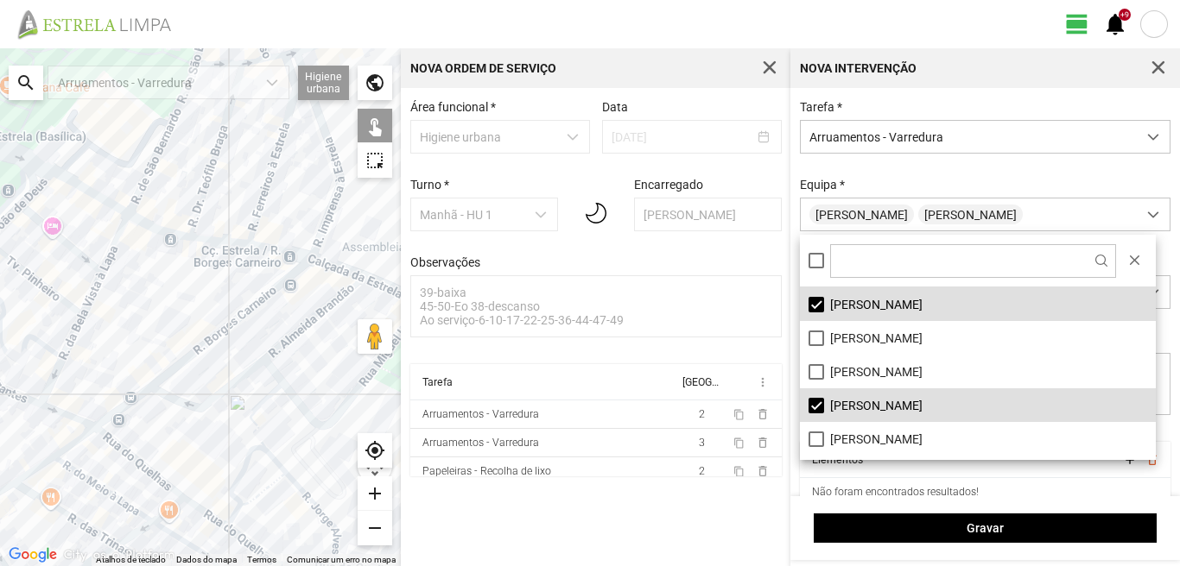
drag, startPoint x: 94, startPoint y: 273, endPoint x: 161, endPoint y: 276, distance: 67.4
click at [265, 309] on div at bounding box center [200, 307] width 401 height 518
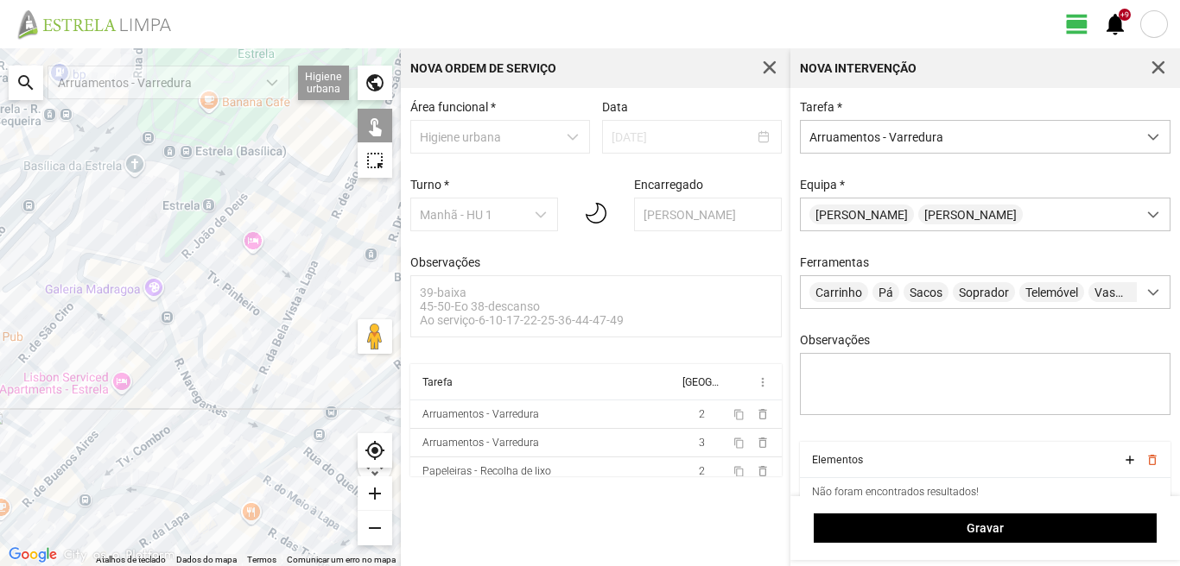
drag, startPoint x: 58, startPoint y: 262, endPoint x: 215, endPoint y: 275, distance: 157.7
click at [215, 275] on div at bounding box center [200, 307] width 401 height 518
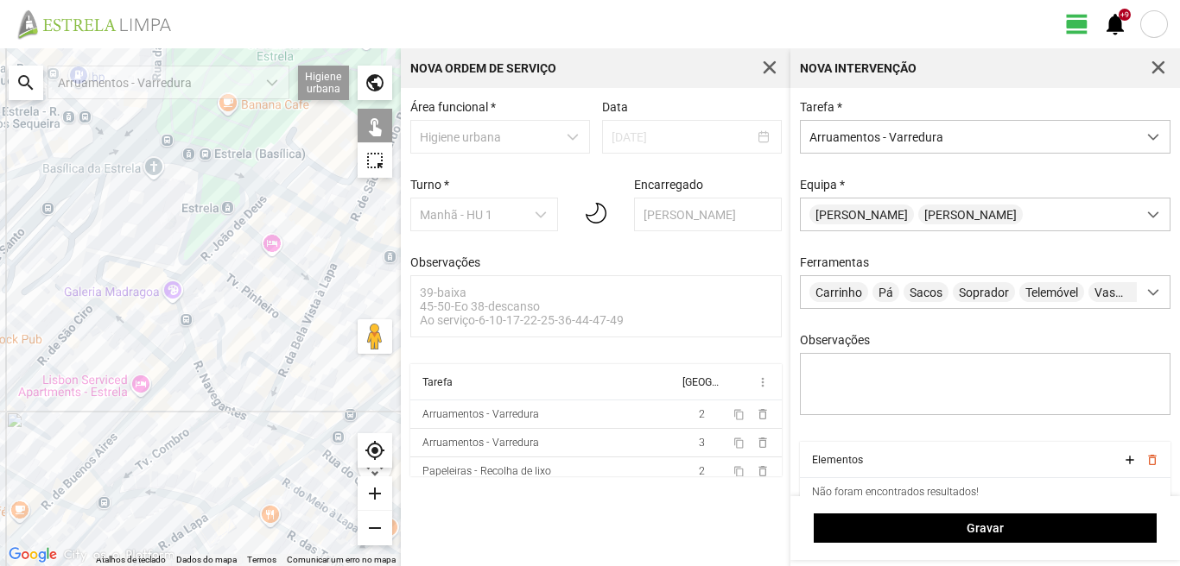
drag, startPoint x: 99, startPoint y: 244, endPoint x: 245, endPoint y: 284, distance: 151.5
click at [245, 284] on div at bounding box center [200, 307] width 401 height 518
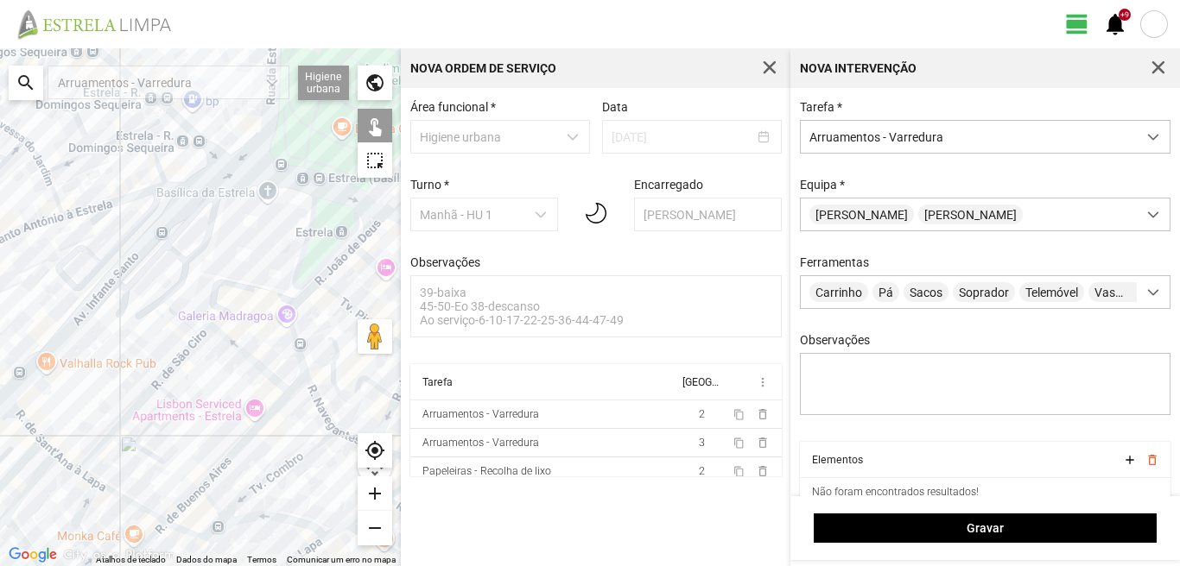
drag, startPoint x: 245, startPoint y: 285, endPoint x: 123, endPoint y: 199, distance: 148.8
click at [123, 199] on div at bounding box center [200, 307] width 401 height 518
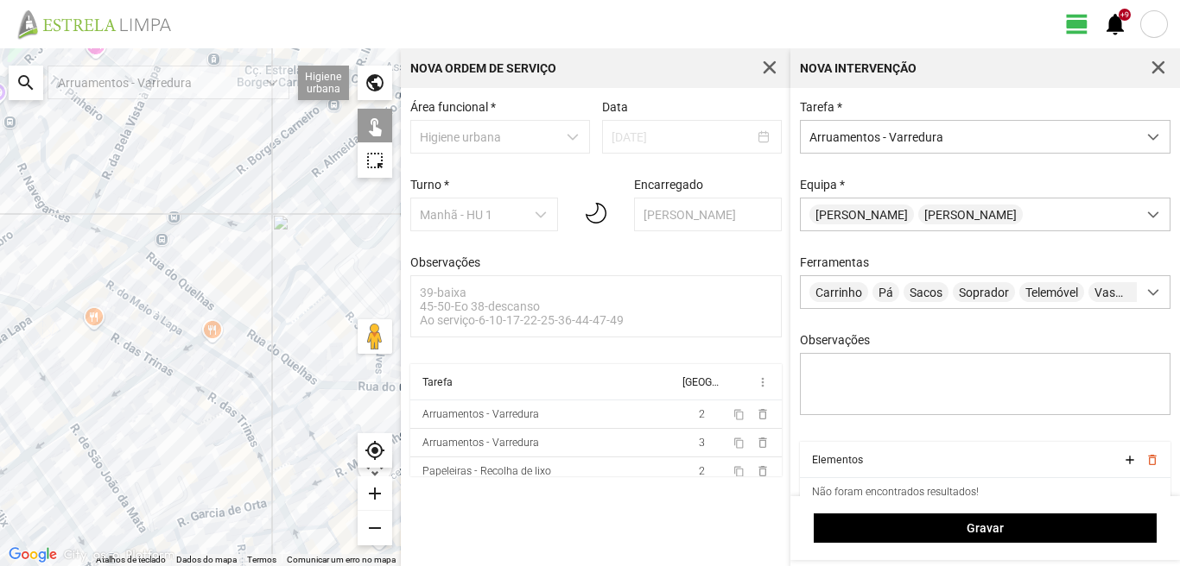
drag, startPoint x: 215, startPoint y: 330, endPoint x: 3, endPoint y: 237, distance: 230.9
click at [21, 243] on div at bounding box center [200, 307] width 401 height 518
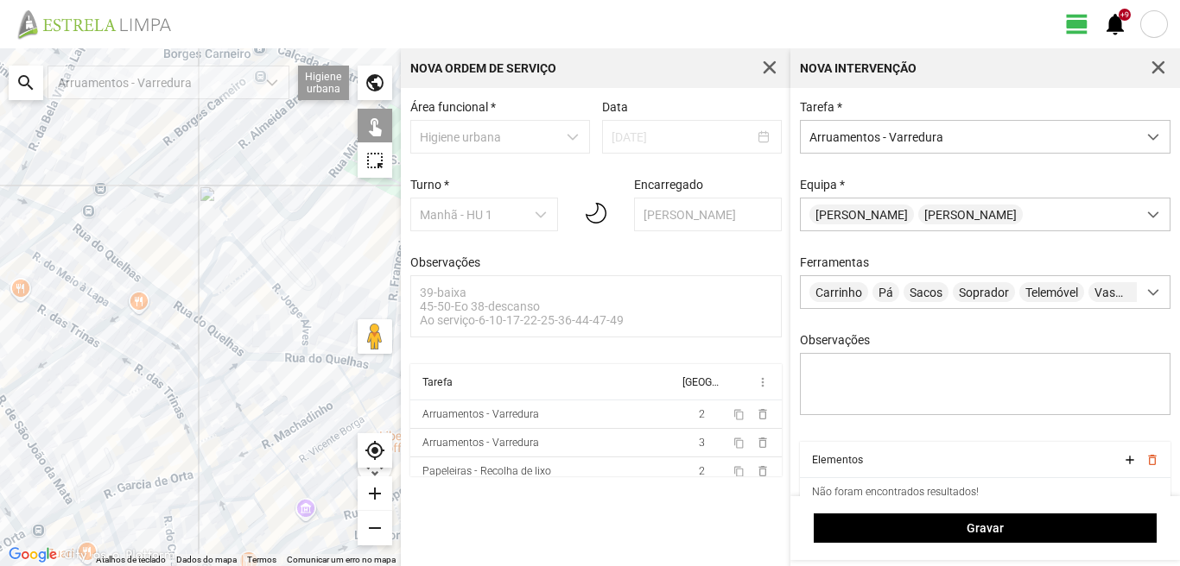
click at [161, 277] on div at bounding box center [200, 307] width 401 height 518
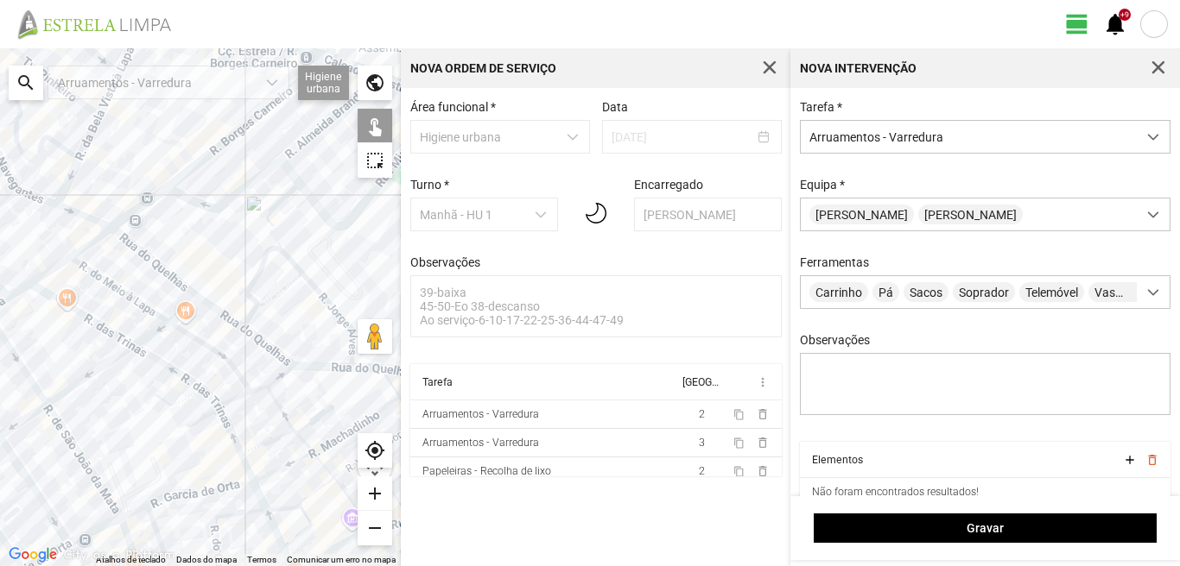
drag, startPoint x: 115, startPoint y: 274, endPoint x: 319, endPoint y: 351, distance: 217.8
click at [319, 351] on div at bounding box center [200, 307] width 401 height 518
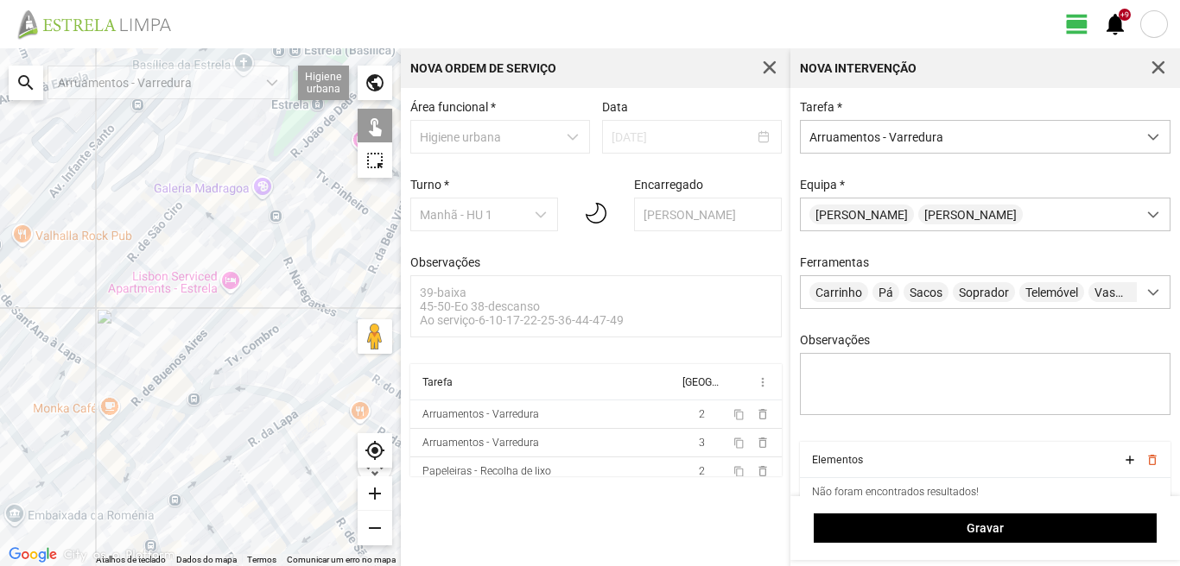
click at [177, 204] on div at bounding box center [200, 307] width 401 height 518
click at [212, 326] on div at bounding box center [200, 307] width 401 height 518
click at [277, 254] on div at bounding box center [200, 307] width 401 height 518
click at [266, 336] on div at bounding box center [200, 307] width 401 height 518
click at [249, 388] on div at bounding box center [200, 307] width 401 height 518
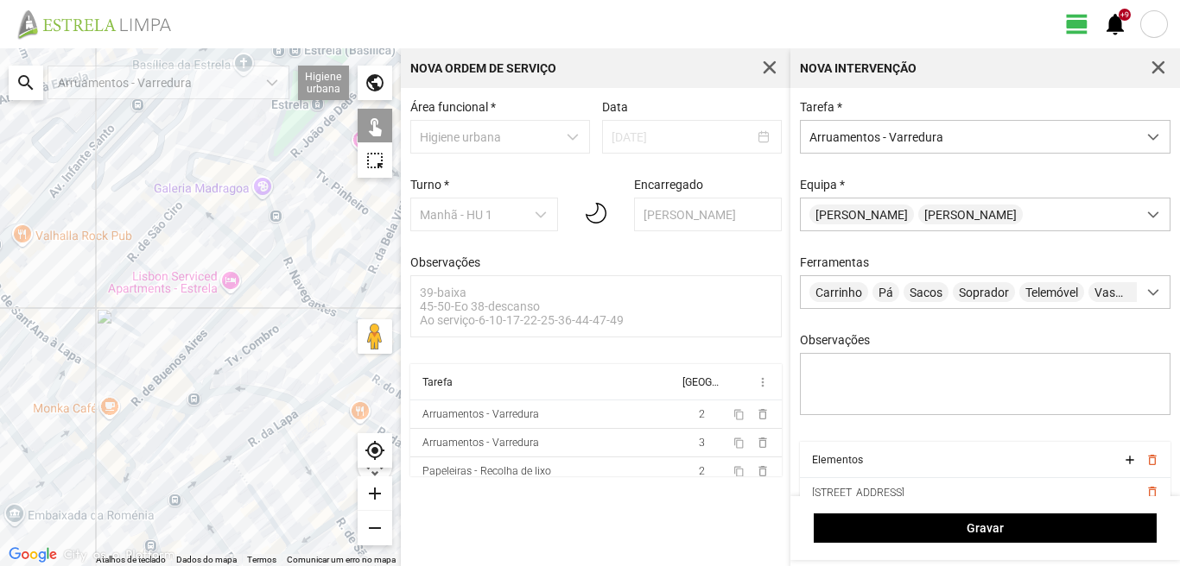
click at [189, 381] on div at bounding box center [200, 307] width 401 height 518
click at [191, 377] on div at bounding box center [200, 307] width 401 height 518
click at [160, 375] on div at bounding box center [200, 307] width 401 height 518
click at [190, 410] on div at bounding box center [200, 307] width 401 height 518
click at [190, 400] on div at bounding box center [200, 307] width 401 height 518
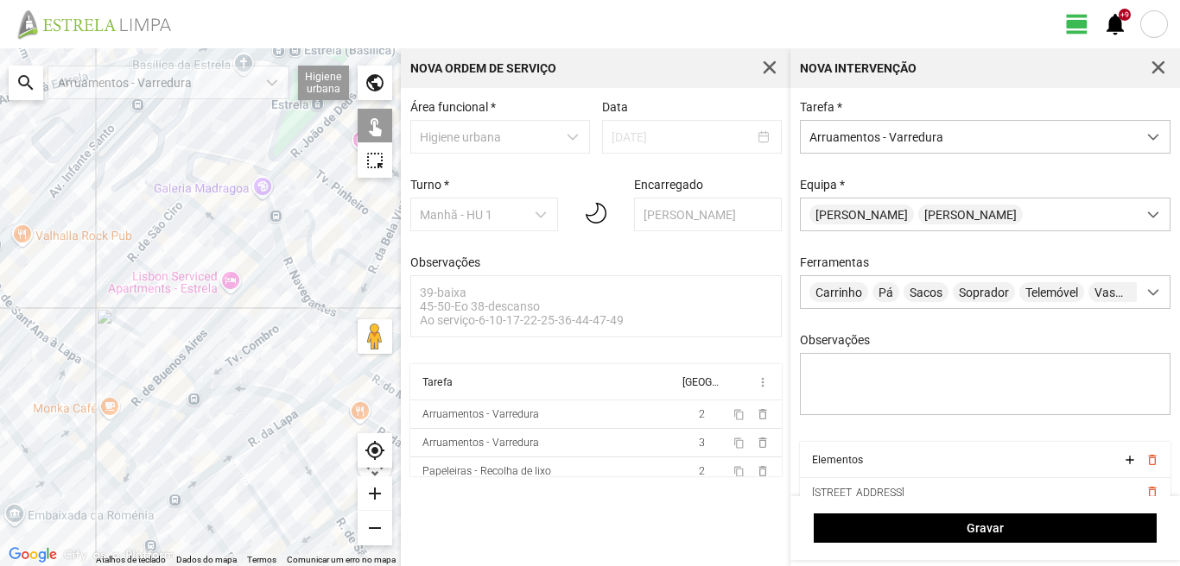
click at [177, 408] on div at bounding box center [200, 307] width 401 height 518
click at [163, 377] on div at bounding box center [200, 307] width 401 height 518
click at [101, 370] on div at bounding box center [200, 307] width 401 height 518
click at [166, 439] on div at bounding box center [200, 307] width 401 height 518
click at [45, 336] on div at bounding box center [200, 307] width 401 height 518
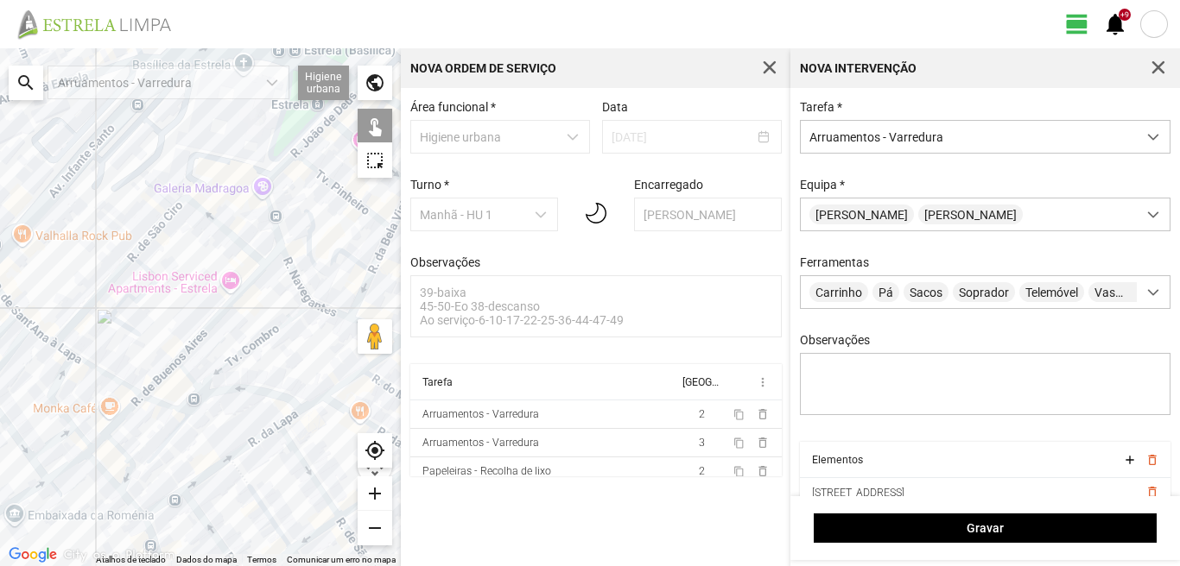
click at [63, 355] on div at bounding box center [200, 307] width 401 height 518
click at [64, 352] on div at bounding box center [200, 307] width 401 height 518
click at [59, 377] on div at bounding box center [200, 307] width 401 height 518
click at [125, 417] on div at bounding box center [200, 307] width 401 height 518
click at [100, 437] on div at bounding box center [200, 307] width 401 height 518
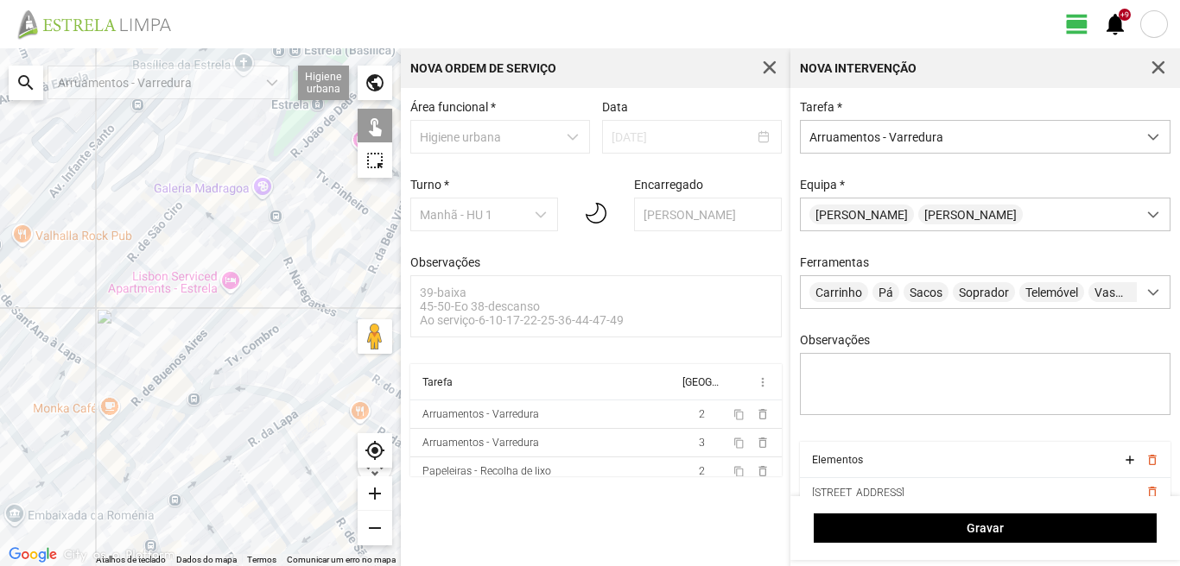
click at [109, 440] on div at bounding box center [200, 307] width 401 height 518
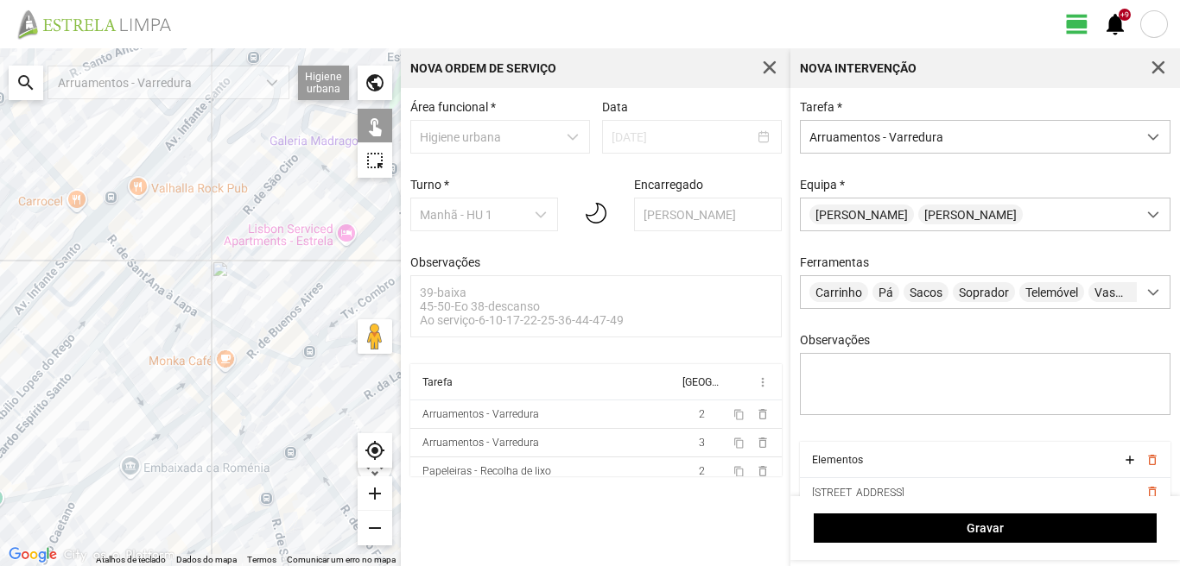
drag, startPoint x: 32, startPoint y: 403, endPoint x: 150, endPoint y: 356, distance: 127.5
click at [150, 356] on div at bounding box center [200, 307] width 401 height 518
click at [114, 243] on div at bounding box center [200, 307] width 401 height 518
click at [135, 269] on div at bounding box center [200, 307] width 401 height 518
click at [119, 280] on div at bounding box center [200, 307] width 401 height 518
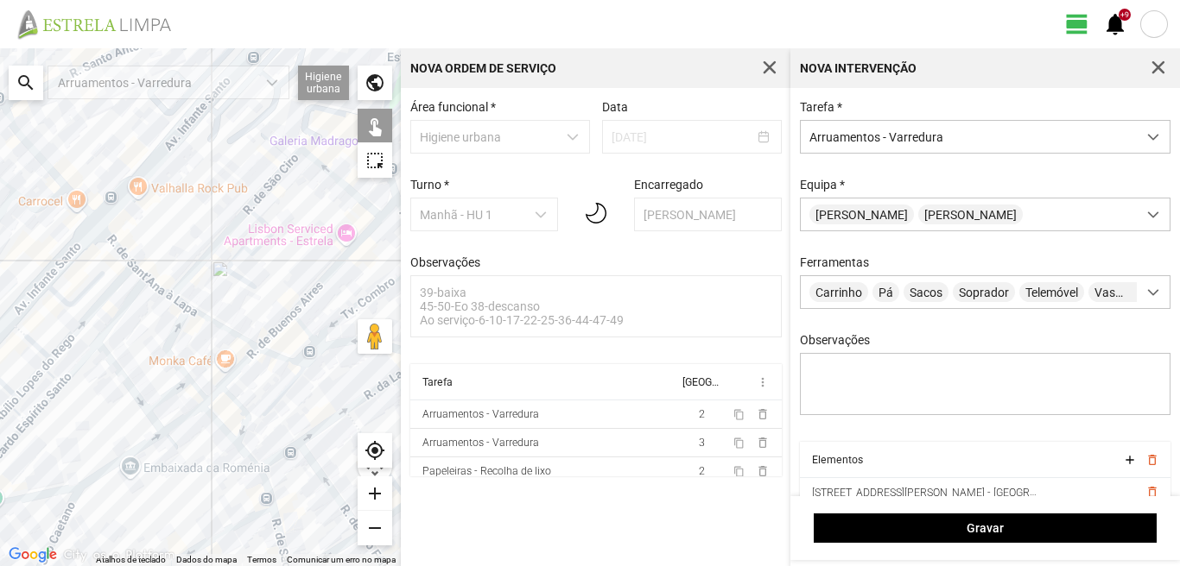
click at [125, 301] on div at bounding box center [200, 307] width 401 height 518
click at [82, 294] on div at bounding box center [200, 307] width 401 height 518
click at [28, 336] on div at bounding box center [200, 307] width 401 height 518
click at [78, 363] on div at bounding box center [200, 307] width 401 height 518
click at [123, 377] on div at bounding box center [200, 307] width 401 height 518
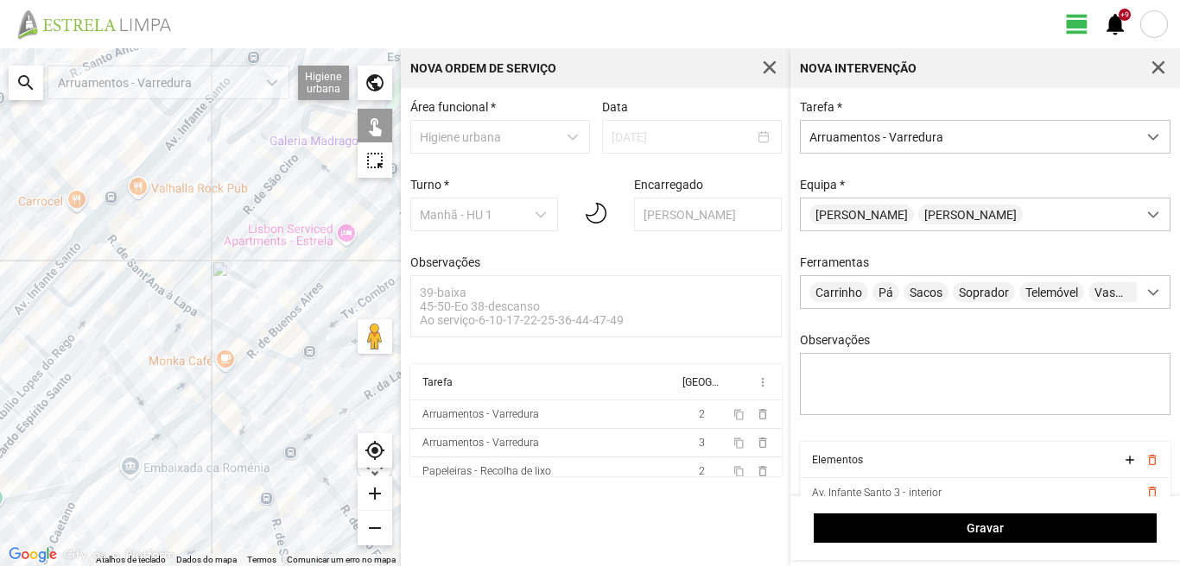
click at [157, 403] on div at bounding box center [200, 307] width 401 height 518
click at [157, 426] on div at bounding box center [200, 307] width 401 height 518
click at [193, 414] on div at bounding box center [200, 307] width 401 height 518
click at [227, 433] on div at bounding box center [200, 307] width 401 height 518
click at [248, 455] on div at bounding box center [200, 307] width 401 height 518
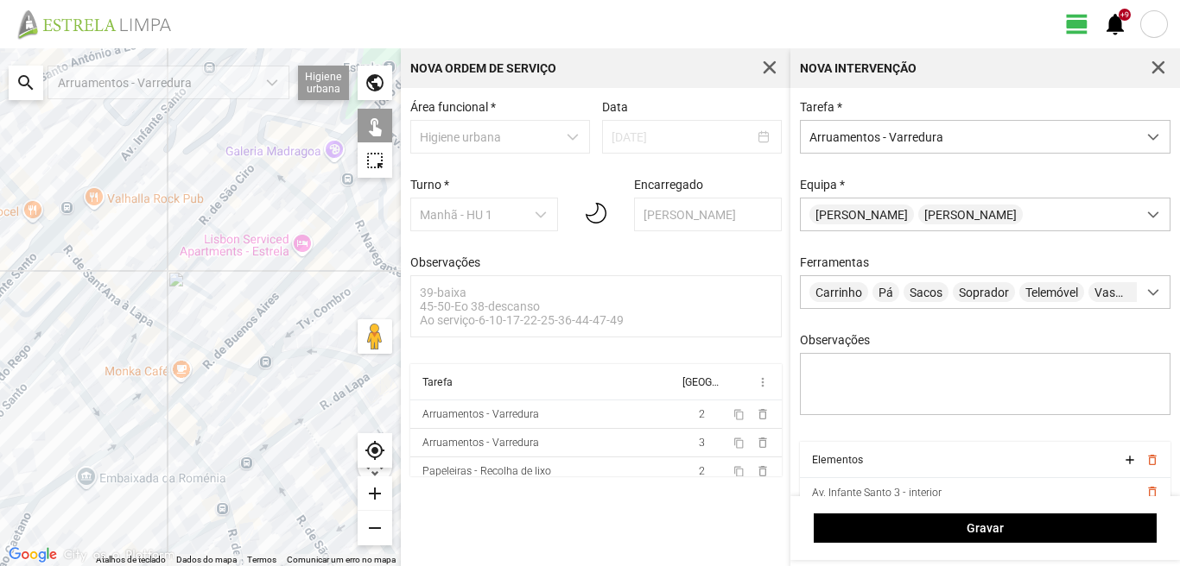
drag, startPoint x: 302, startPoint y: 409, endPoint x: 262, endPoint y: 414, distance: 40.9
click at [260, 417] on div at bounding box center [200, 307] width 401 height 518
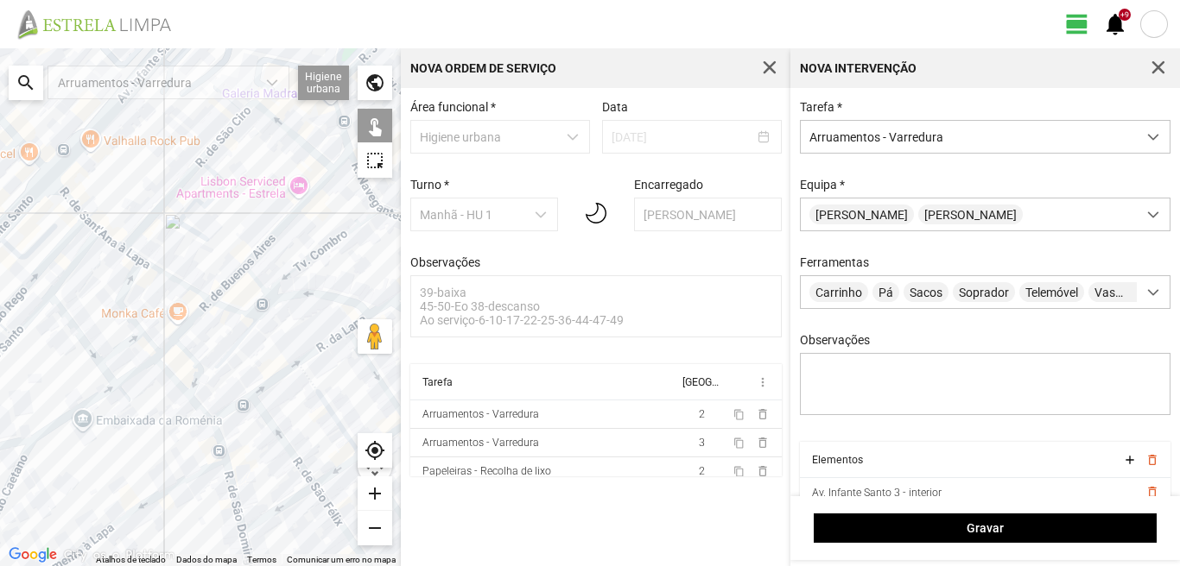
drag, startPoint x: 198, startPoint y: 475, endPoint x: 190, endPoint y: 420, distance: 55.8
click at [190, 420] on div at bounding box center [200, 307] width 401 height 518
click at [85, 407] on div at bounding box center [200, 307] width 401 height 518
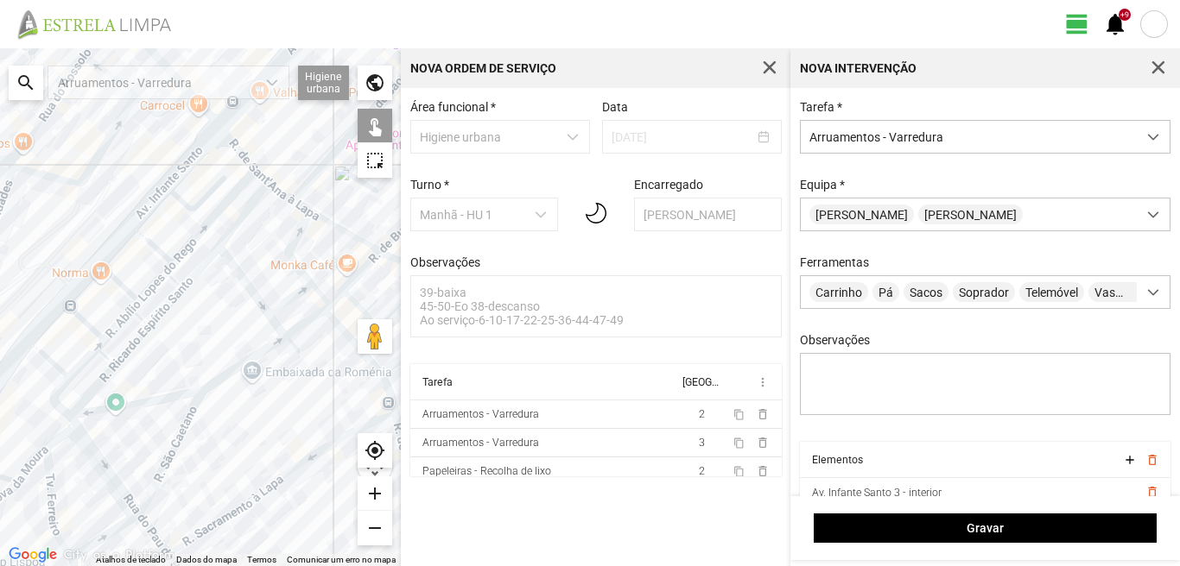
drag, startPoint x: 16, startPoint y: 391, endPoint x: 190, endPoint y: 339, distance: 181.4
click at [190, 339] on div at bounding box center [200, 307] width 401 height 518
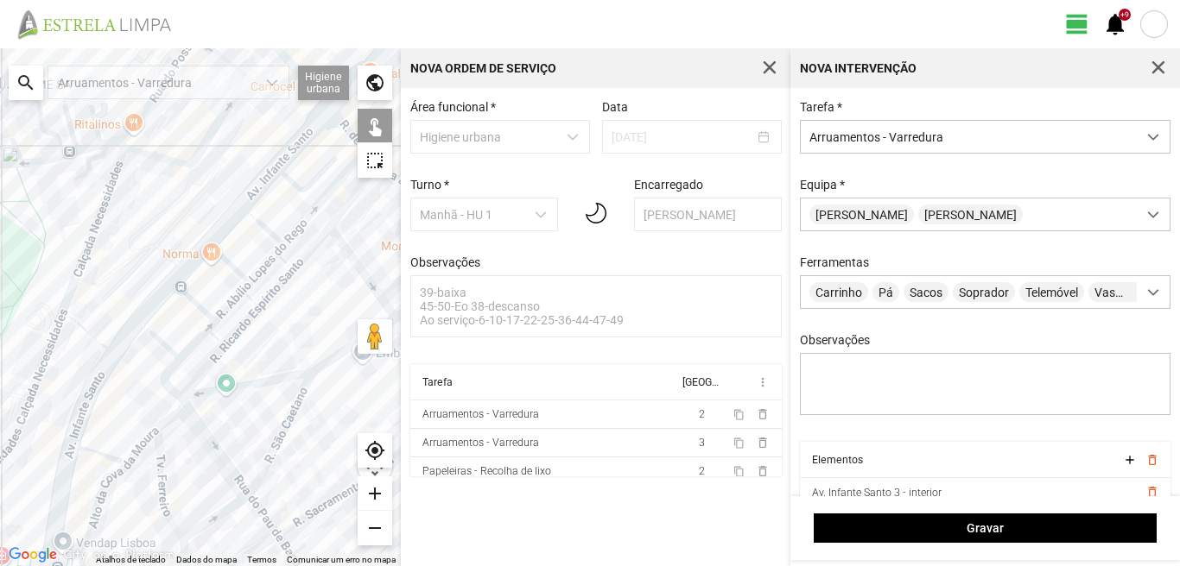
click at [226, 266] on div at bounding box center [200, 307] width 401 height 518
click at [201, 307] on div at bounding box center [200, 307] width 401 height 518
click at [237, 269] on div at bounding box center [200, 307] width 401 height 518
click at [237, 271] on div at bounding box center [200, 307] width 401 height 518
click at [271, 263] on div at bounding box center [200, 307] width 401 height 518
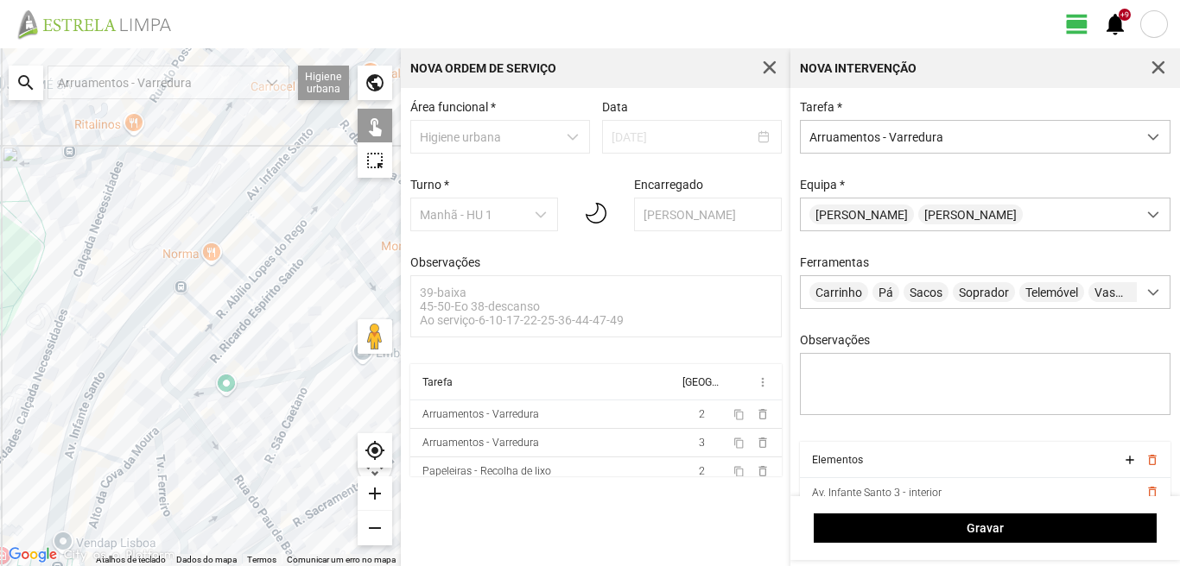
click at [293, 269] on div at bounding box center [200, 307] width 401 height 518
click at [309, 254] on div at bounding box center [200, 307] width 401 height 518
click at [285, 262] on div at bounding box center [200, 307] width 401 height 518
click at [282, 279] on div at bounding box center [200, 307] width 401 height 518
click at [250, 299] on div at bounding box center [200, 307] width 401 height 518
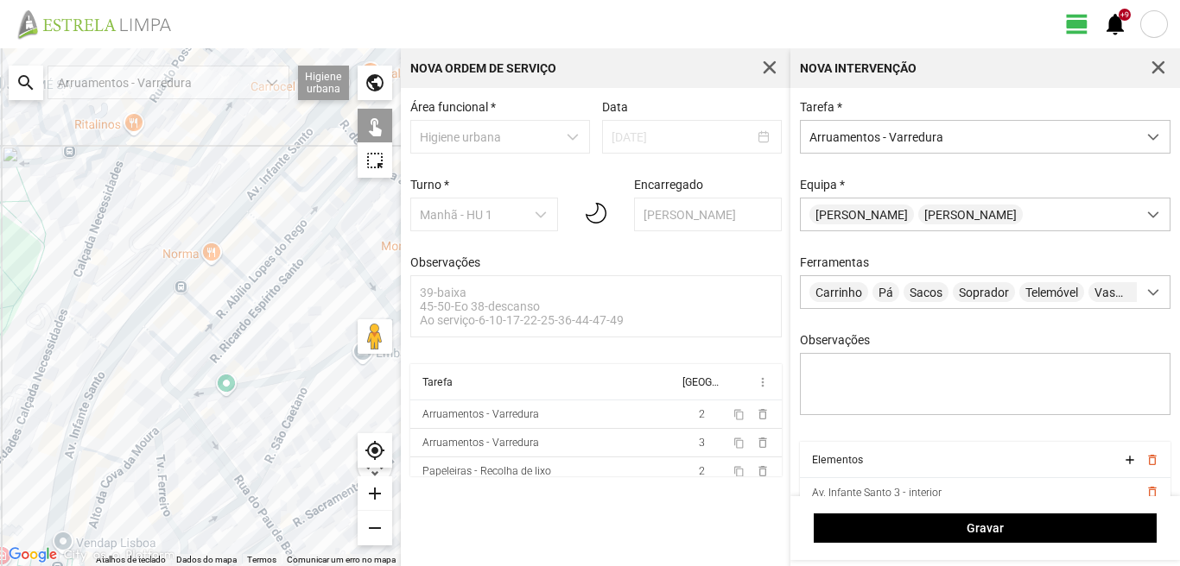
click at [237, 300] on div at bounding box center [200, 307] width 401 height 518
click at [245, 320] on div at bounding box center [200, 307] width 401 height 518
click at [212, 334] on div at bounding box center [200, 307] width 401 height 518
click at [204, 333] on div at bounding box center [200, 307] width 401 height 518
click at [161, 342] on div at bounding box center [200, 307] width 401 height 518
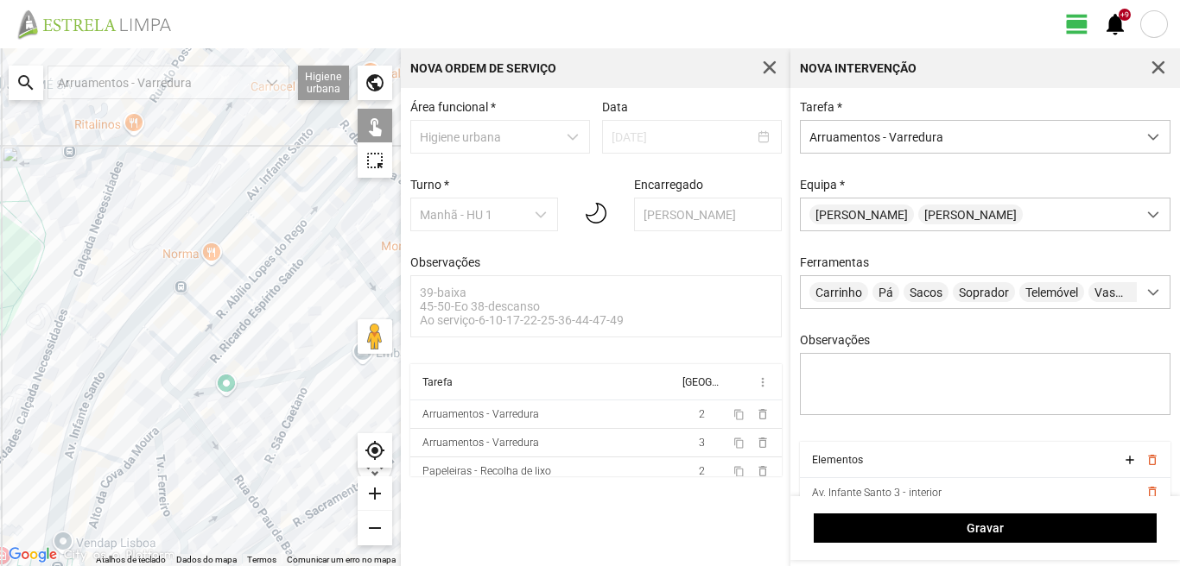
click at [166, 377] on div at bounding box center [200, 307] width 401 height 518
click at [205, 372] on div at bounding box center [200, 307] width 401 height 518
click at [218, 389] on div at bounding box center [200, 307] width 401 height 518
click at [285, 426] on div at bounding box center [200, 307] width 401 height 518
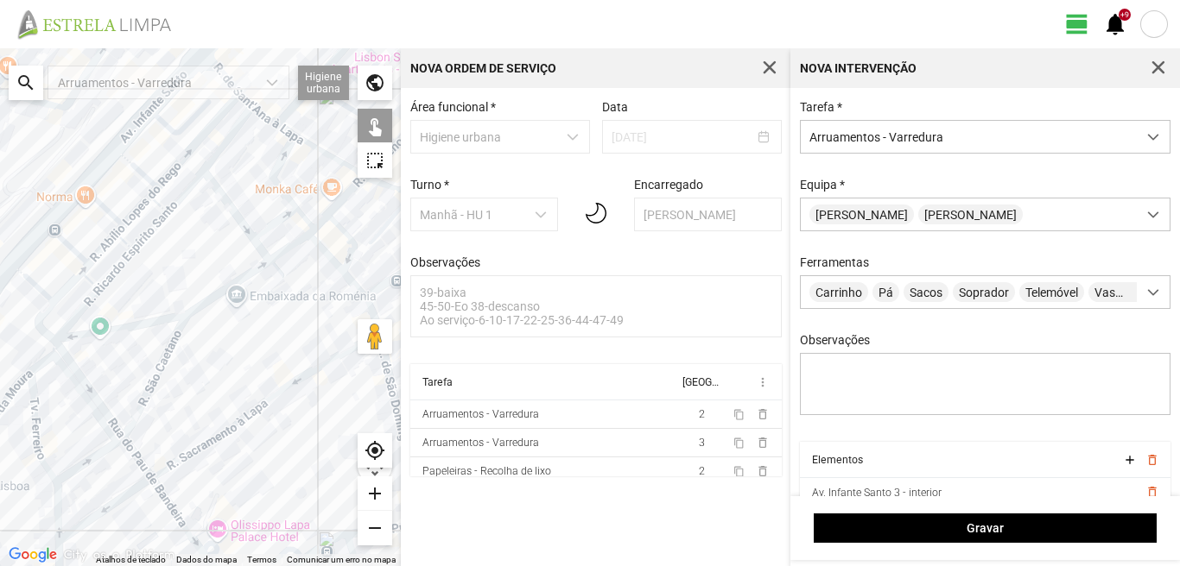
drag, startPoint x: 289, startPoint y: 361, endPoint x: 161, endPoint y: 304, distance: 140.7
click at [161, 304] on div at bounding box center [200, 307] width 401 height 518
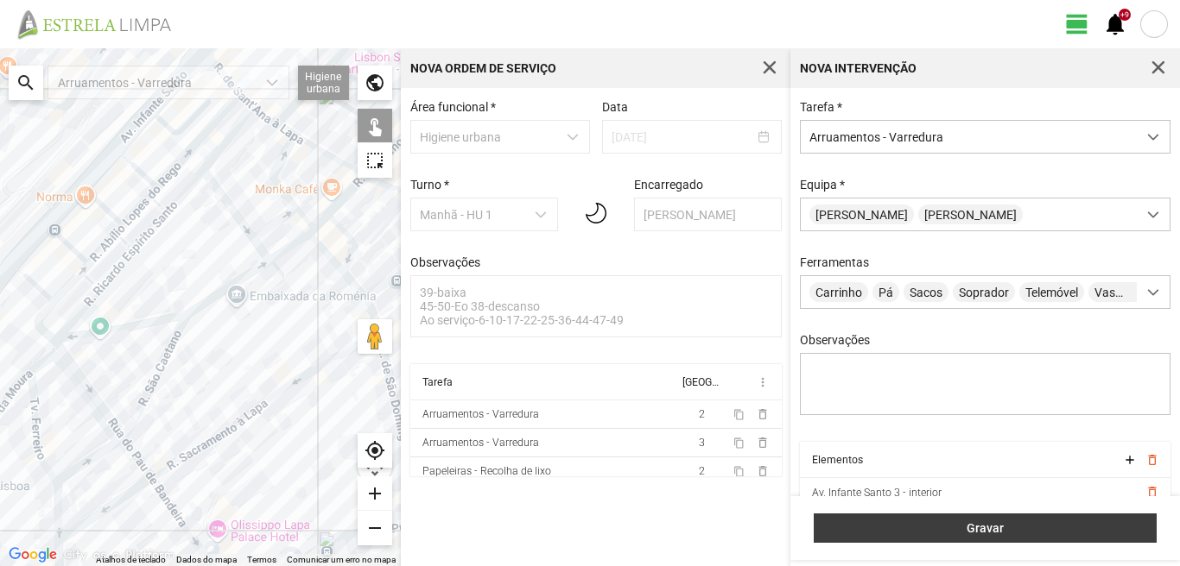
click at [1014, 522] on span "Gravar" at bounding box center [985, 529] width 325 height 14
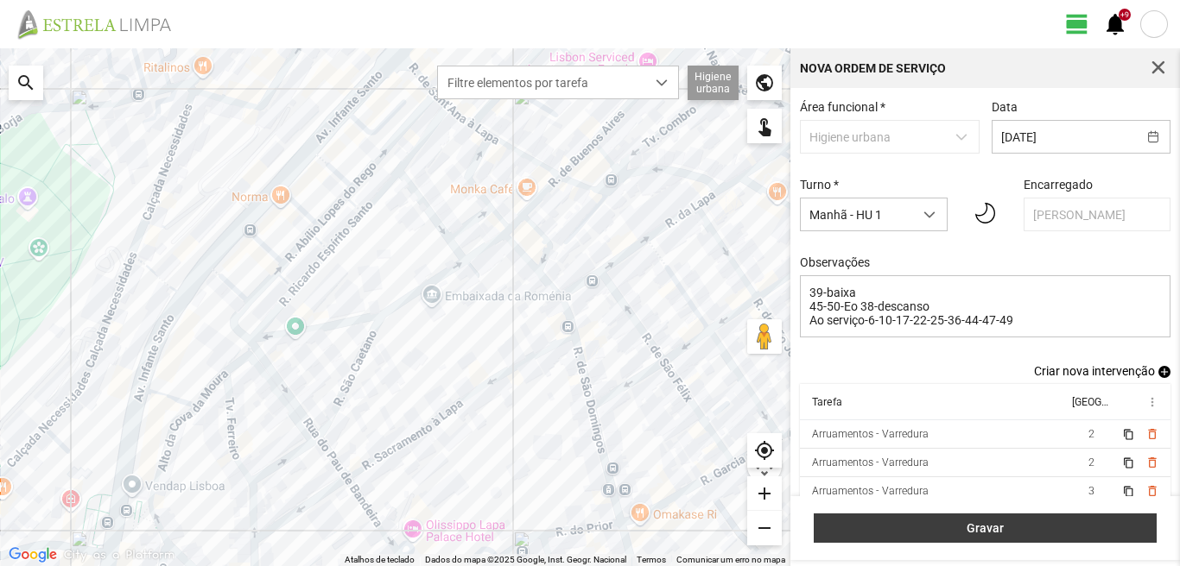
click at [1008, 529] on span "Gravar" at bounding box center [985, 529] width 325 height 14
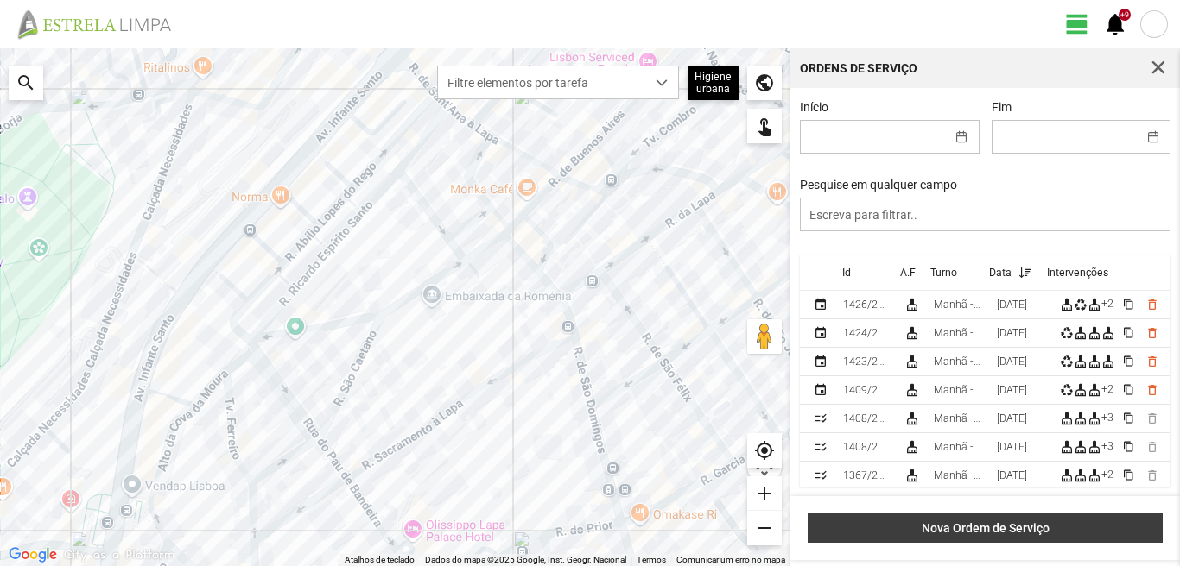
click at [1037, 522] on span "Nova Ordem de Serviço" at bounding box center [985, 529] width 337 height 14
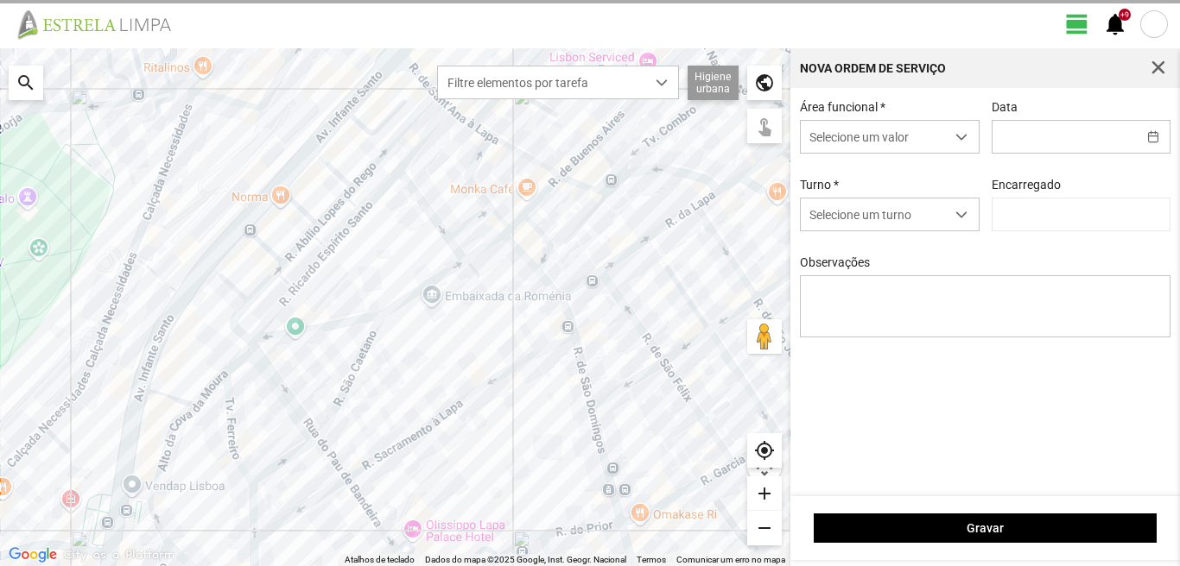
type input "[PERSON_NAME]"
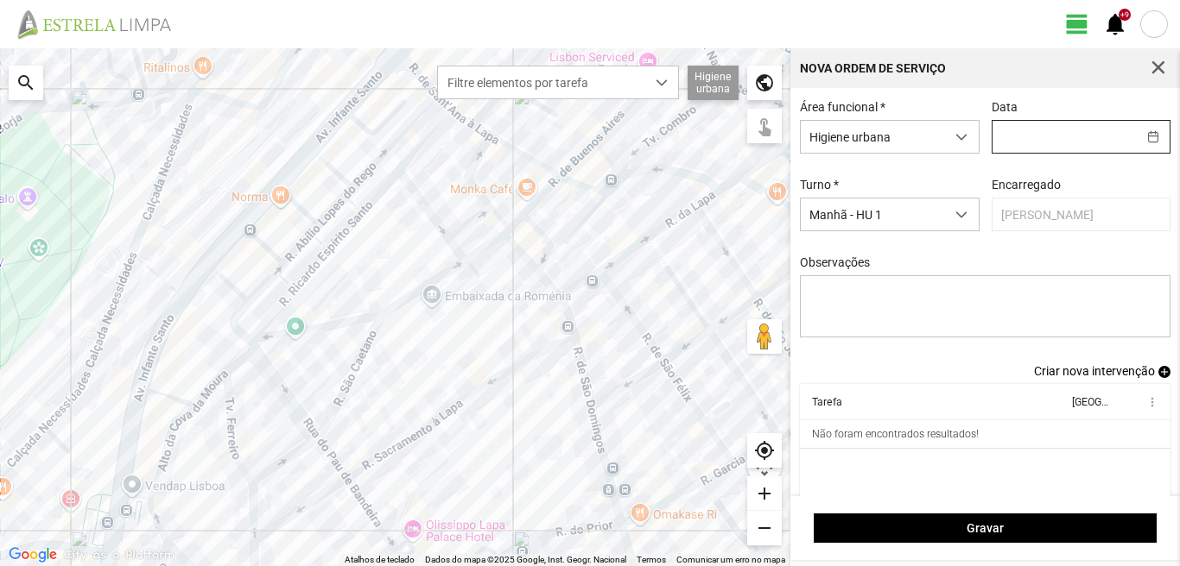
click at [994, 132] on input "text" at bounding box center [1064, 137] width 144 height 32
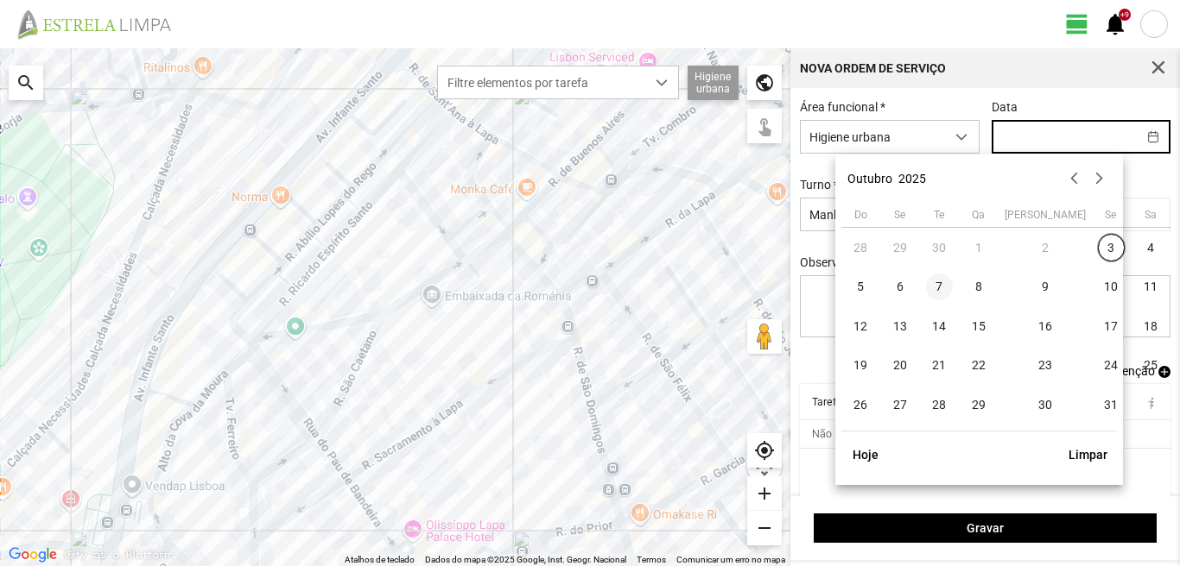
click at [941, 283] on span "7" at bounding box center [940, 288] width 28 height 28
type input "[DATE]"
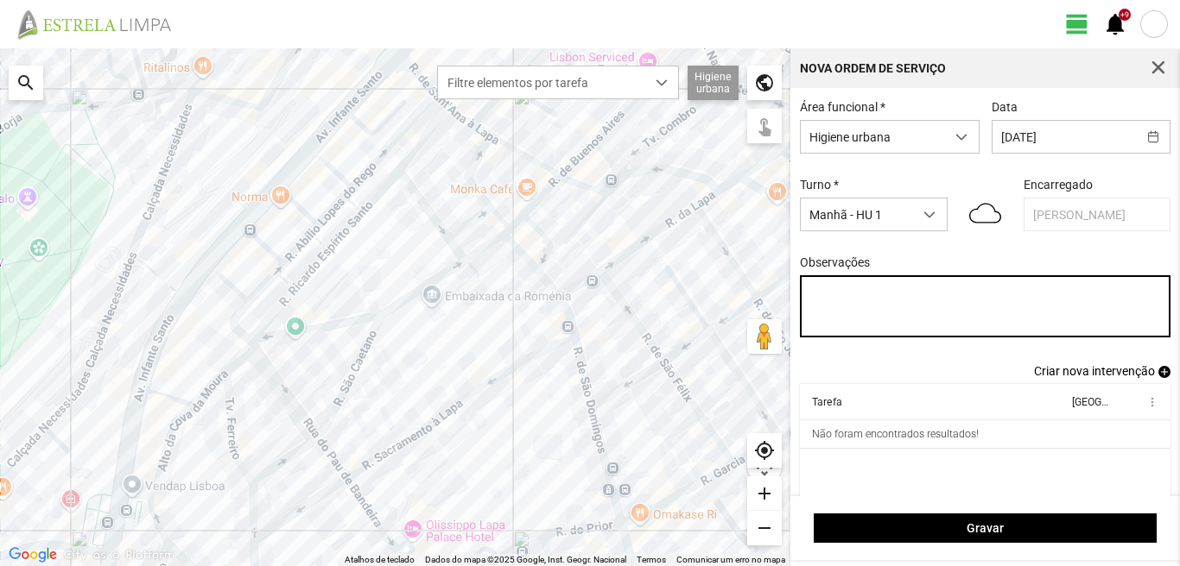
click at [816, 292] on textarea "Observações" at bounding box center [985, 306] width 371 height 62
type textarea "39-baixa 17-22-36-47-descanso ao serviço-6-10-25-44-45-49-50"
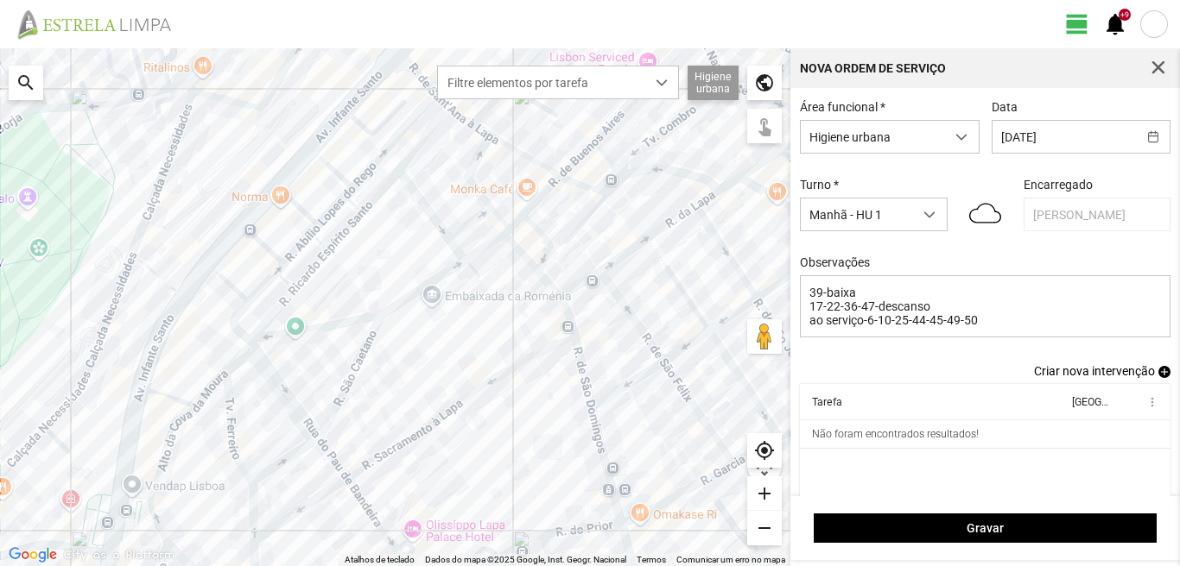
click at [1152, 370] on link "Criar nova intervenção add" at bounding box center [1102, 371] width 136 height 14
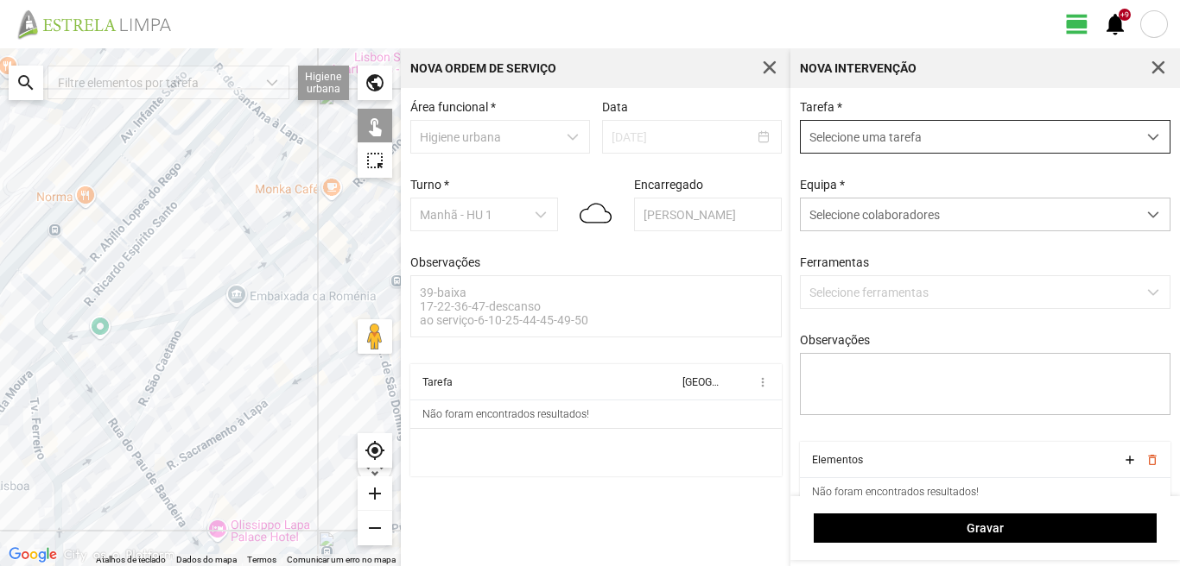
click at [862, 130] on span "Selecione uma tarefa" at bounding box center [968, 137] width 336 height 32
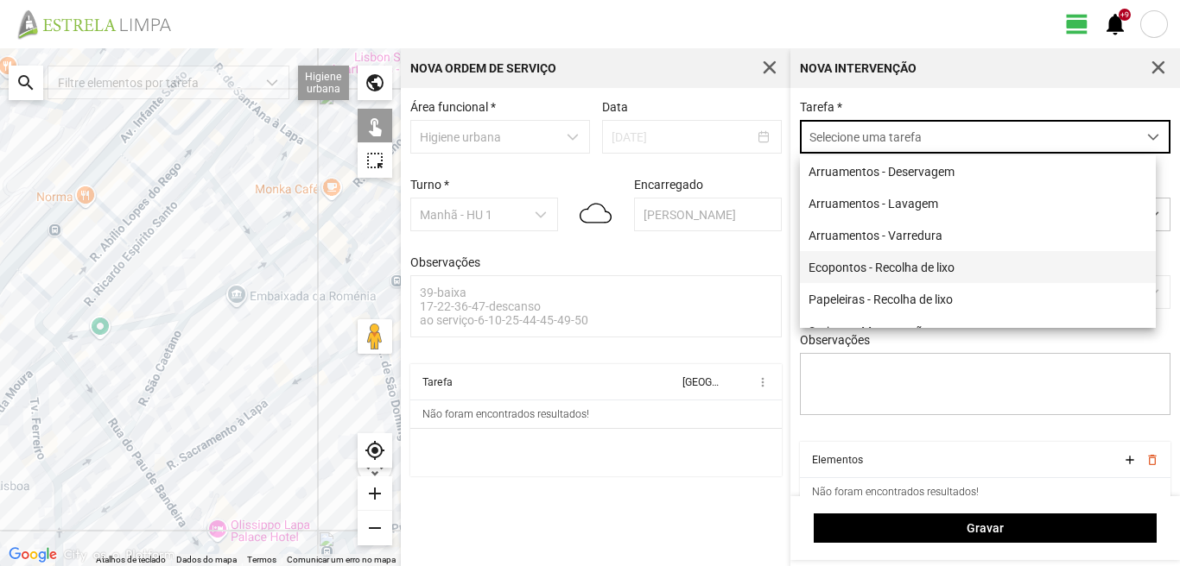
click at [856, 277] on li "Ecopontos - Recolha de lixo" at bounding box center [978, 267] width 356 height 32
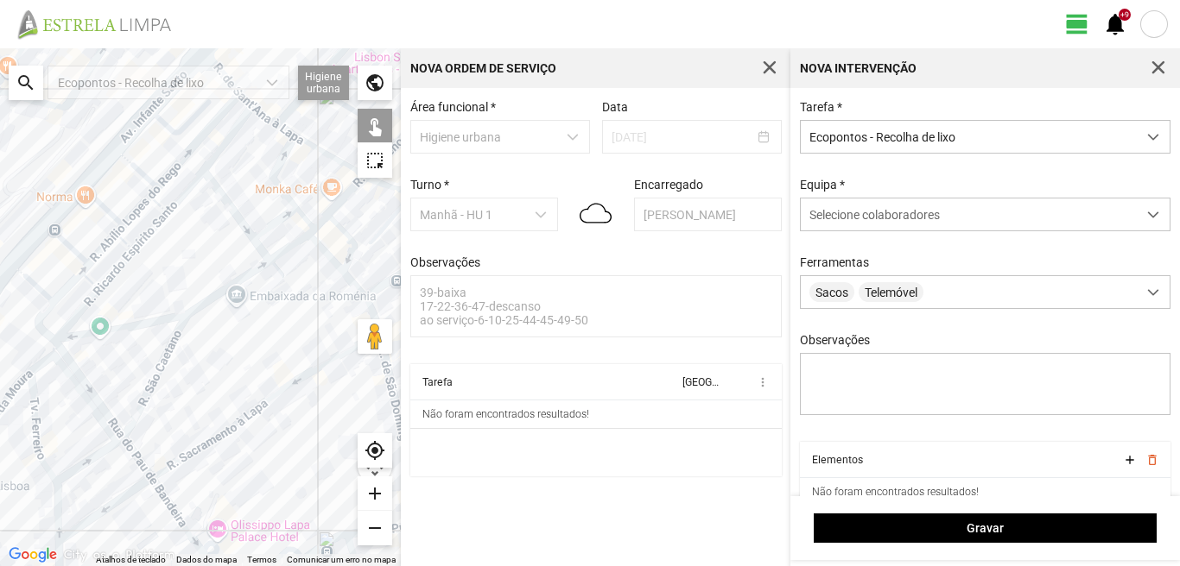
click at [208, 184] on div at bounding box center [200, 307] width 401 height 518
click at [222, 118] on div at bounding box center [200, 307] width 401 height 518
drag, startPoint x: 259, startPoint y: 130, endPoint x: 199, endPoint y: 146, distance: 61.6
click at [259, 131] on div at bounding box center [200, 307] width 401 height 518
click at [111, 164] on div at bounding box center [200, 307] width 401 height 518
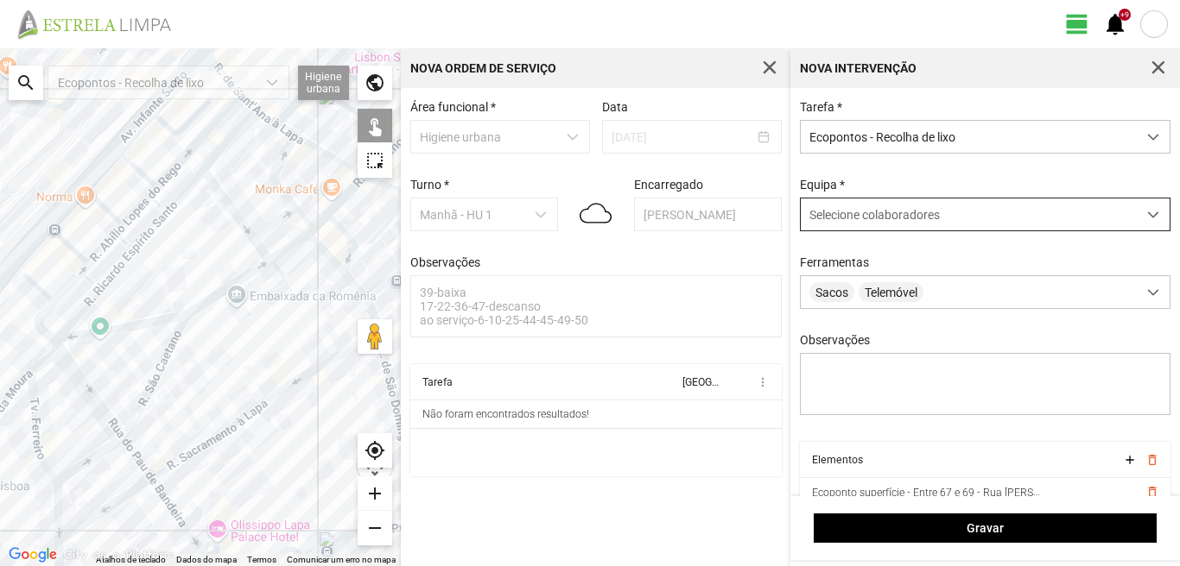
click at [859, 214] on span "Selecione colaboradores" at bounding box center [874, 215] width 130 height 14
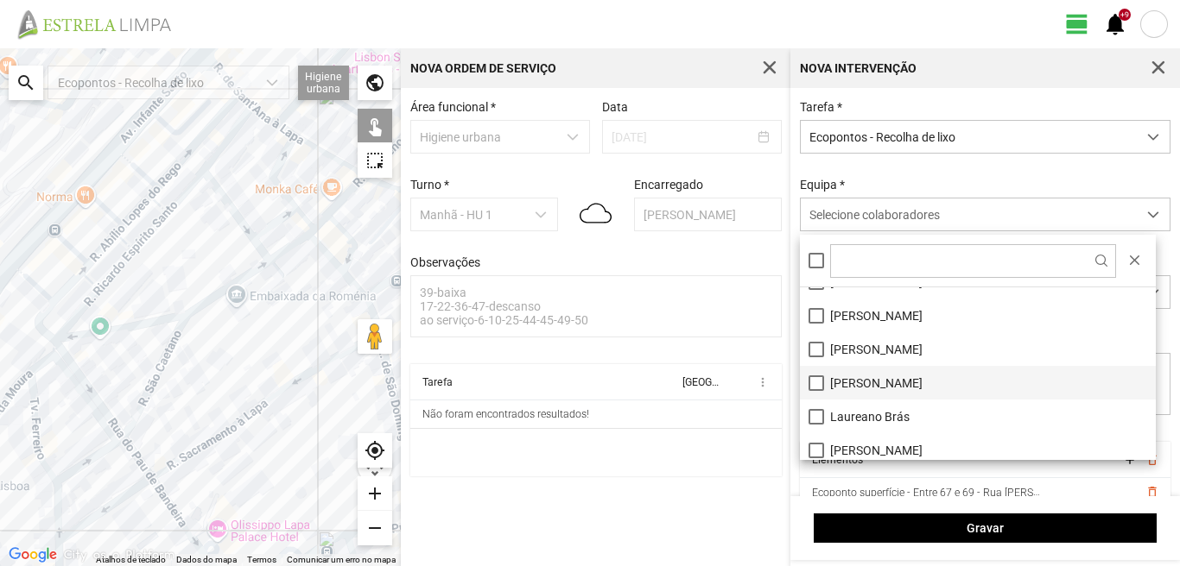
scroll to position [86, 0]
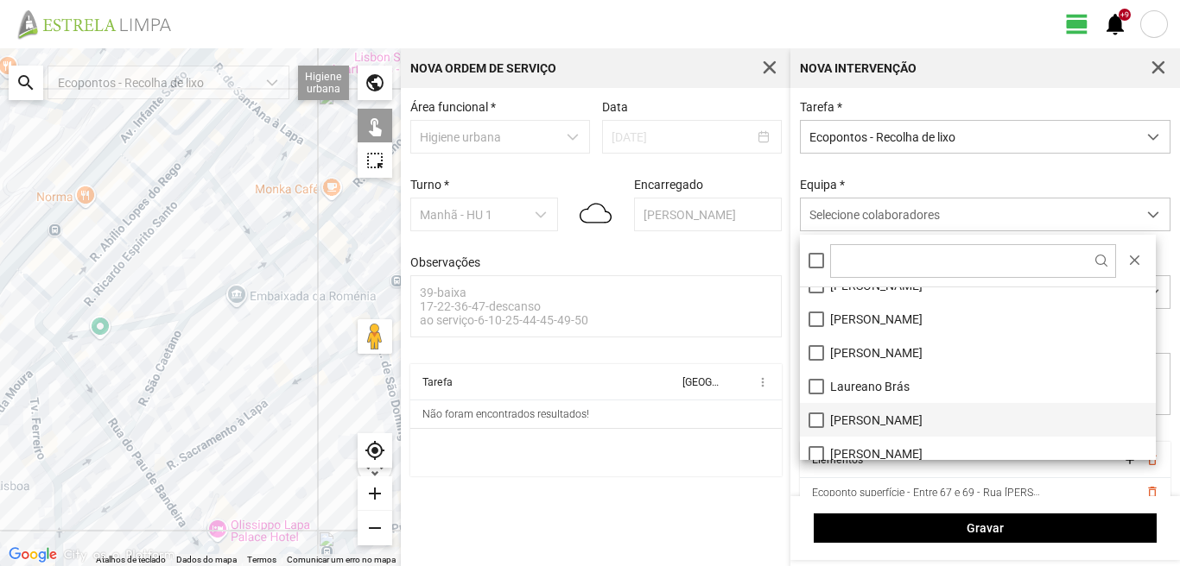
click at [820, 417] on li "[PERSON_NAME]" at bounding box center [978, 420] width 356 height 34
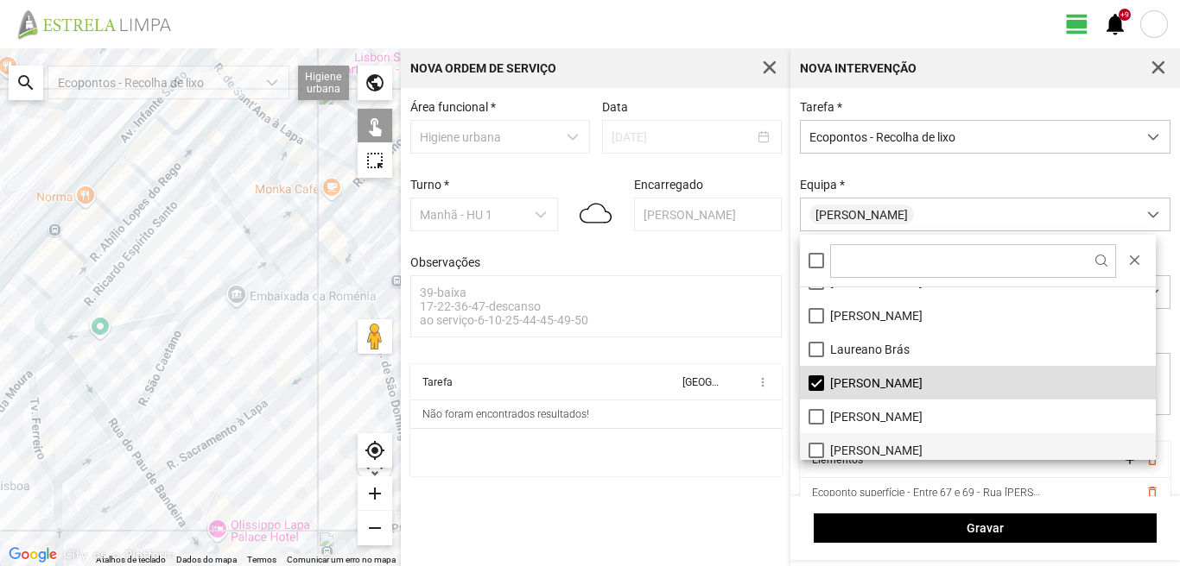
scroll to position [59, 0]
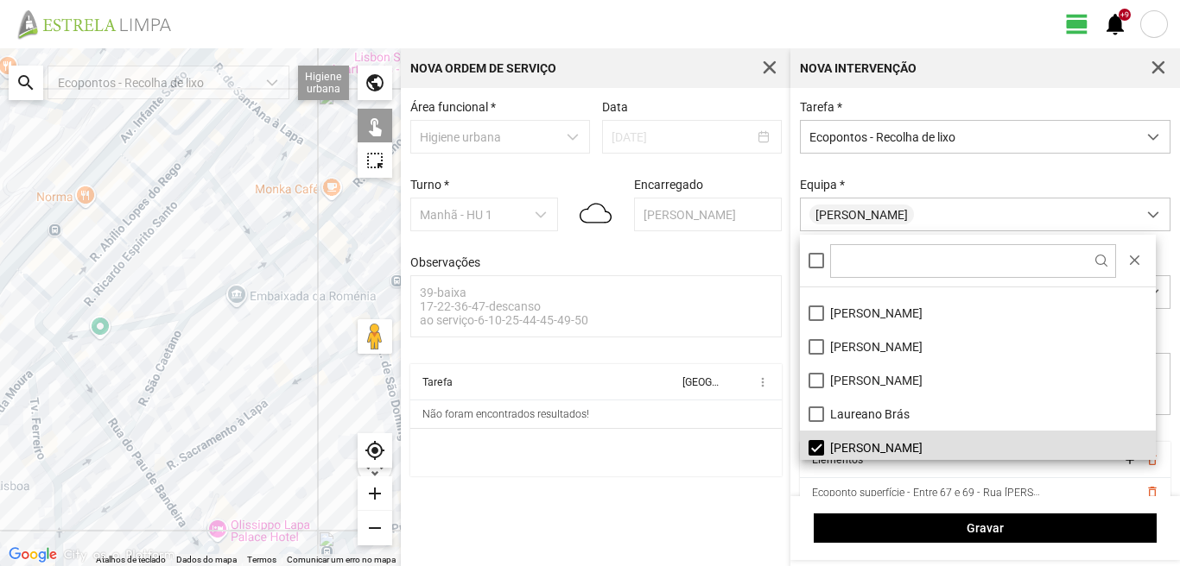
click at [123, 114] on div at bounding box center [200, 307] width 401 height 518
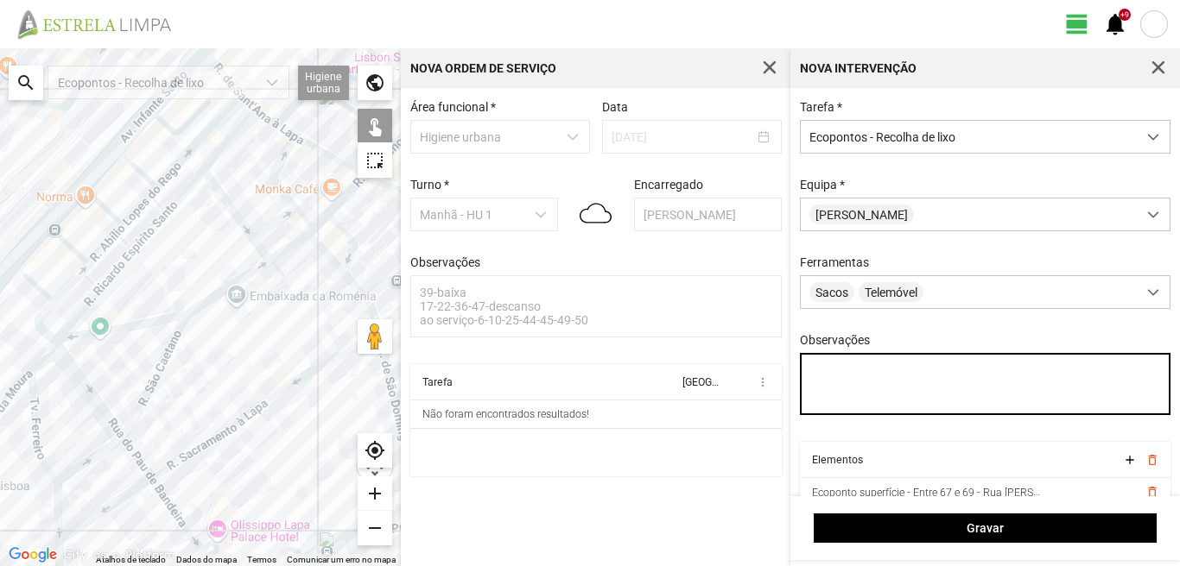
click at [821, 375] on textarea "Observações" at bounding box center [985, 384] width 371 height 62
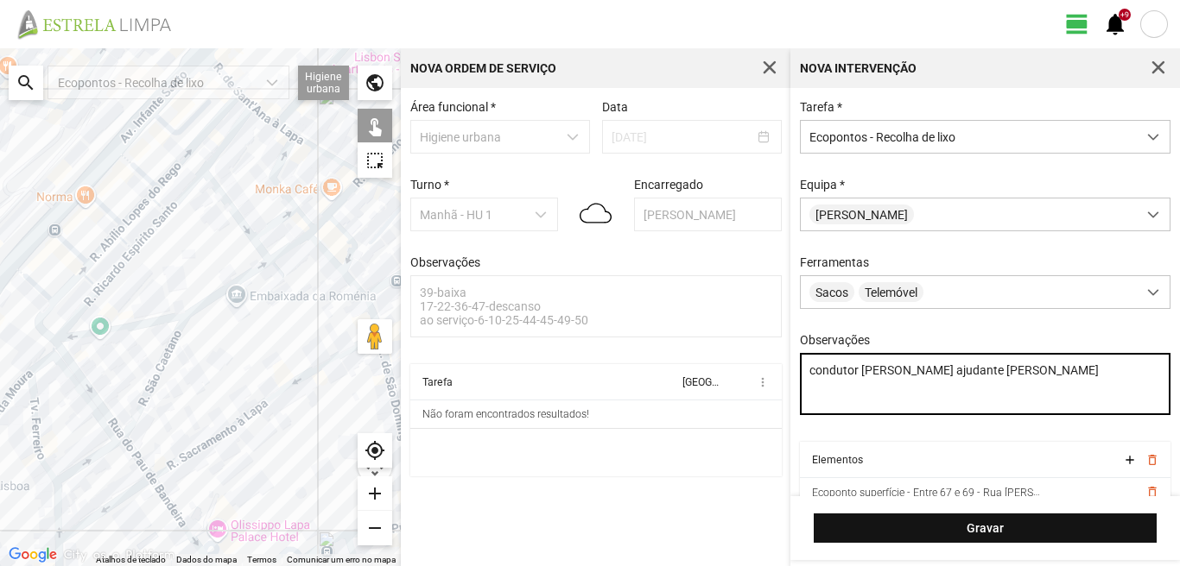
type textarea "condutor [PERSON_NAME] ajudante [PERSON_NAME]"
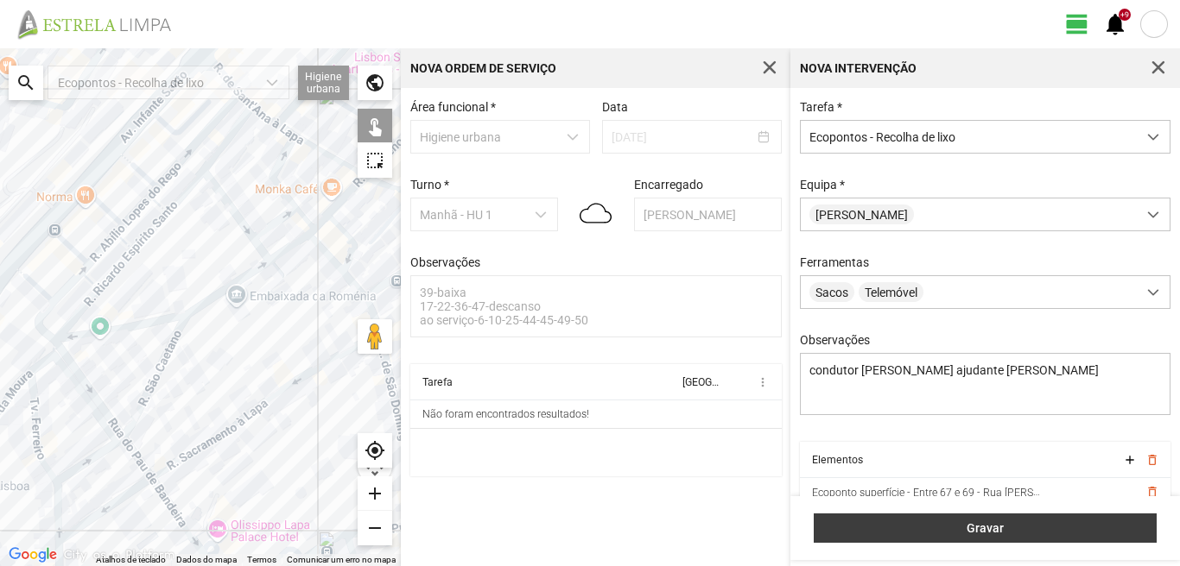
click at [1028, 528] on span "Gravar" at bounding box center [985, 529] width 325 height 14
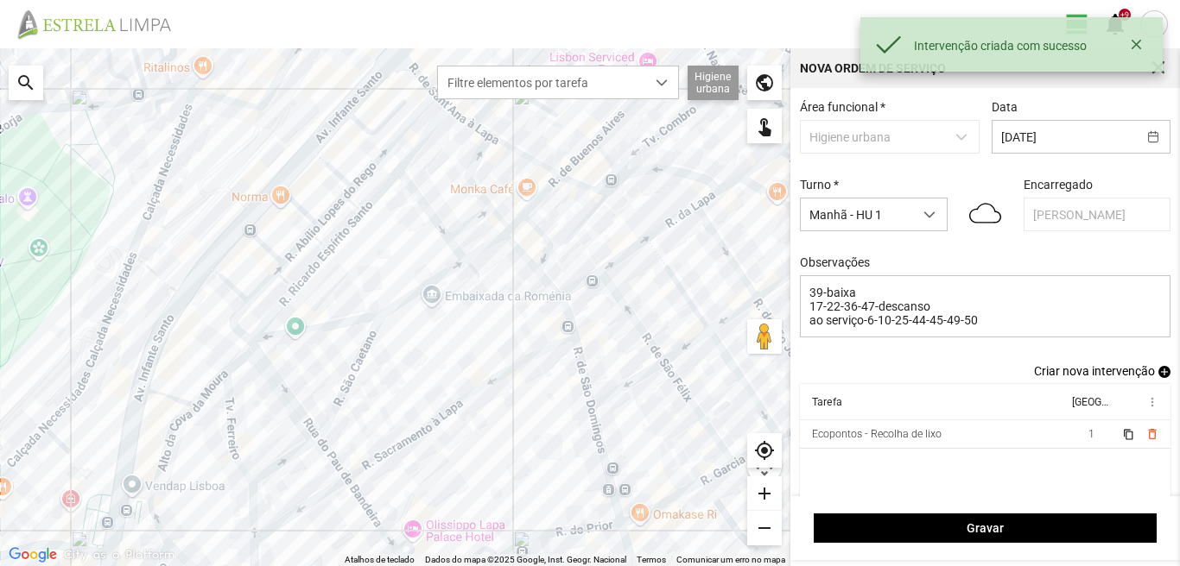
click at [1158, 371] on span "add" at bounding box center [1164, 372] width 12 height 12
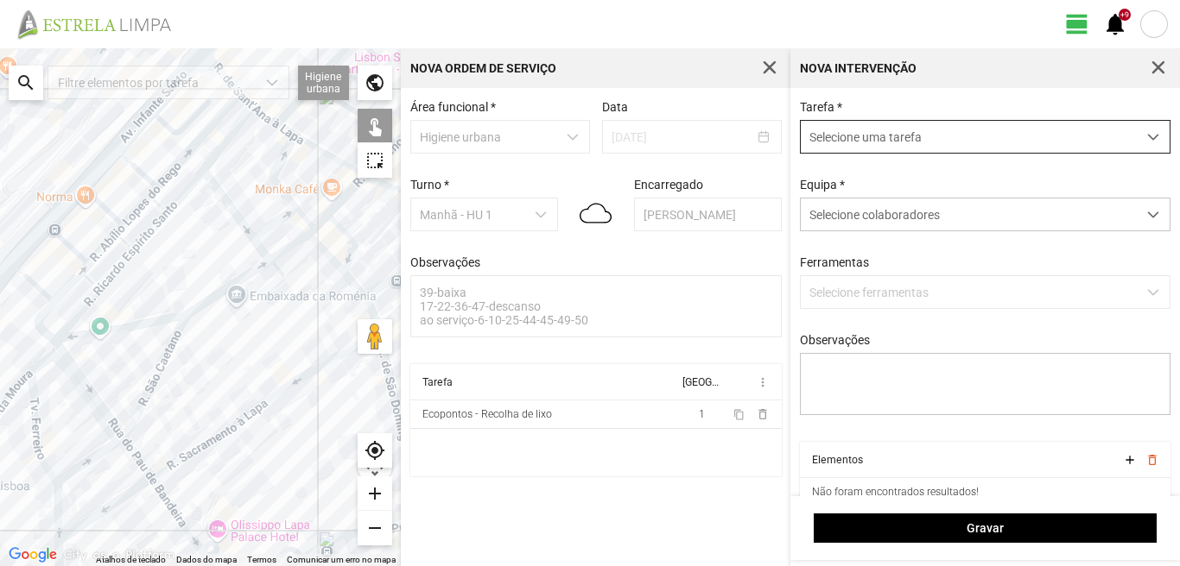
click at [908, 136] on span "Selecione uma tarefa" at bounding box center [968, 137] width 336 height 32
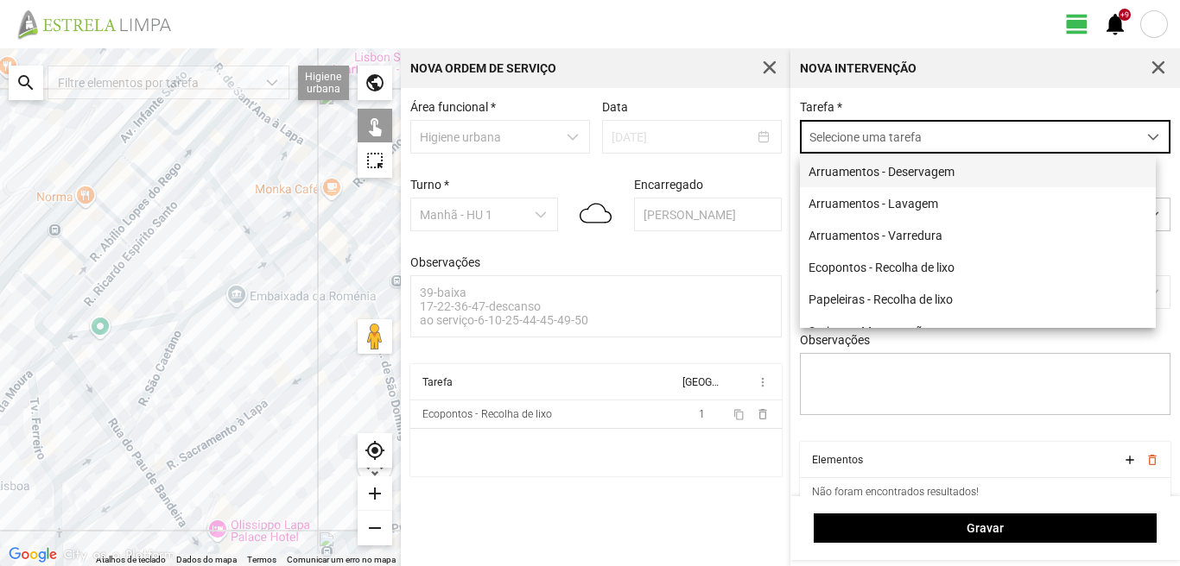
scroll to position [9, 77]
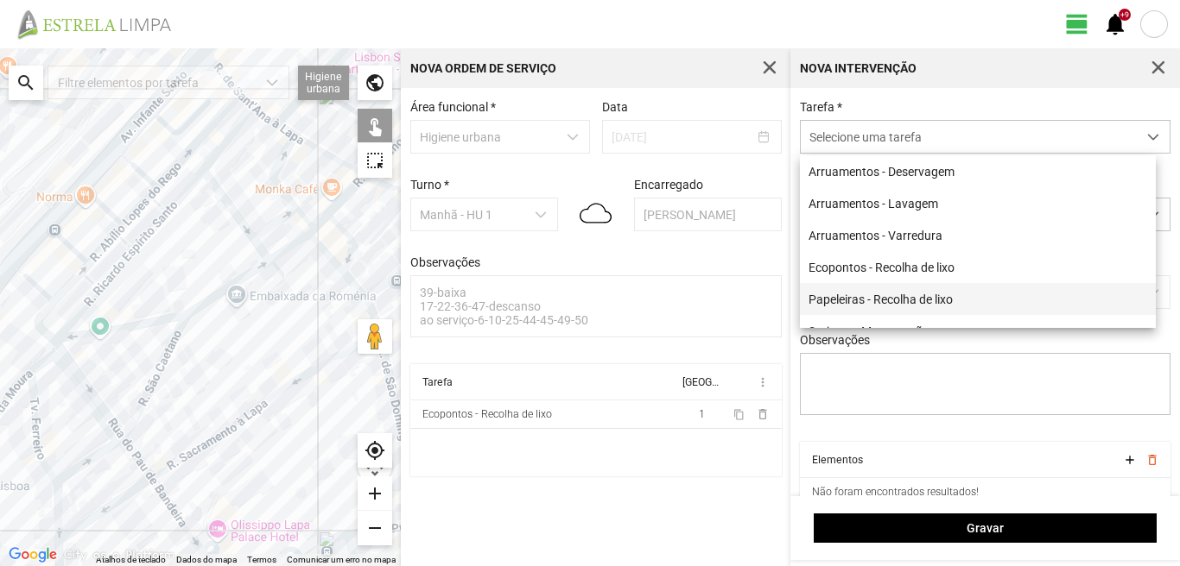
click at [864, 306] on li "Papeleiras - Recolha de lixo" at bounding box center [978, 299] width 356 height 32
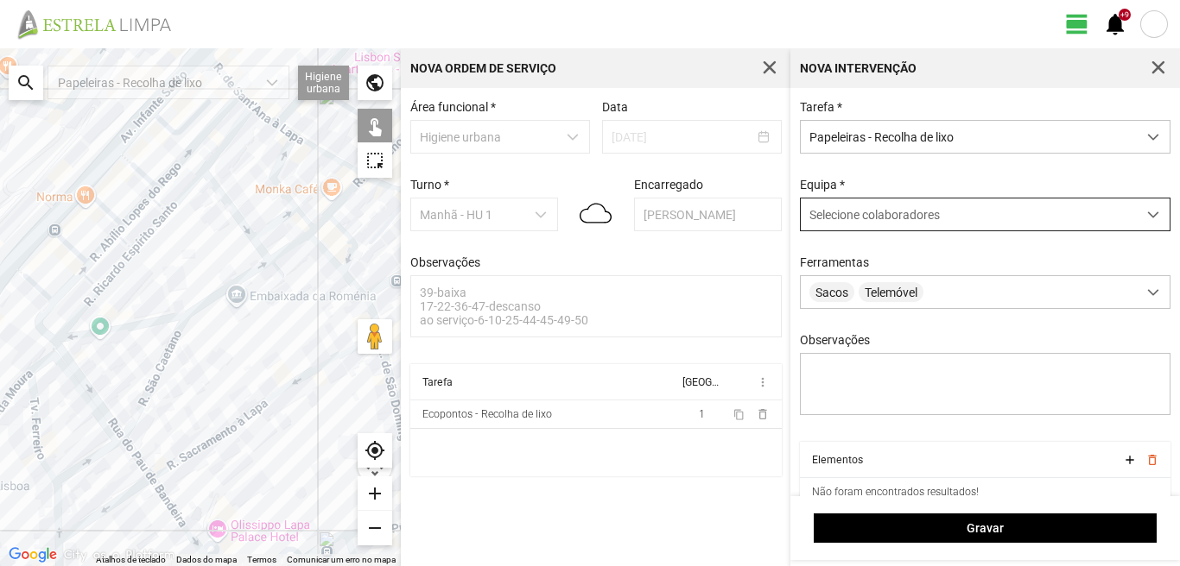
click at [870, 227] on div "Selecione colaboradores" at bounding box center [968, 215] width 336 height 32
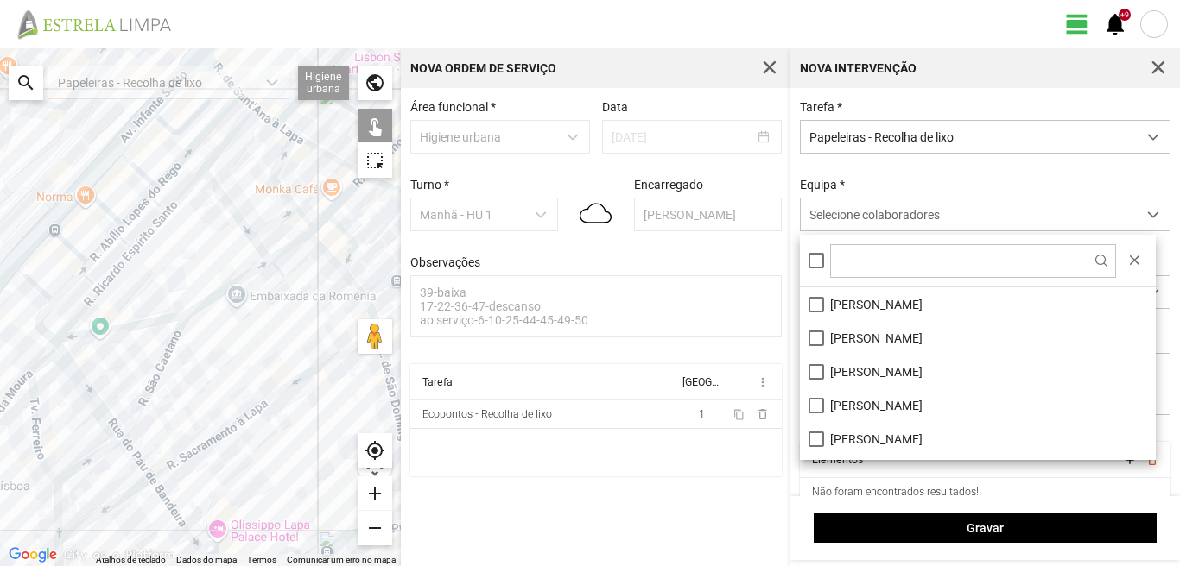
scroll to position [86, 0]
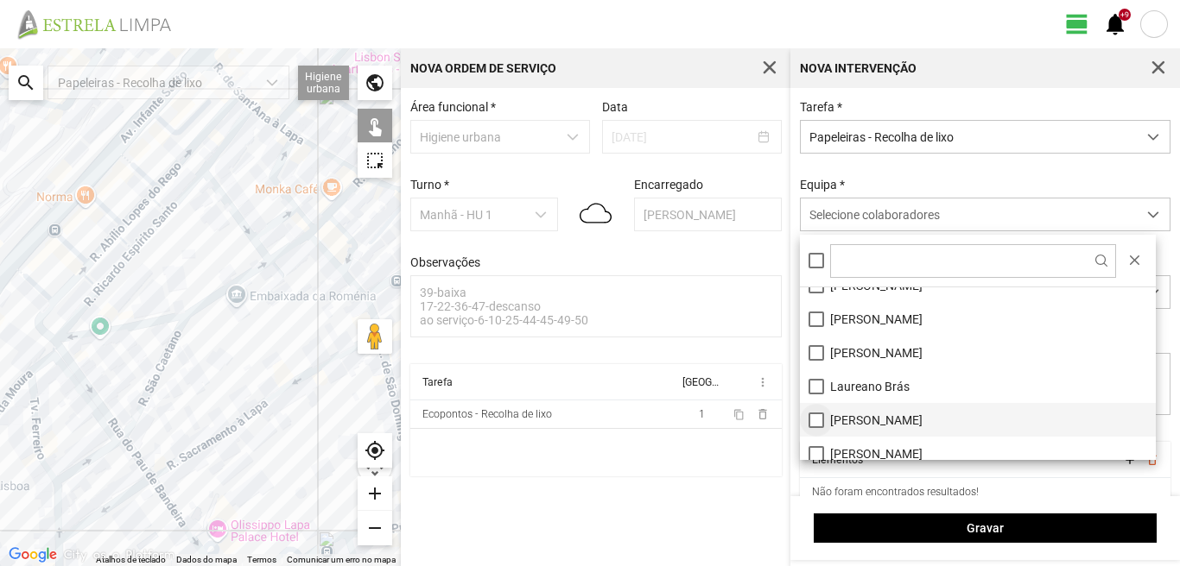
click at [813, 427] on li "[PERSON_NAME]" at bounding box center [978, 420] width 356 height 34
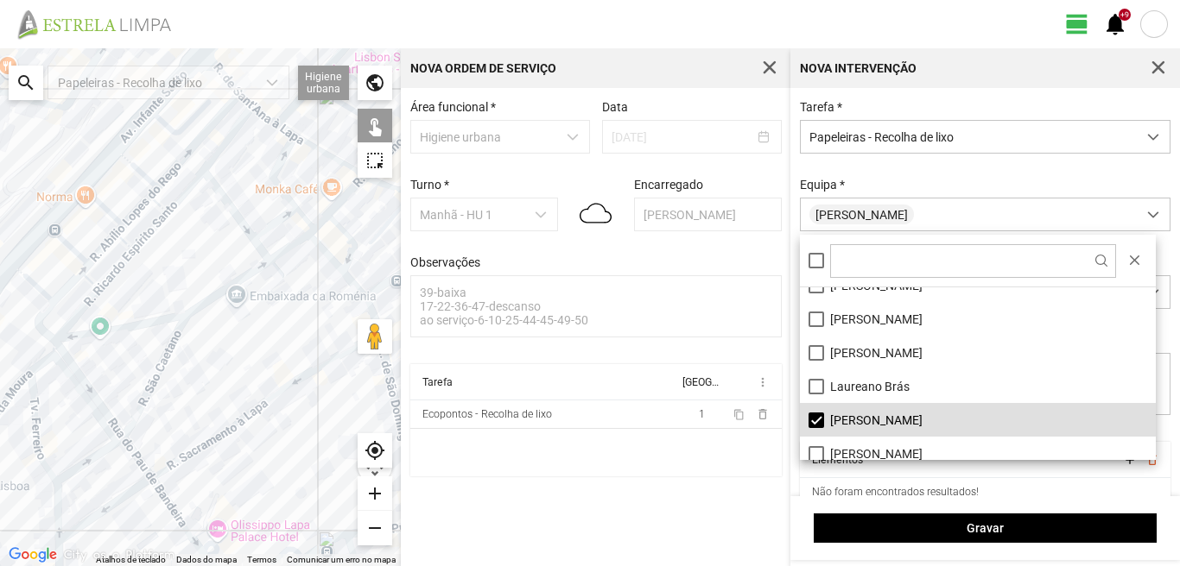
click at [356, 296] on div at bounding box center [200, 307] width 401 height 518
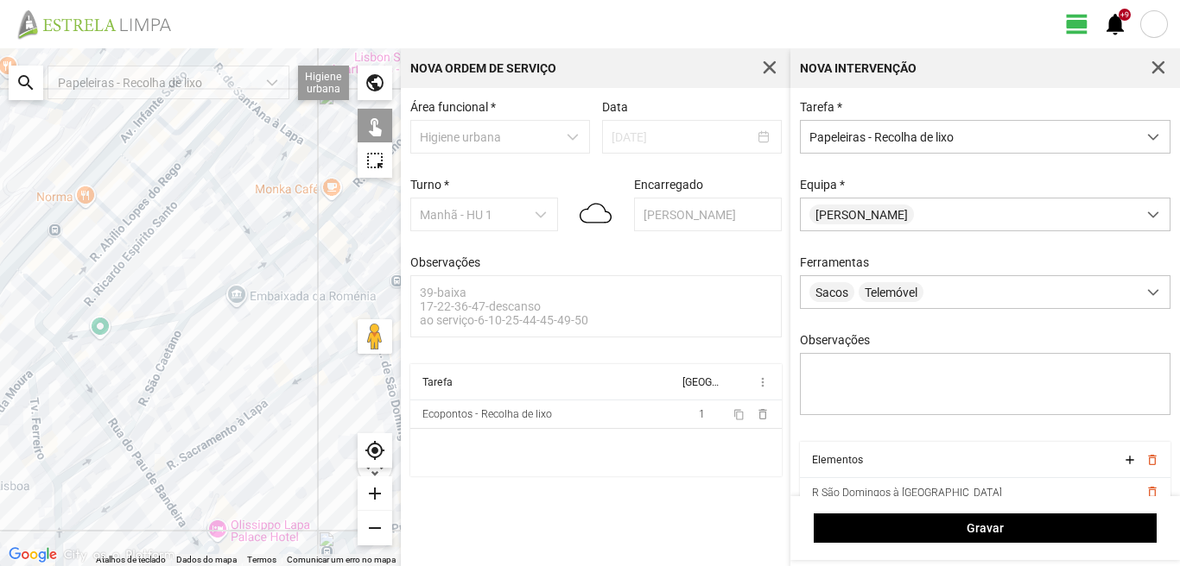
click at [369, 289] on div at bounding box center [200, 307] width 401 height 518
click at [332, 255] on div at bounding box center [200, 307] width 401 height 518
click at [233, 283] on div at bounding box center [200, 307] width 401 height 518
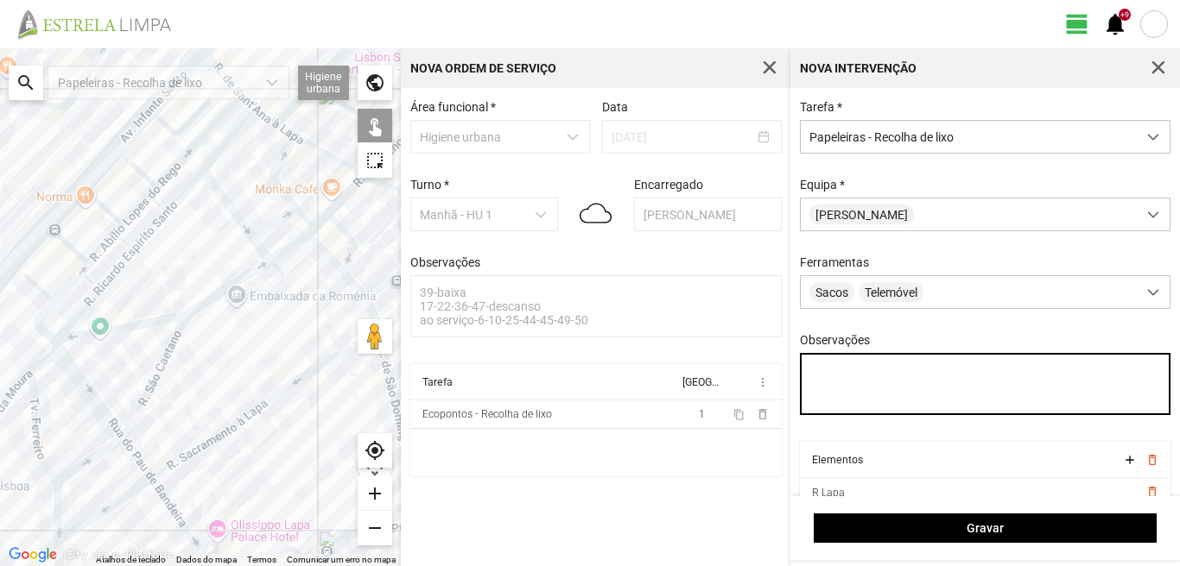
click at [818, 374] on textarea "Observações" at bounding box center [985, 384] width 371 height 62
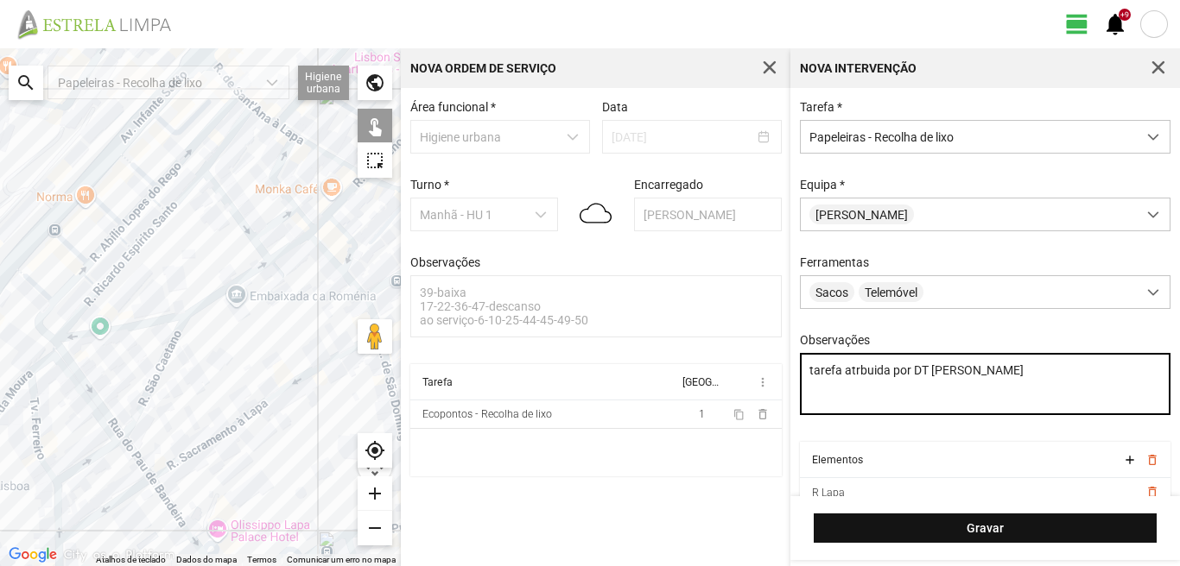
type textarea "tarefa atrbuida por DT [PERSON_NAME]"
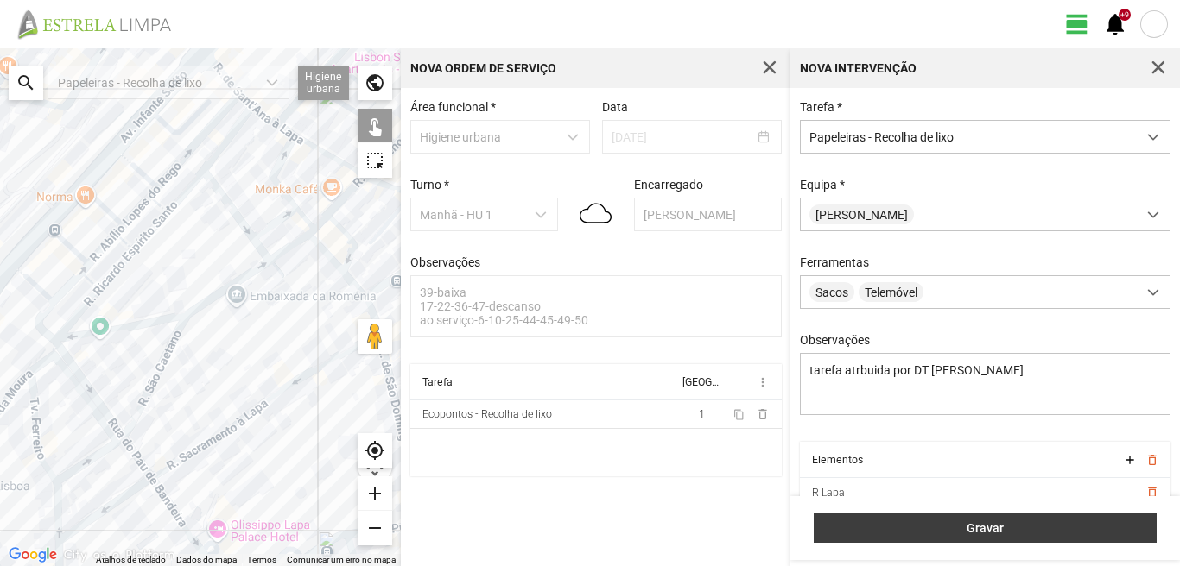
click at [993, 525] on span "Gravar" at bounding box center [985, 529] width 325 height 14
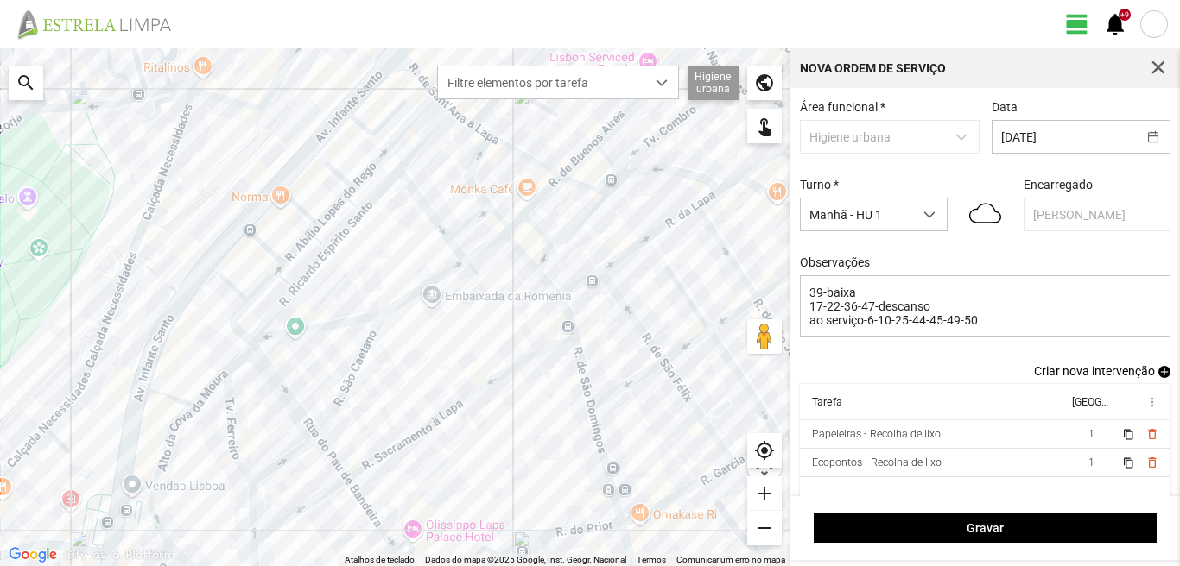
click at [1158, 376] on span "add" at bounding box center [1164, 372] width 12 height 12
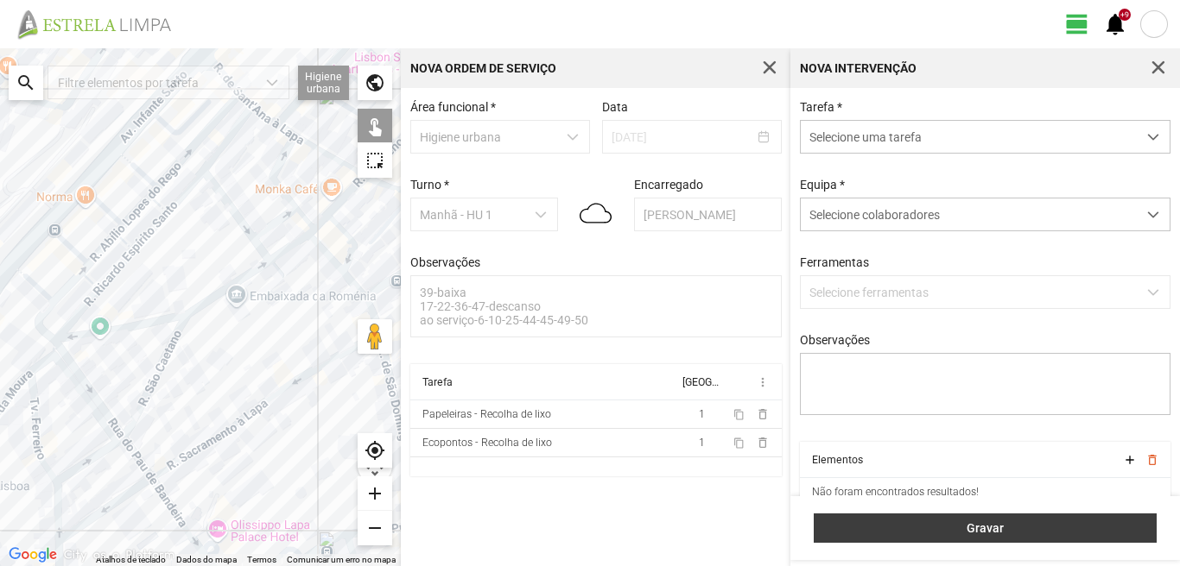
click at [989, 532] on span "Gravar" at bounding box center [985, 529] width 325 height 14
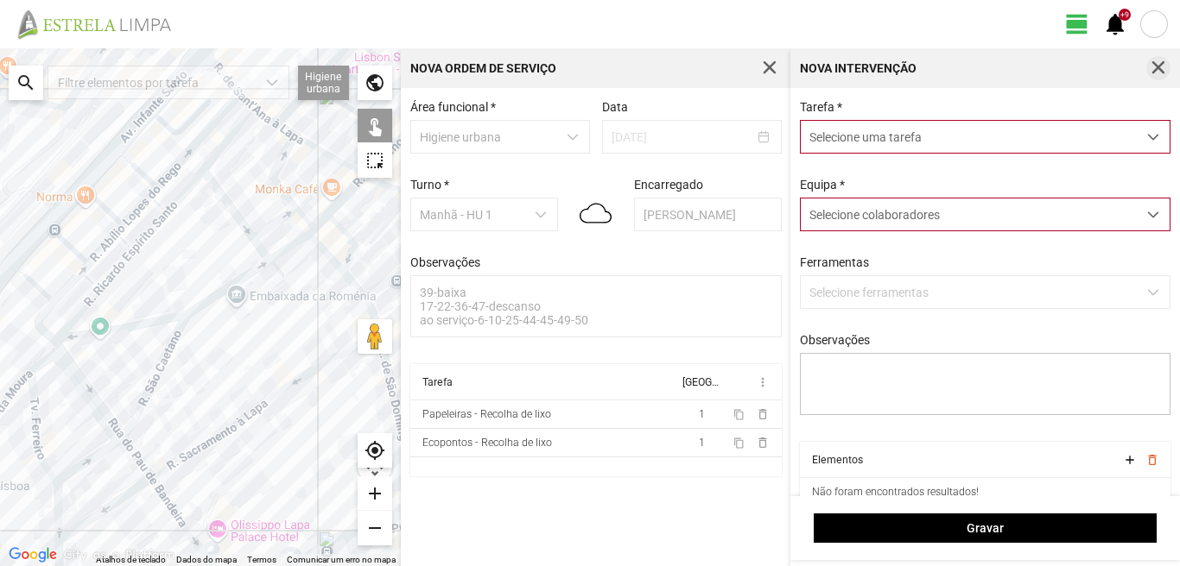
click at [1158, 66] on span "button" at bounding box center [1158, 68] width 16 height 16
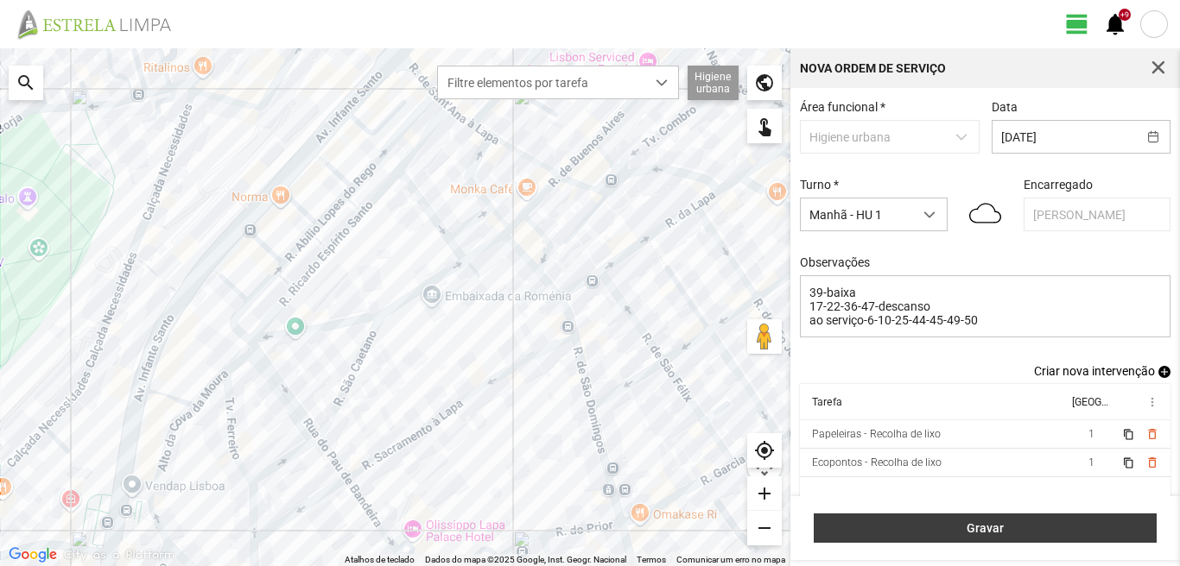
click at [1008, 532] on span "Gravar" at bounding box center [985, 529] width 325 height 14
